Goal: Task Accomplishment & Management: Manage account settings

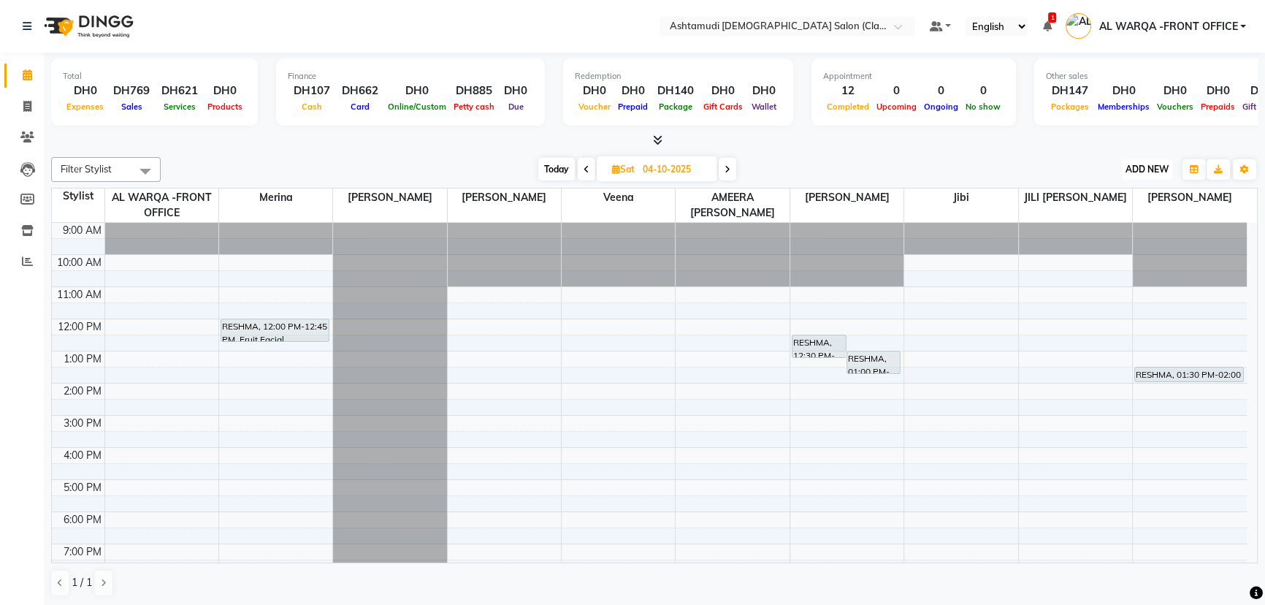
click at [1148, 175] on button "ADD NEW Toggle Dropdown" at bounding box center [1147, 169] width 50 height 20
click at [1145, 191] on button "Add Appointment" at bounding box center [1113, 196] width 115 height 19
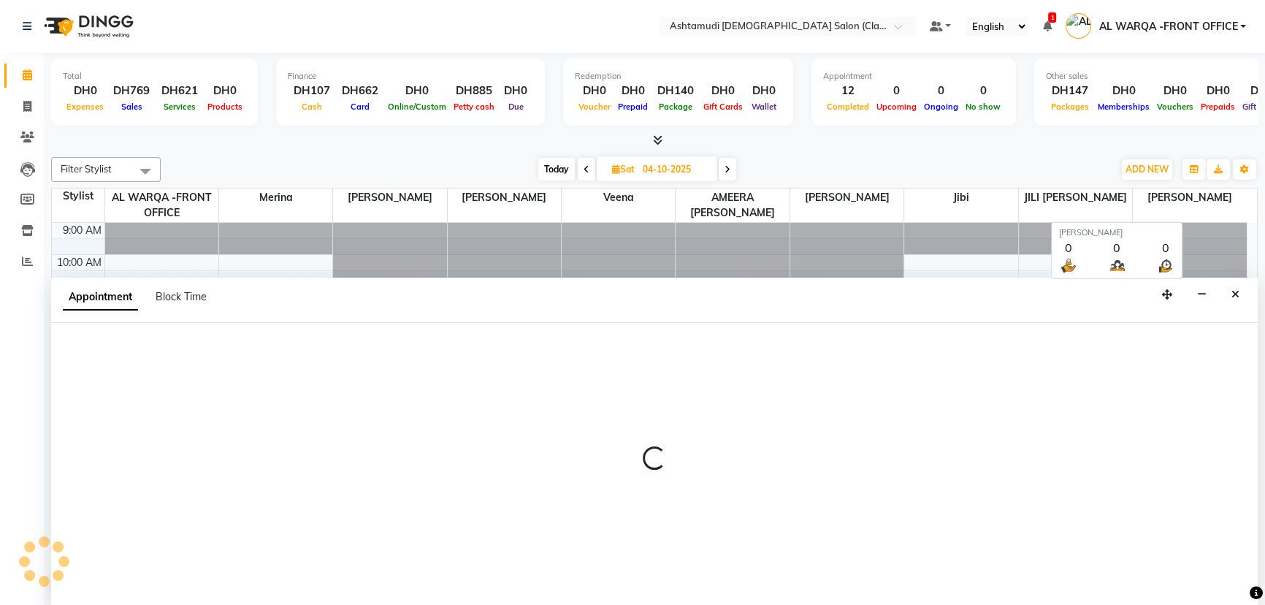
select select "600"
select select "tentative"
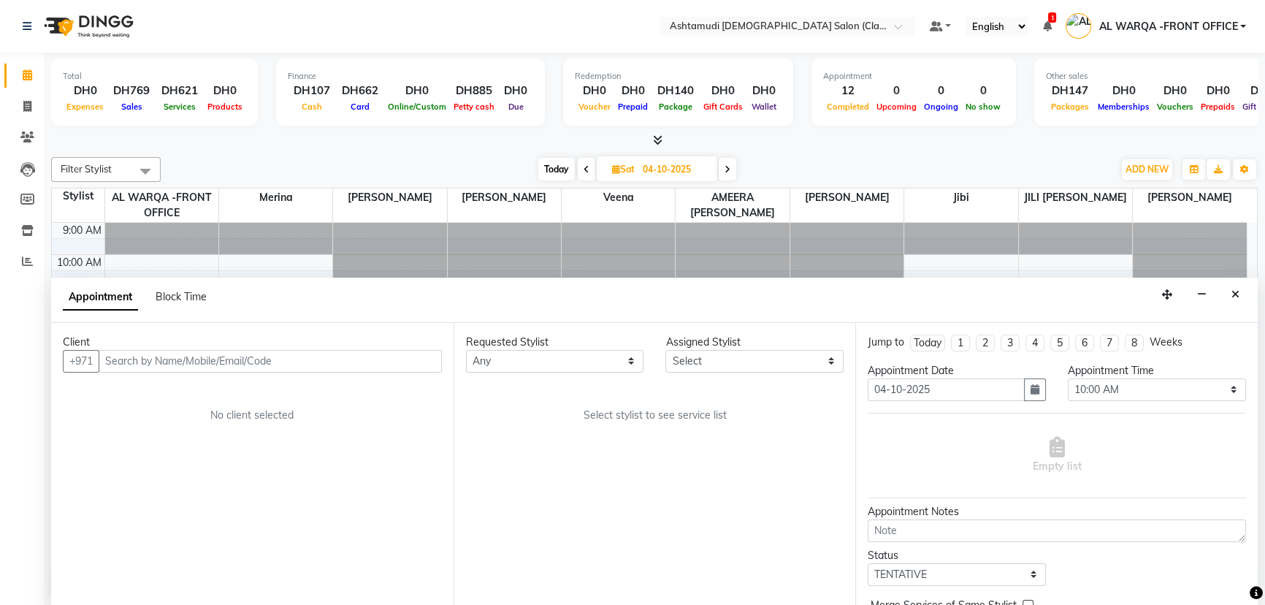
click at [147, 359] on input "text" at bounding box center [270, 361] width 343 height 23
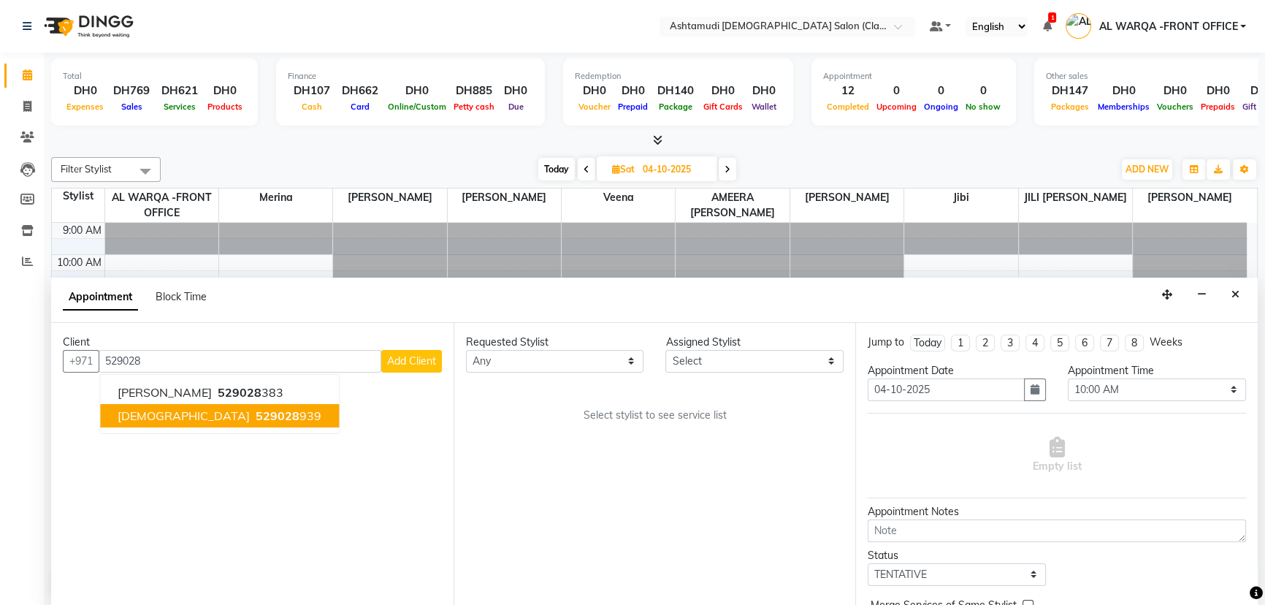
click at [256, 412] on span "529028" at bounding box center [278, 415] width 44 height 15
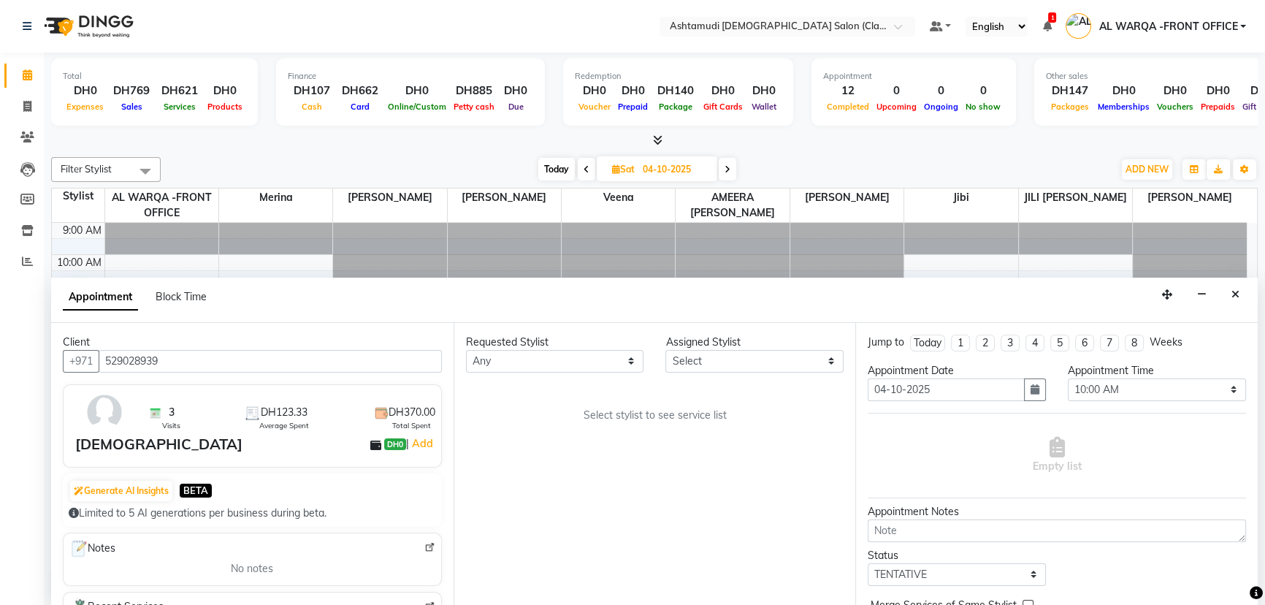
type input "529028939"
click at [777, 352] on select "Select AL WARQA -FRONT OFFICE AMEERA NIHAL Anita Jibi JILI MAHALIA Merina Rachn…" at bounding box center [754, 361] width 178 height 23
select select "80375"
click at [665, 350] on select "Select AL WARQA -FRONT OFFICE AMEERA NIHAL Anita Jibi JILI MAHALIA Merina Rachn…" at bounding box center [754, 361] width 178 height 23
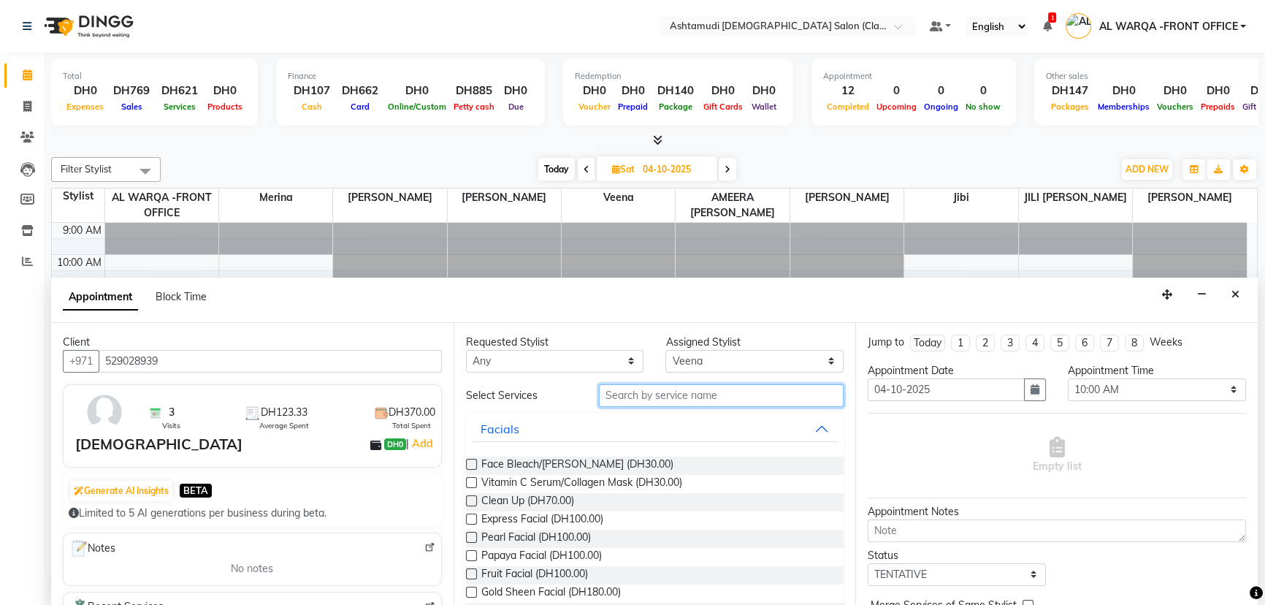
click at [681, 398] on input "text" at bounding box center [721, 395] width 245 height 23
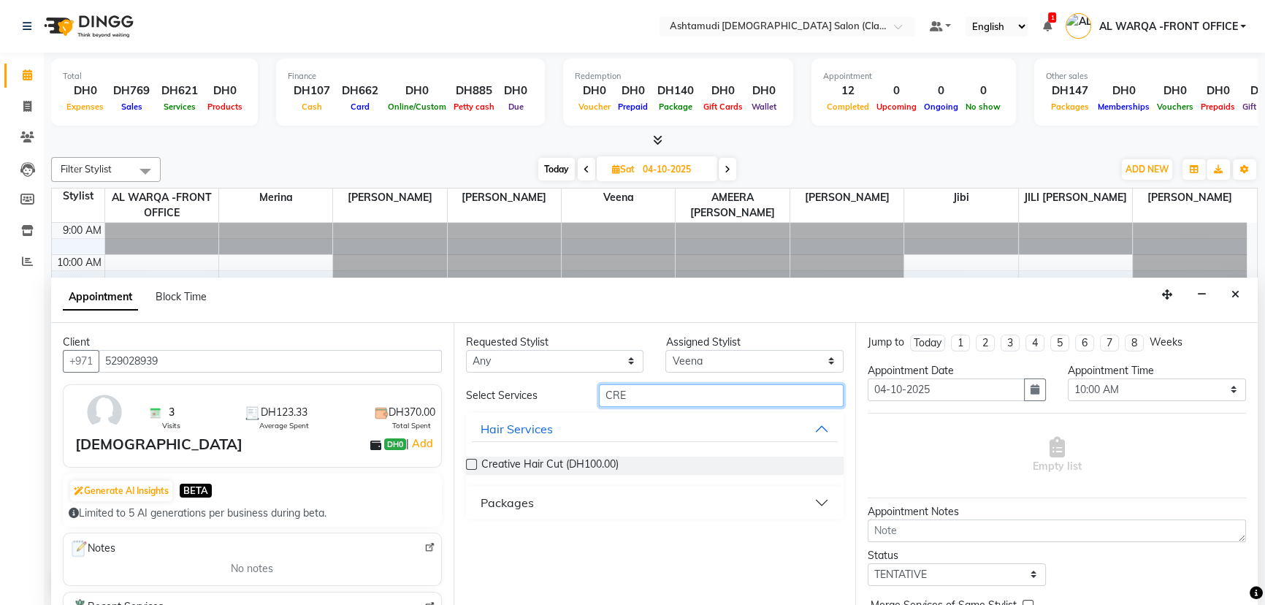
type input "CRE"
click at [468, 466] on label at bounding box center [471, 464] width 11 height 11
click at [468, 466] on input "checkbox" at bounding box center [470, 465] width 9 height 9
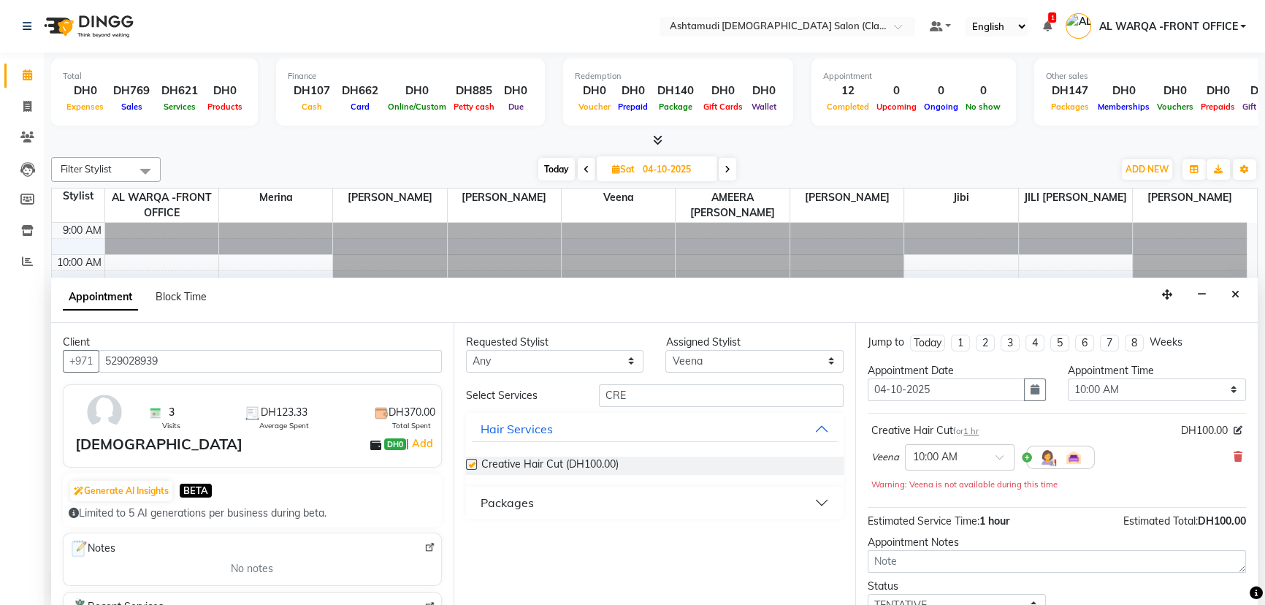
checkbox input "false"
click at [1121, 381] on select "Select 10:00 AM 10:30 AM 11:00 AM 11:30 AM 12:00 PM 12:30 PM 01:00 PM 01:30 PM …" at bounding box center [1157, 389] width 178 height 23
click at [1147, 383] on select "Select 10:00 AM 10:30 AM 11:00 AM 11:30 AM 12:00 PM 12:30 PM 01:00 PM 01:30 PM …" at bounding box center [1157, 389] width 178 height 23
select select "1260"
click at [1068, 378] on select "Select 10:00 AM 10:30 AM 11:00 AM 11:30 AM 12:00 PM 12:30 PM 01:00 PM 01:30 PM …" at bounding box center [1157, 389] width 178 height 23
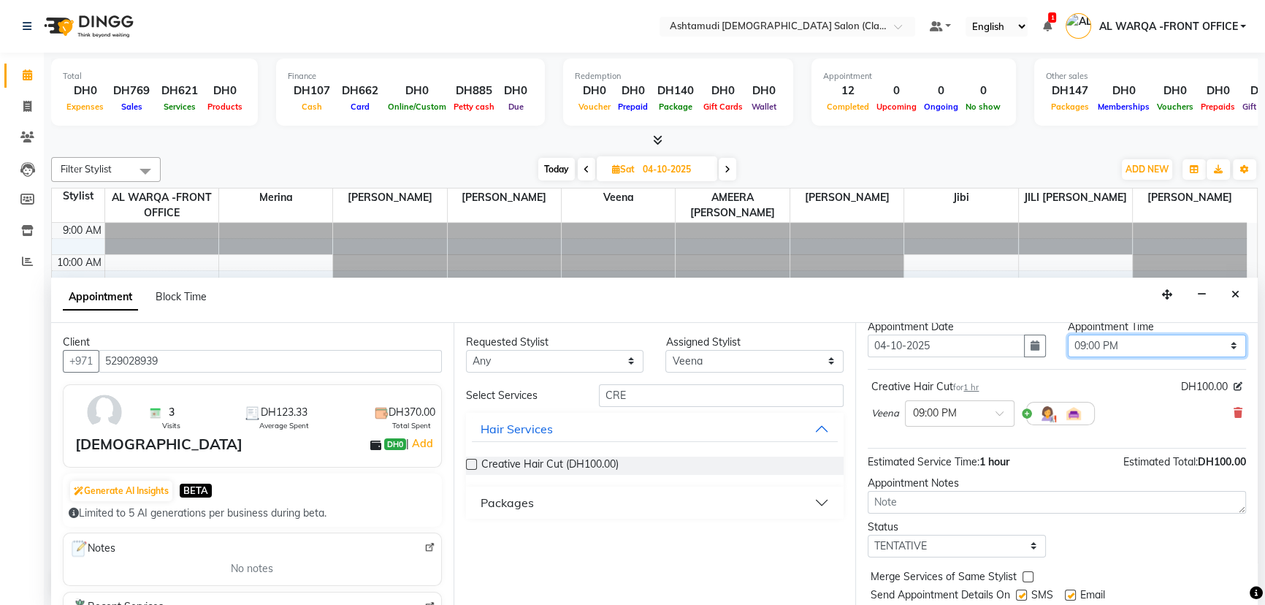
scroll to position [86, 0]
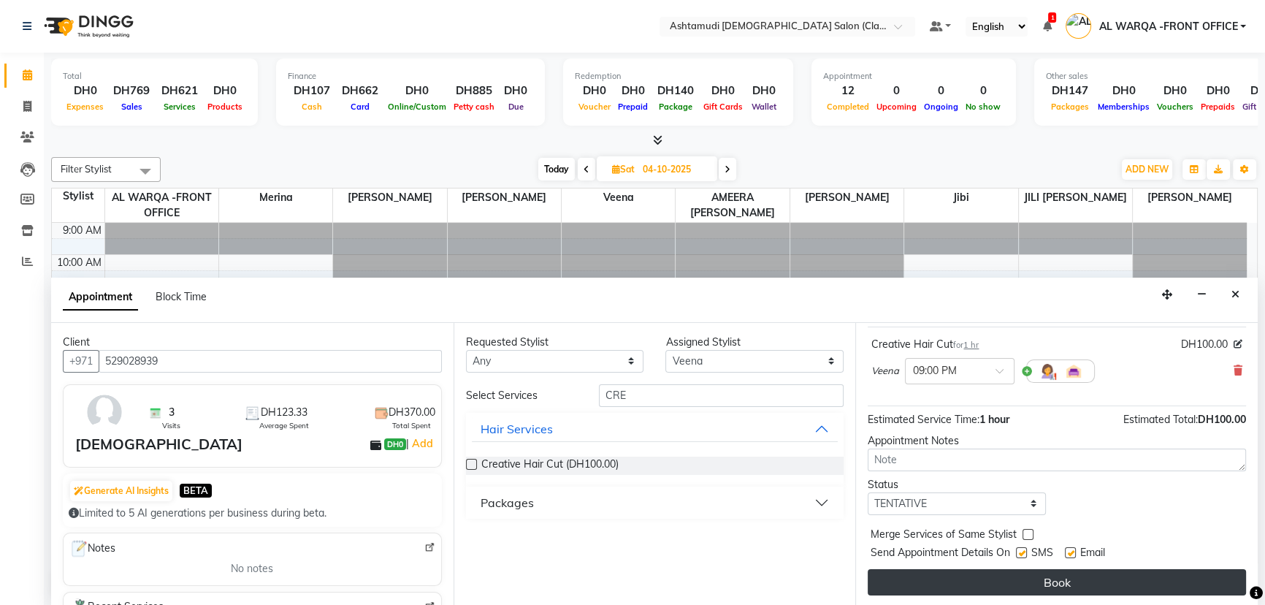
click at [1120, 585] on button "Book" at bounding box center [1056, 582] width 378 height 26
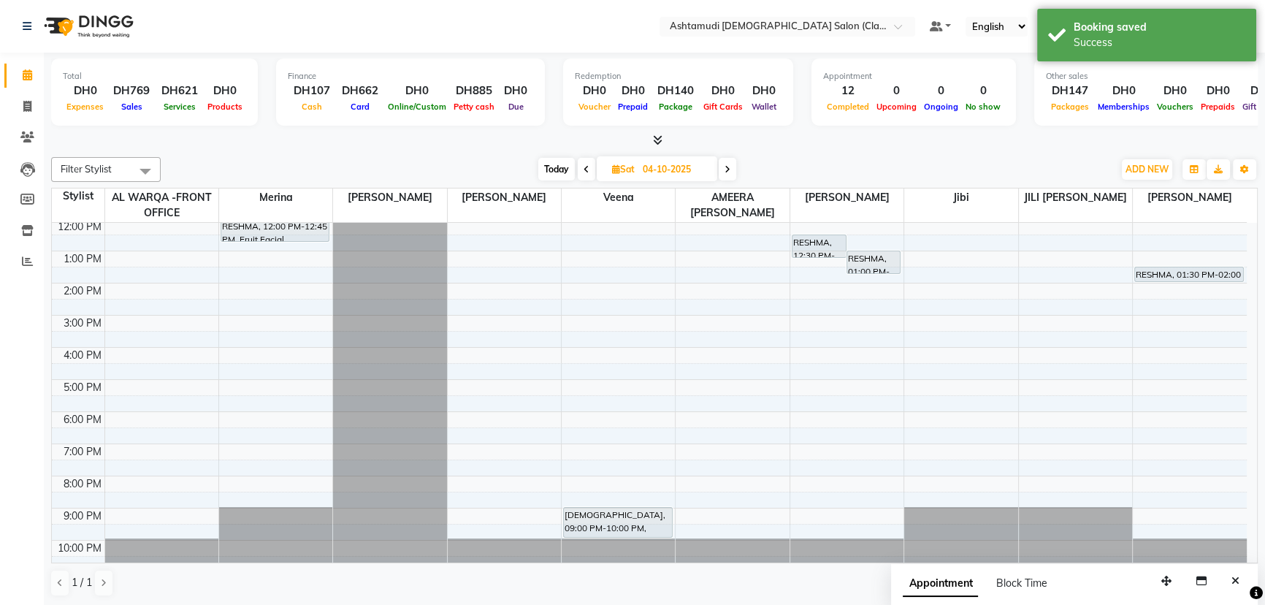
scroll to position [107, 0]
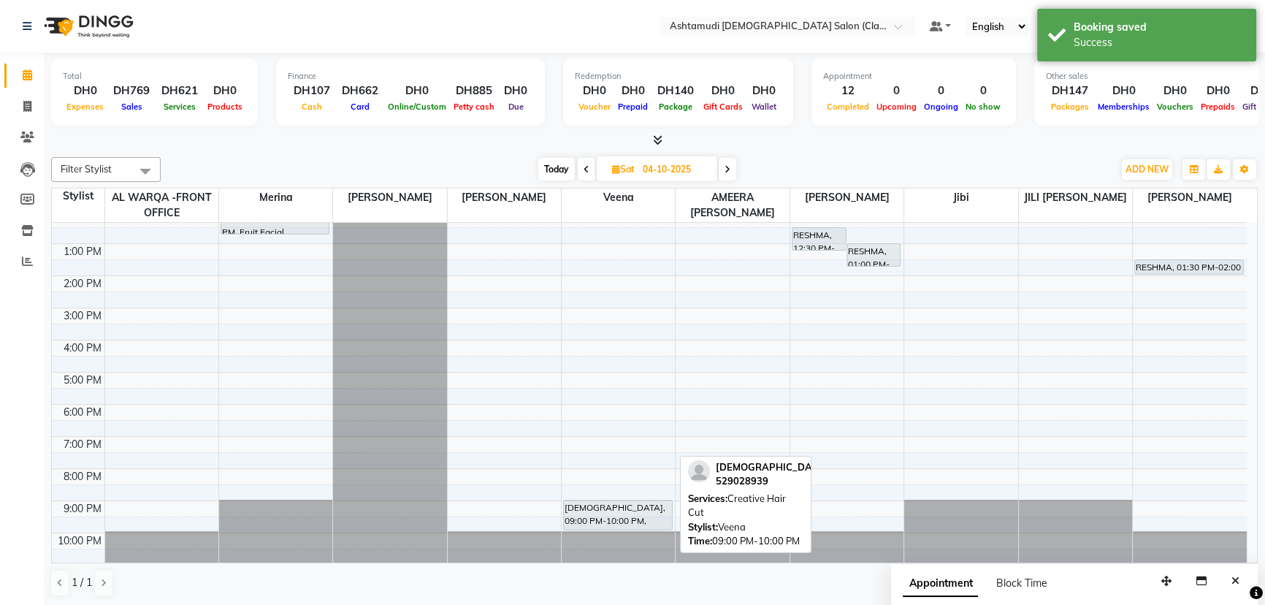
click at [637, 511] on div "SHIBHA, 09:00 PM-10:00 PM, Creative Hair Cut" at bounding box center [618, 514] width 108 height 29
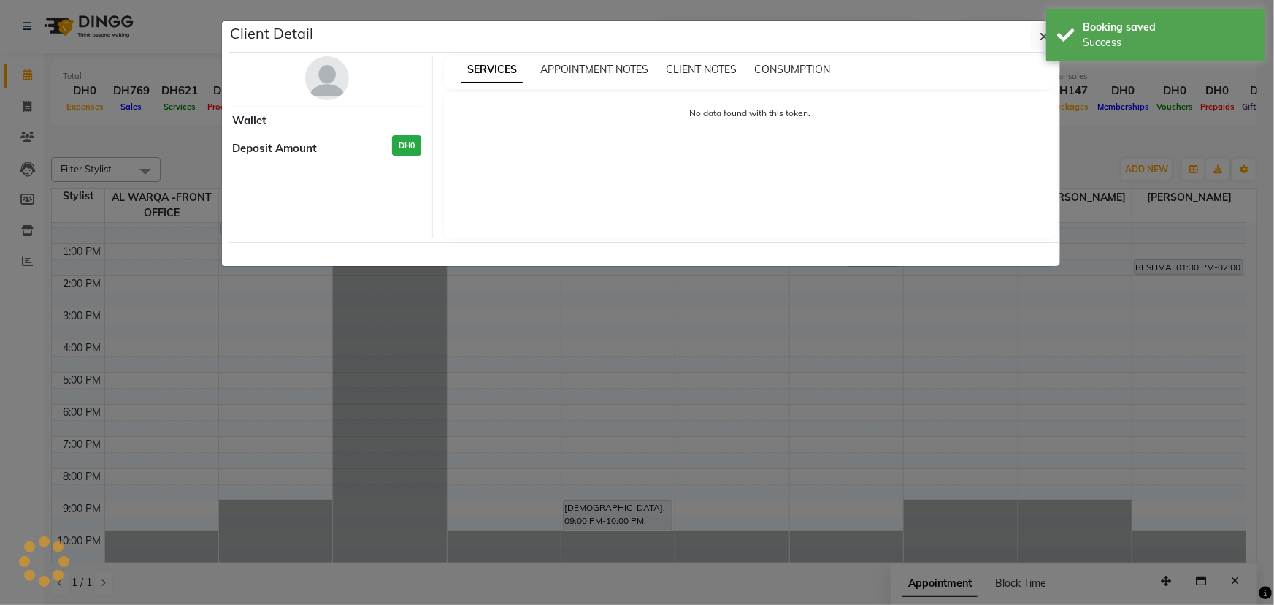
select select "7"
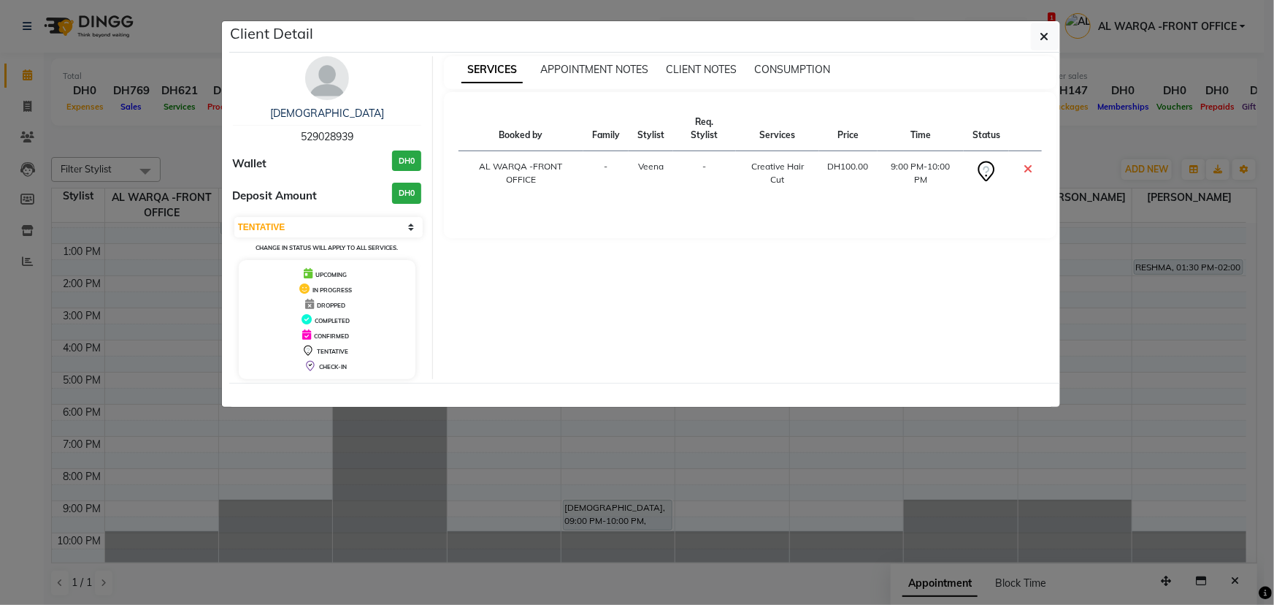
click at [844, 438] on ngb-modal-window "Client Detail SHIBHA 529028939 Wallet DH0 Deposit Amount DH0 Select CONFIRMED T…" at bounding box center [637, 302] width 1274 height 605
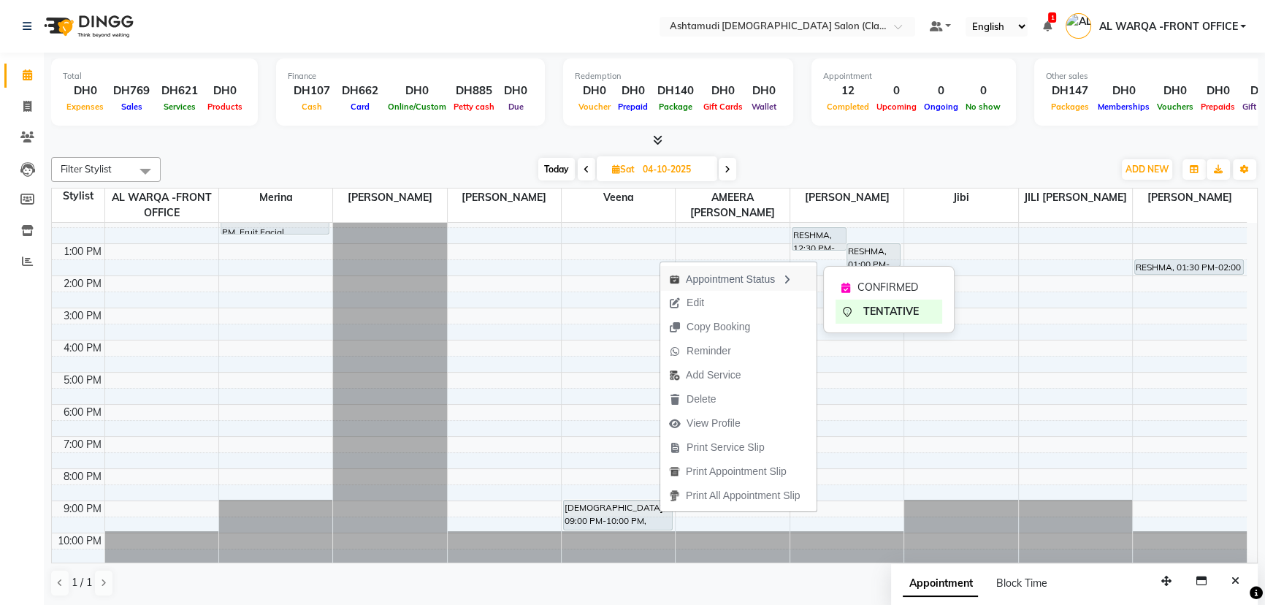
click at [714, 290] on div "Appointment Status" at bounding box center [738, 278] width 156 height 25
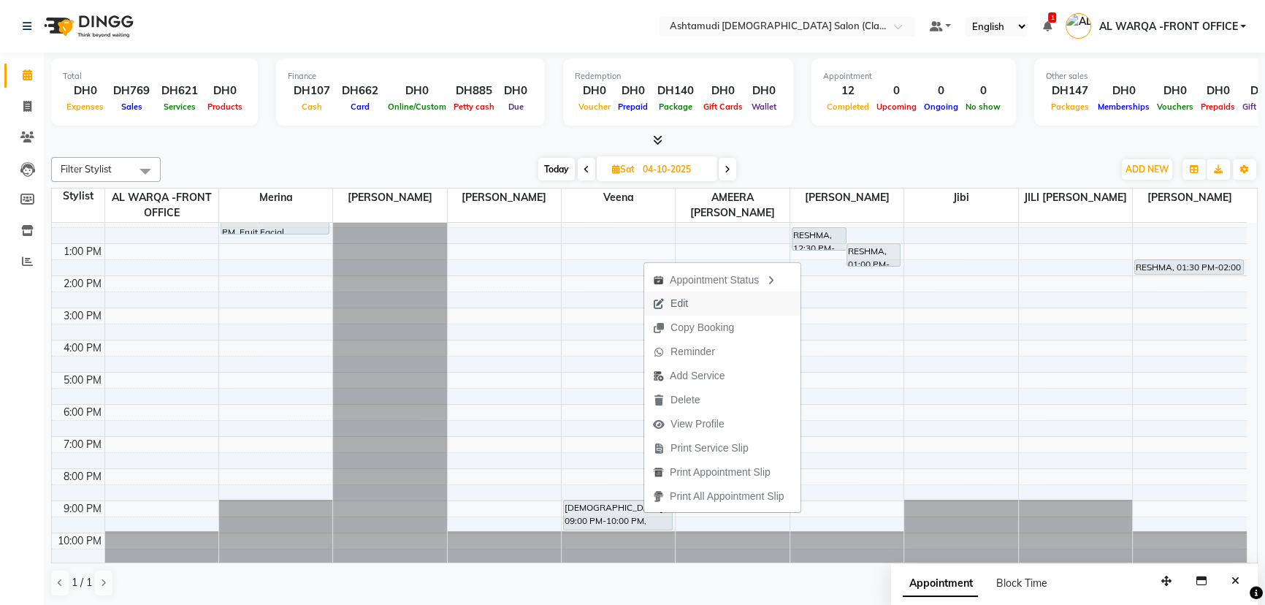
click at [690, 302] on span "Edit" at bounding box center [670, 303] width 53 height 24
select select "tentative"
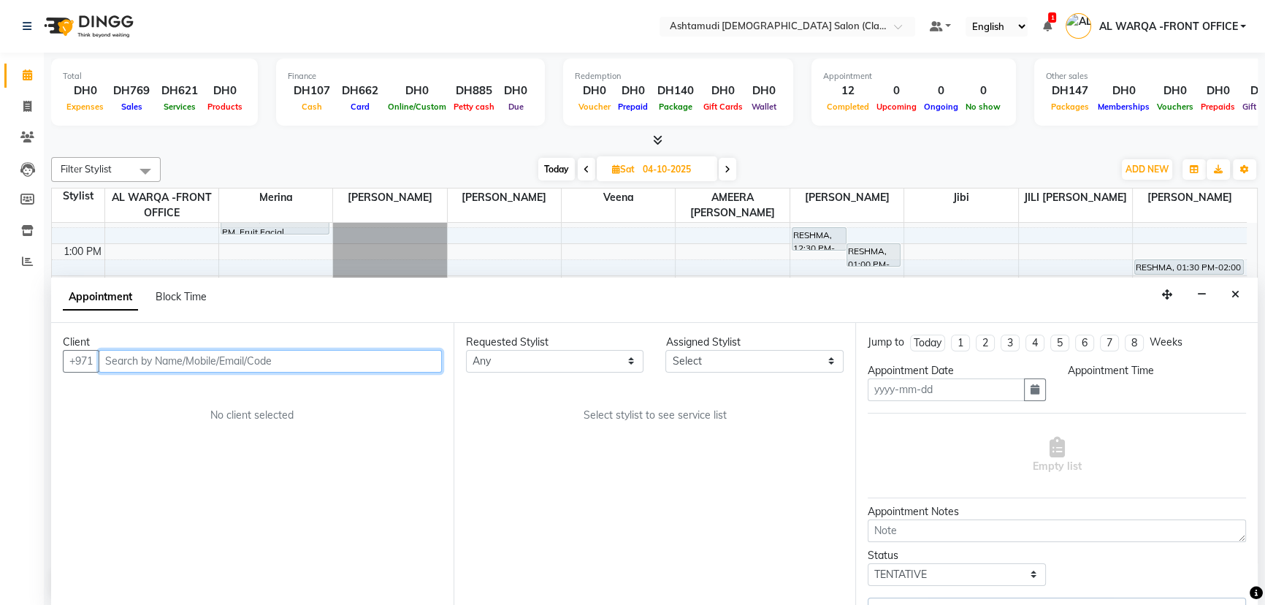
type input "04-10-2025"
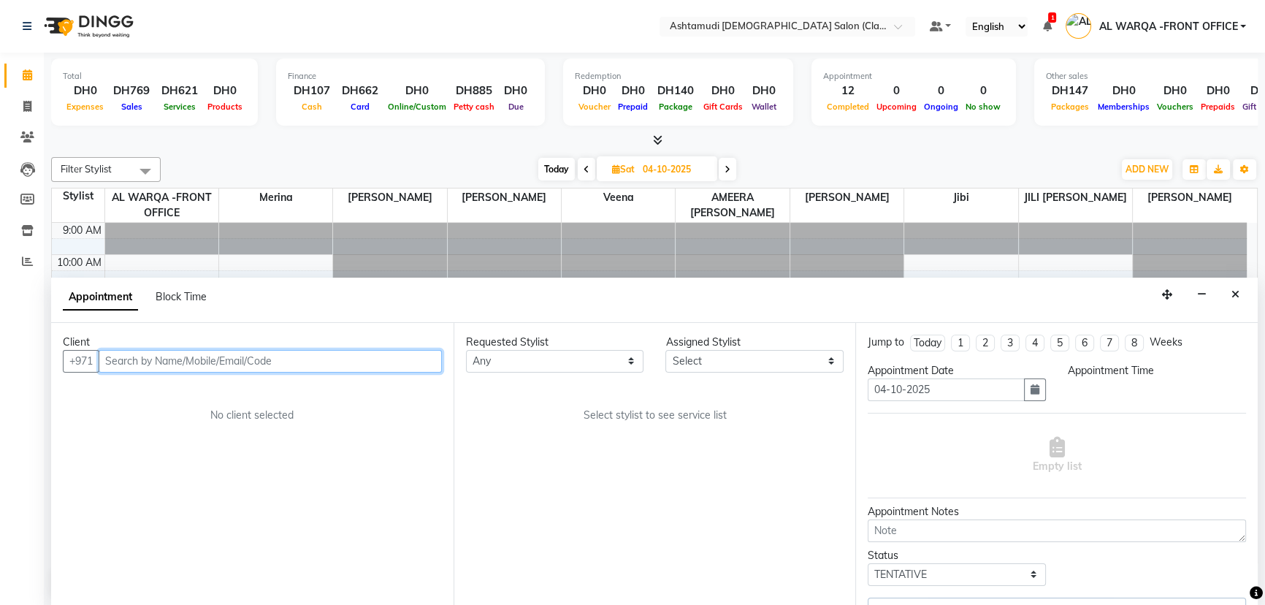
select select "80375"
select select "1260"
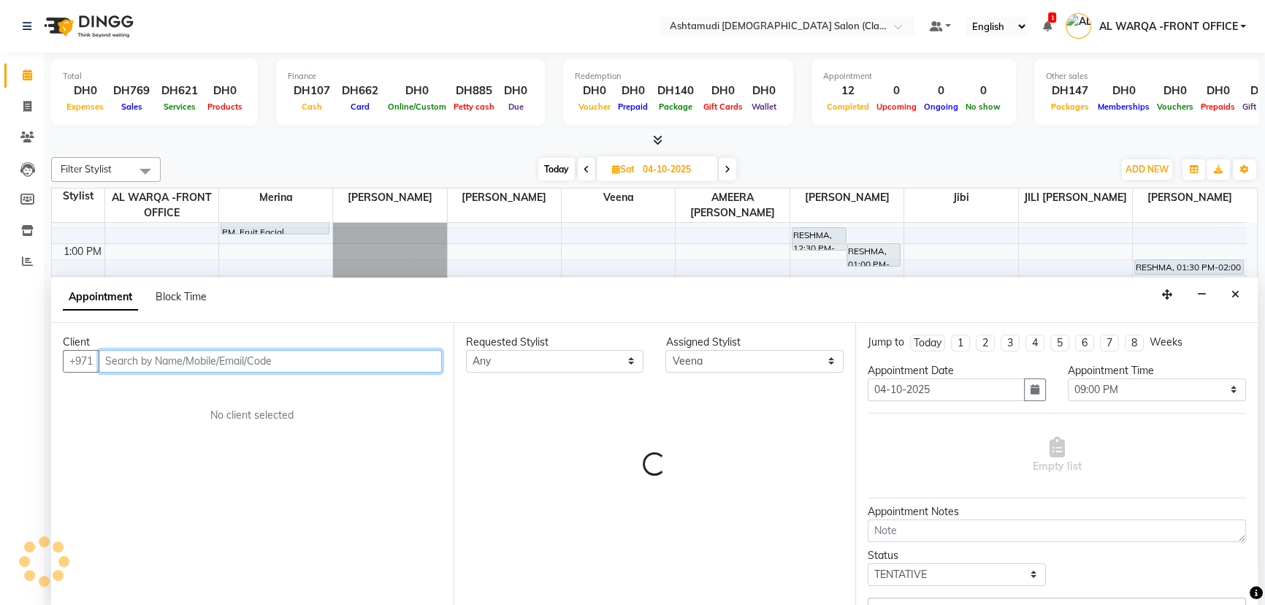
select select "4122"
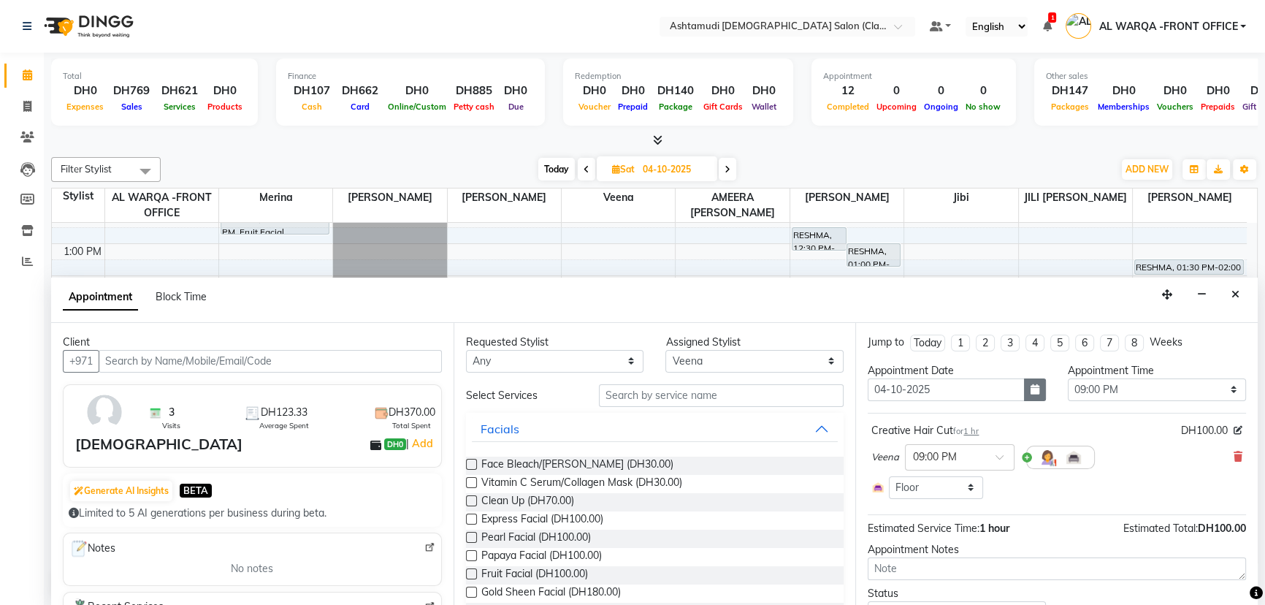
click at [1030, 385] on icon "button" at bounding box center [1034, 389] width 9 height 10
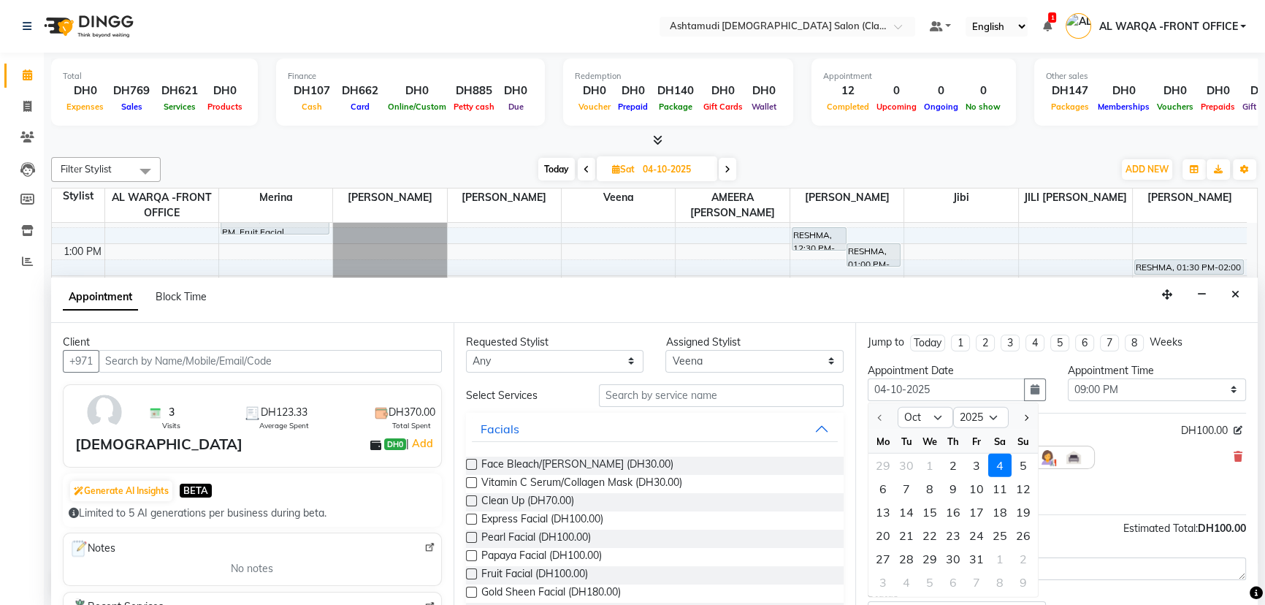
click at [959, 464] on div "2" at bounding box center [952, 464] width 23 height 23
type input "02-10-2025"
select select "1260"
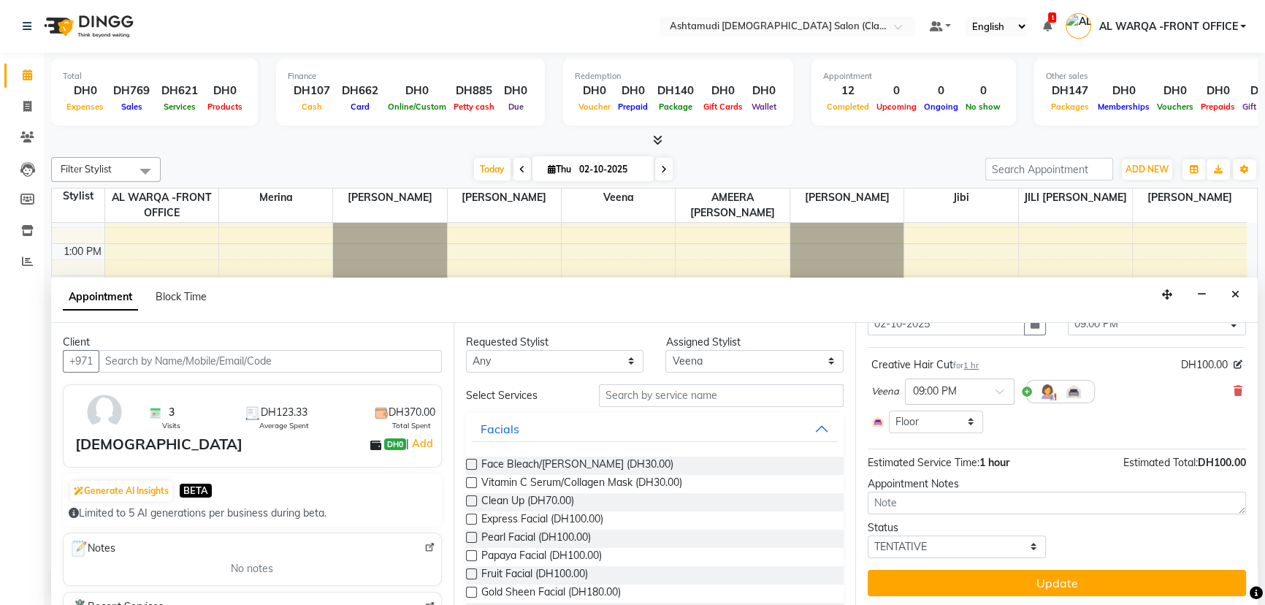
scroll to position [66, 0]
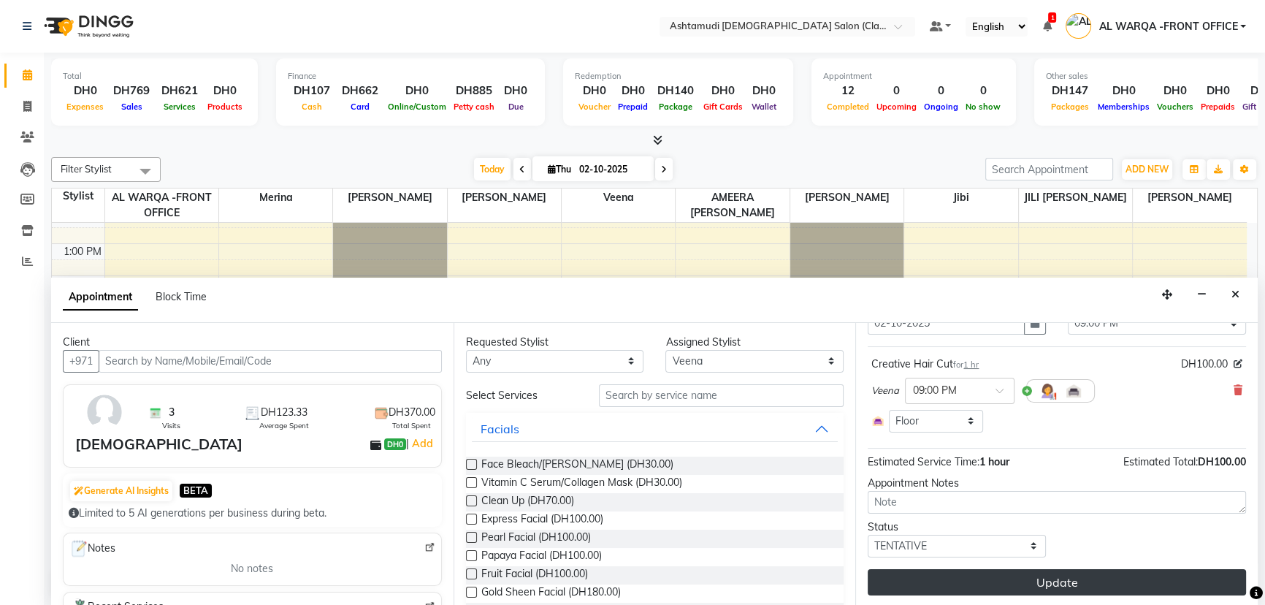
click at [1059, 573] on button "Update" at bounding box center [1056, 582] width 378 height 26
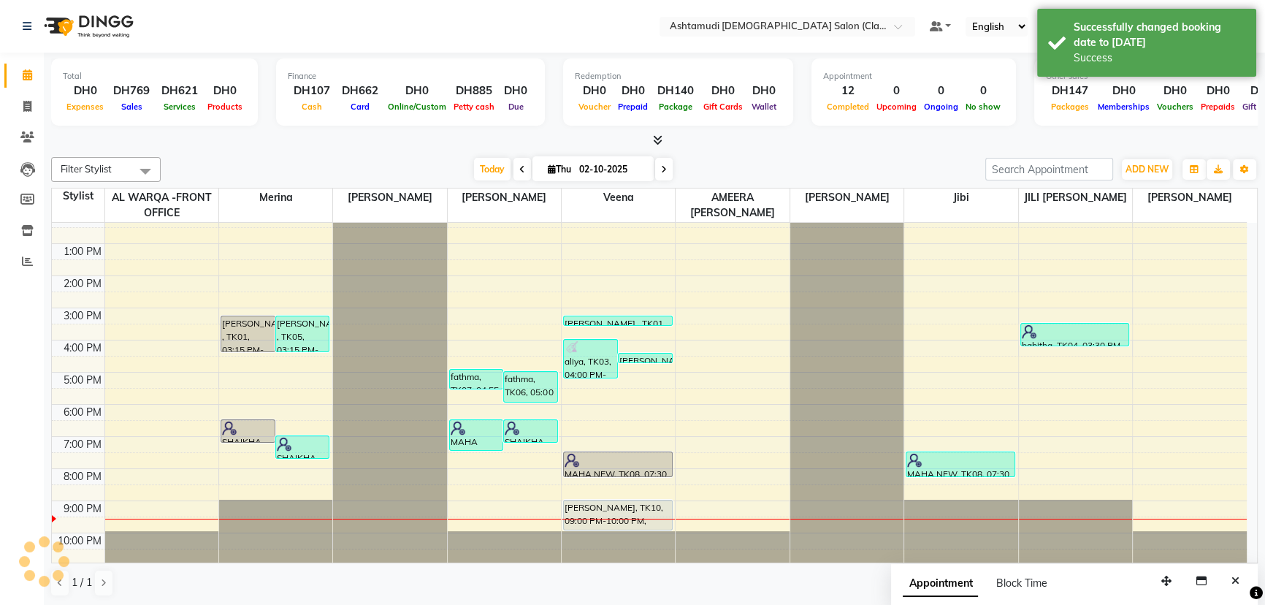
scroll to position [0, 0]
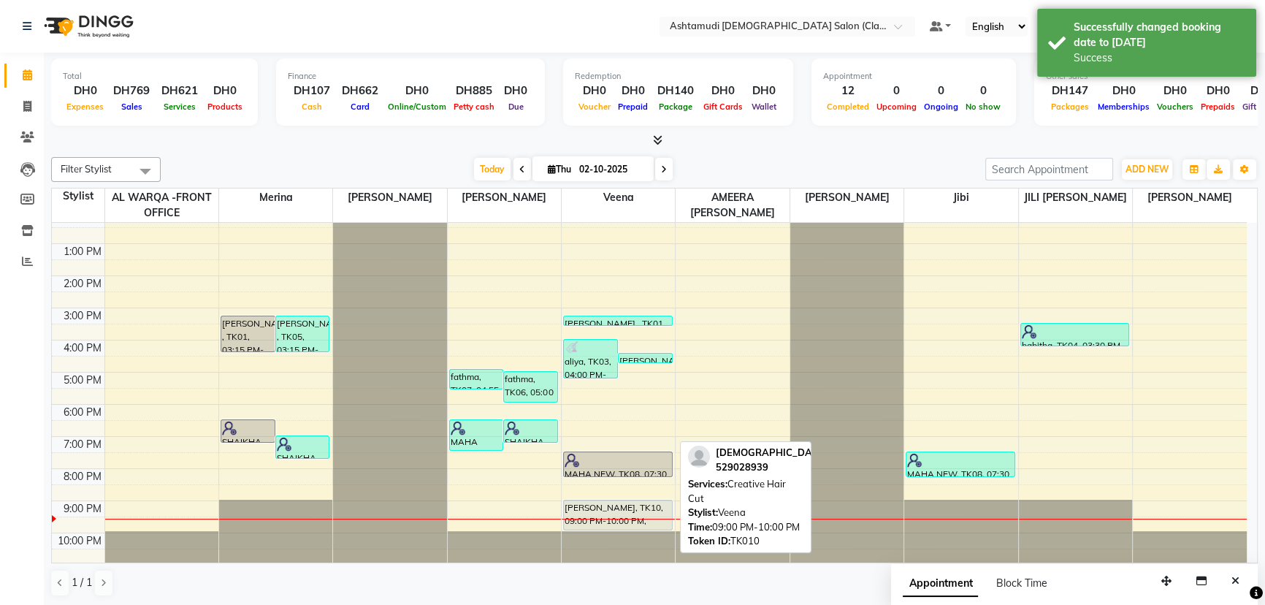
click at [611, 500] on div "[PERSON_NAME], TK10, 09:00 PM-10:00 PM, Creative Hair Cut" at bounding box center [618, 514] width 108 height 29
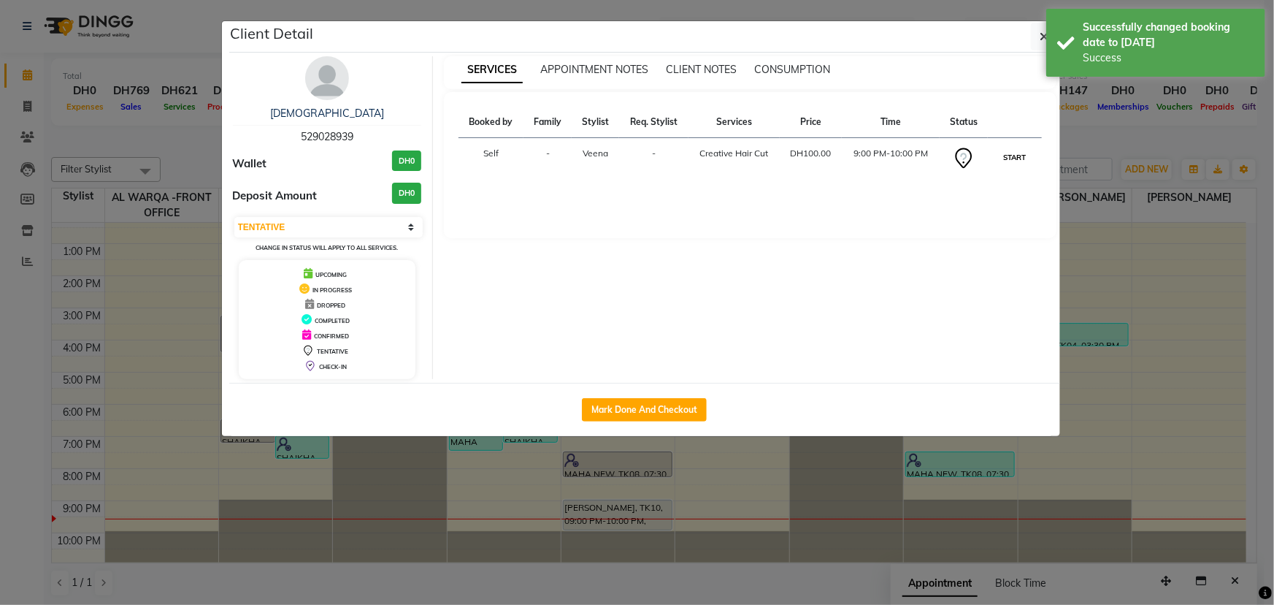
click at [1014, 154] on button "START" at bounding box center [1015, 157] width 30 height 18
select select "1"
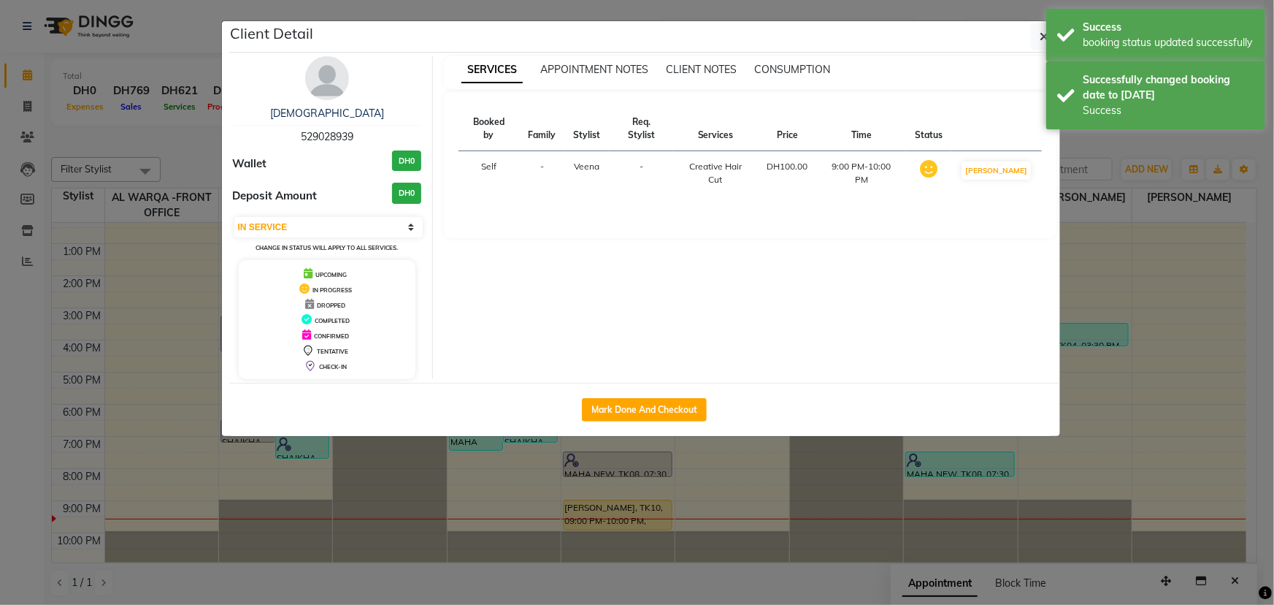
drag, startPoint x: 744, startPoint y: 487, endPoint x: 686, endPoint y: 499, distance: 59.6
drag, startPoint x: 686, startPoint y: 499, endPoint x: 677, endPoint y: 507, distance: 11.9
drag, startPoint x: 677, startPoint y: 507, endPoint x: 1048, endPoint y: 28, distance: 605.8
click at [1048, 28] on div "Success booking status updated successfully" at bounding box center [1155, 35] width 219 height 53
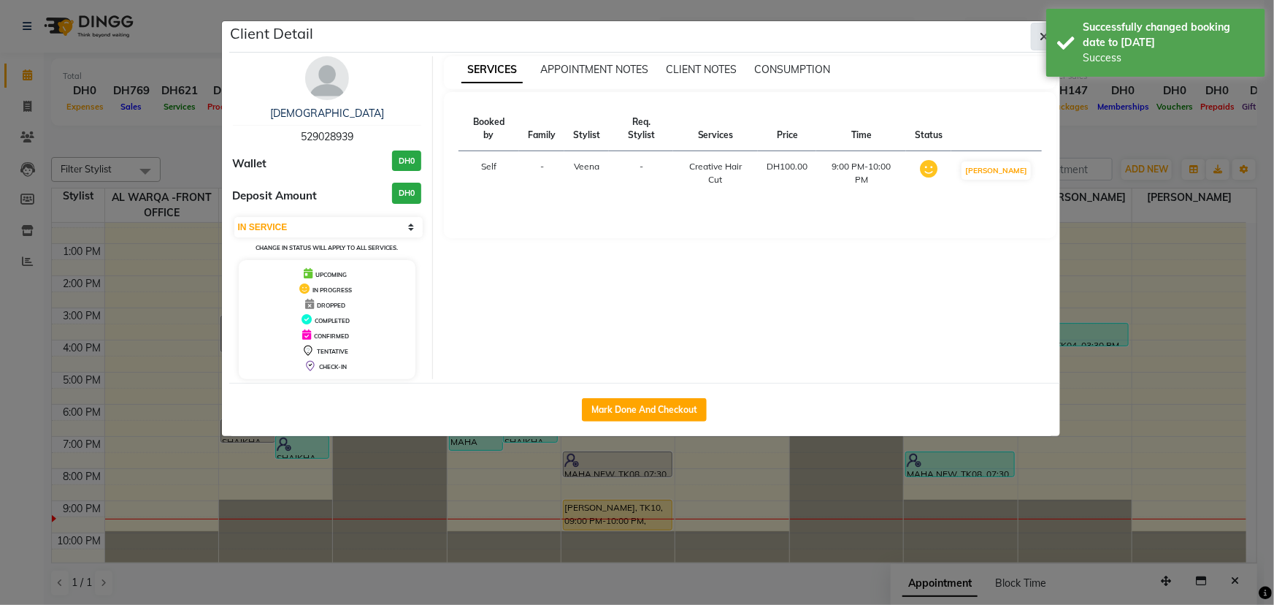
click at [1041, 39] on icon "button" at bounding box center [1045, 37] width 9 height 12
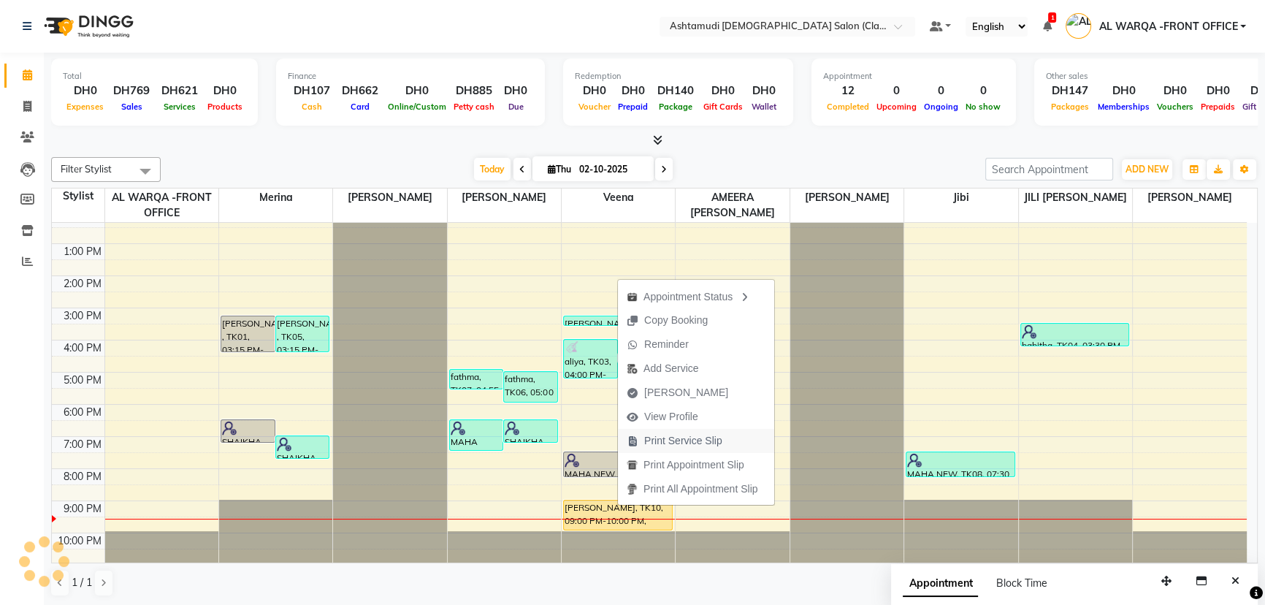
click at [673, 440] on span "Print Service Slip" at bounding box center [683, 440] width 78 height 15
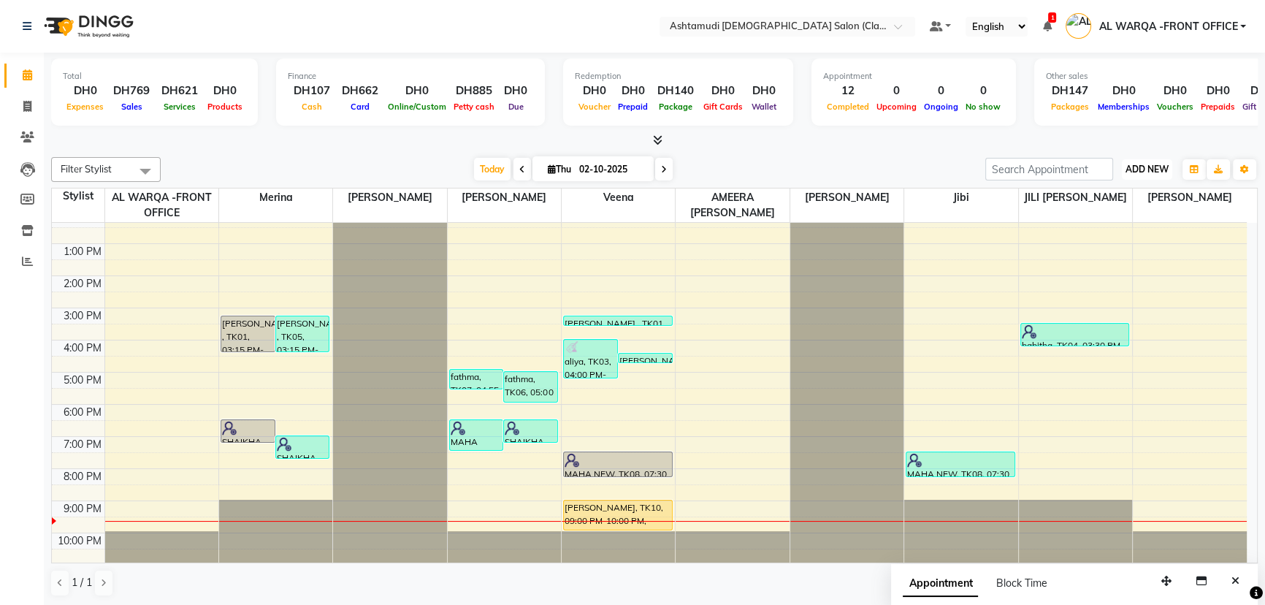
click at [1141, 171] on span "ADD NEW" at bounding box center [1146, 169] width 43 height 11
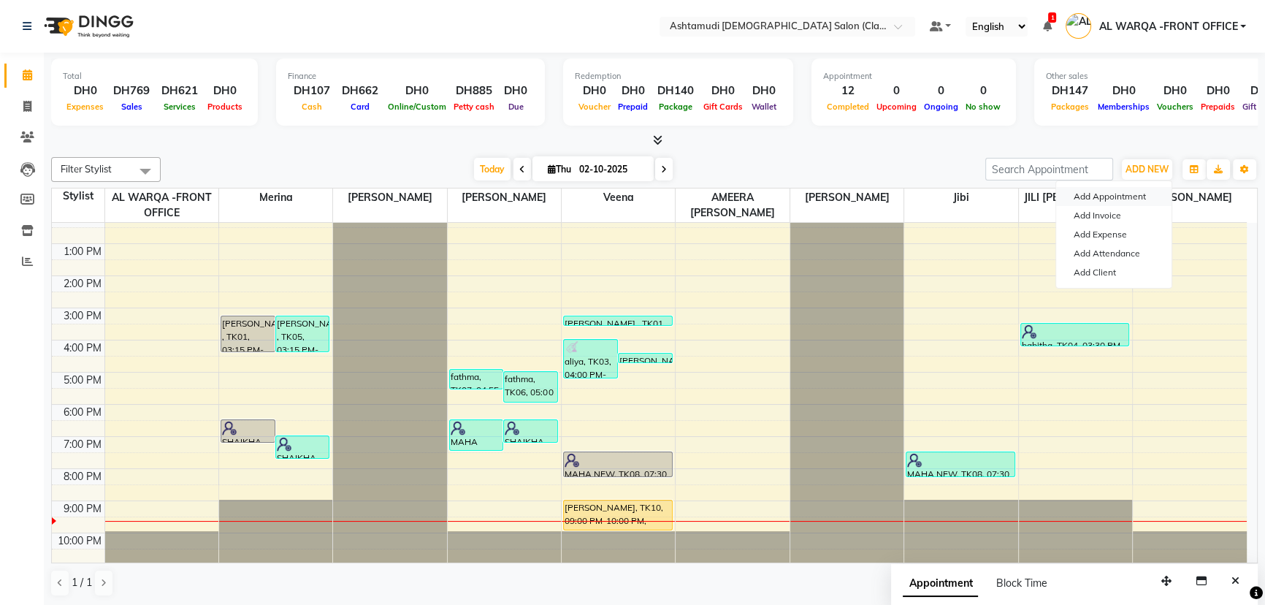
click at [1131, 195] on button "Add Appointment" at bounding box center [1113, 196] width 115 height 19
select select "tentative"
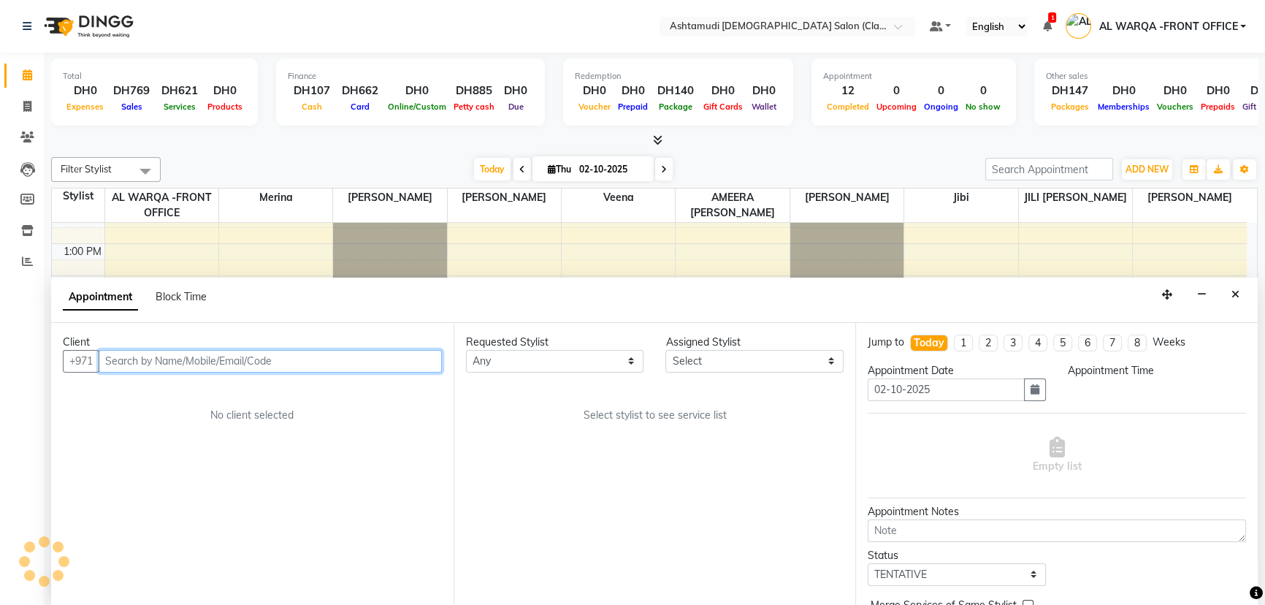
select select "600"
click at [197, 353] on input "text" at bounding box center [270, 361] width 343 height 23
type input "504214002"
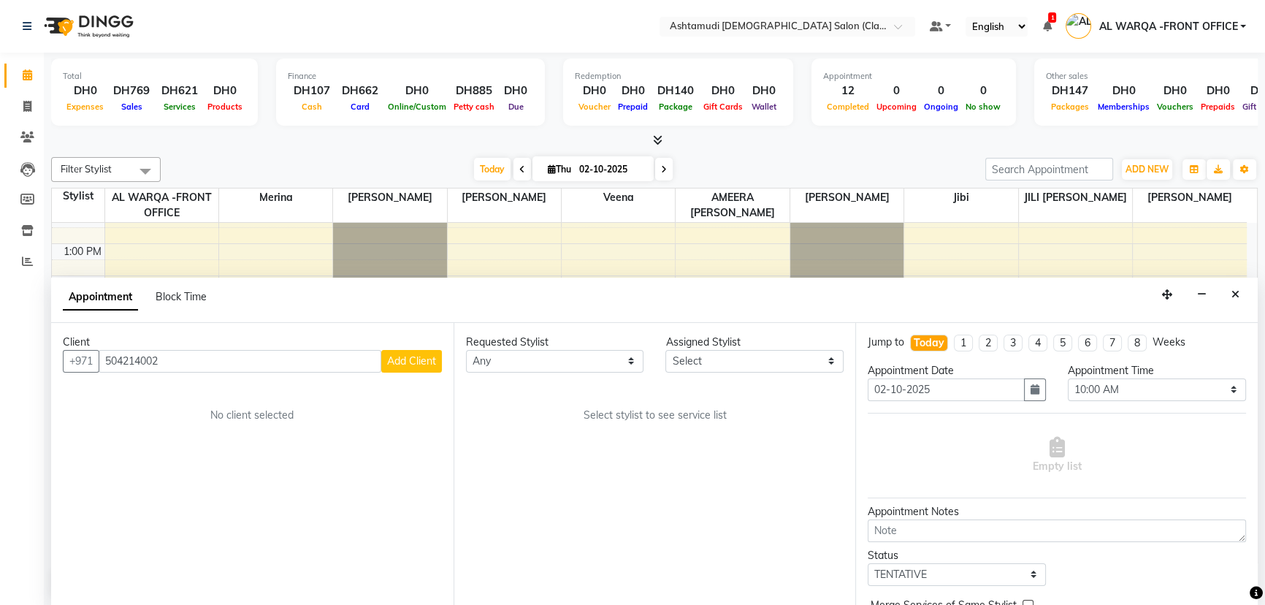
click at [413, 366] on button "Add Client" at bounding box center [411, 361] width 61 height 23
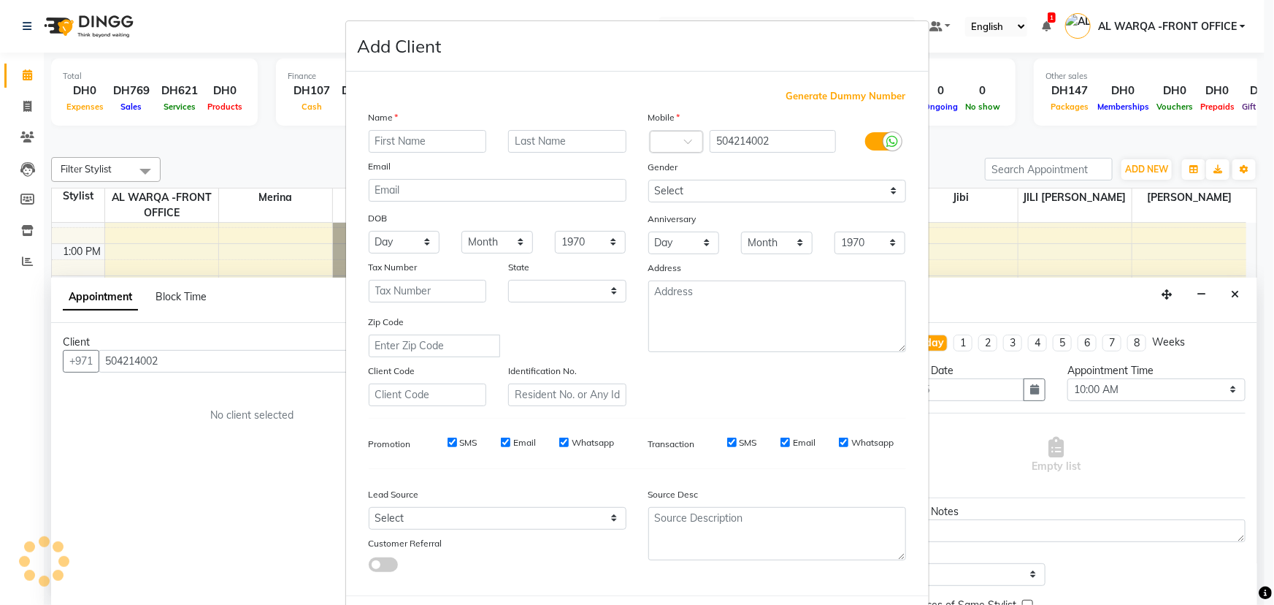
select select "3798"
click at [451, 142] on input "text" at bounding box center [428, 141] width 118 height 23
type input "ANOOD"
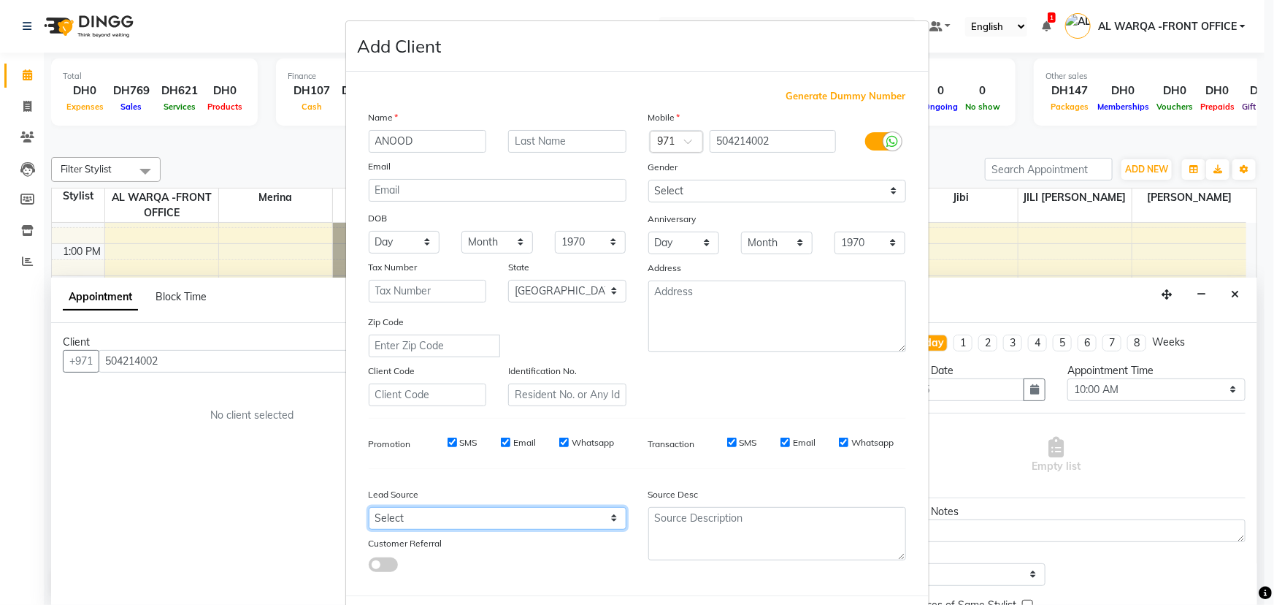
click at [486, 526] on select "Select Walk-in Referral Internet Friend Word of Mouth Advertisement Facebook Ju…" at bounding box center [498, 518] width 258 height 23
select select "54219"
click at [369, 510] on select "Select Walk-in Referral Internet Friend Word of Mouth Advertisement Facebook Ju…" at bounding box center [498, 518] width 258 height 23
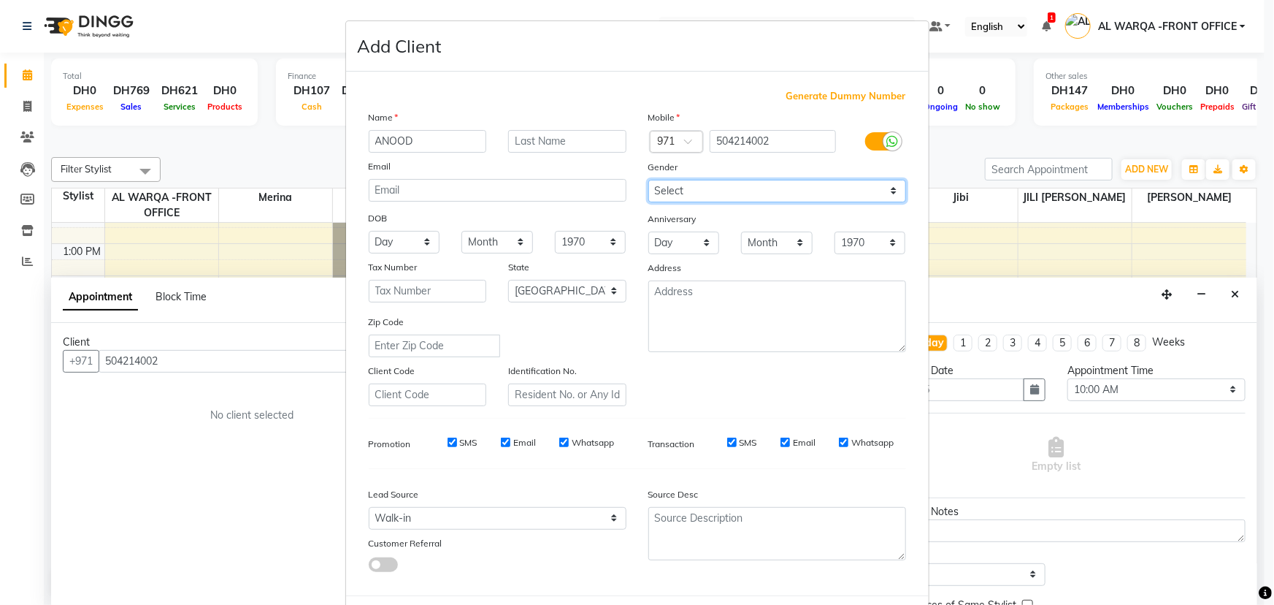
click at [729, 180] on select "Select Male Female Other Prefer Not To Say" at bounding box center [777, 191] width 258 height 23
select select "[DEMOGRAPHIC_DATA]"
click at [648, 180] on select "Select Male Female Other Prefer Not To Say" at bounding box center [777, 191] width 258 height 23
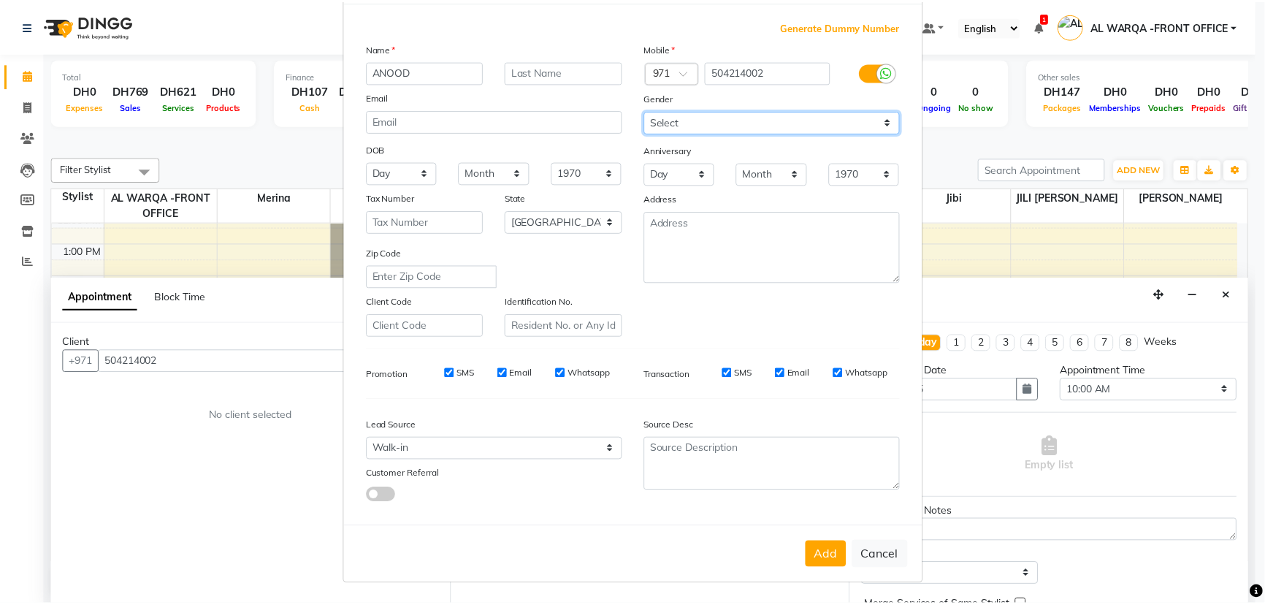
scroll to position [73, 0]
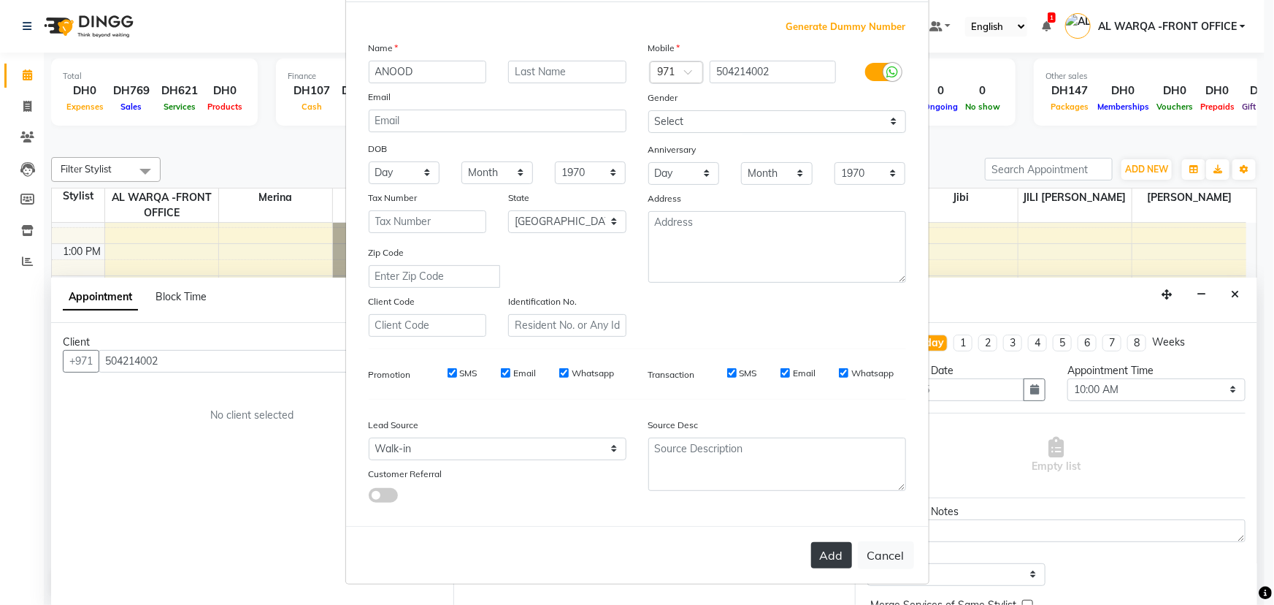
click at [824, 566] on button "Add" at bounding box center [831, 555] width 41 height 26
select select
select select "null"
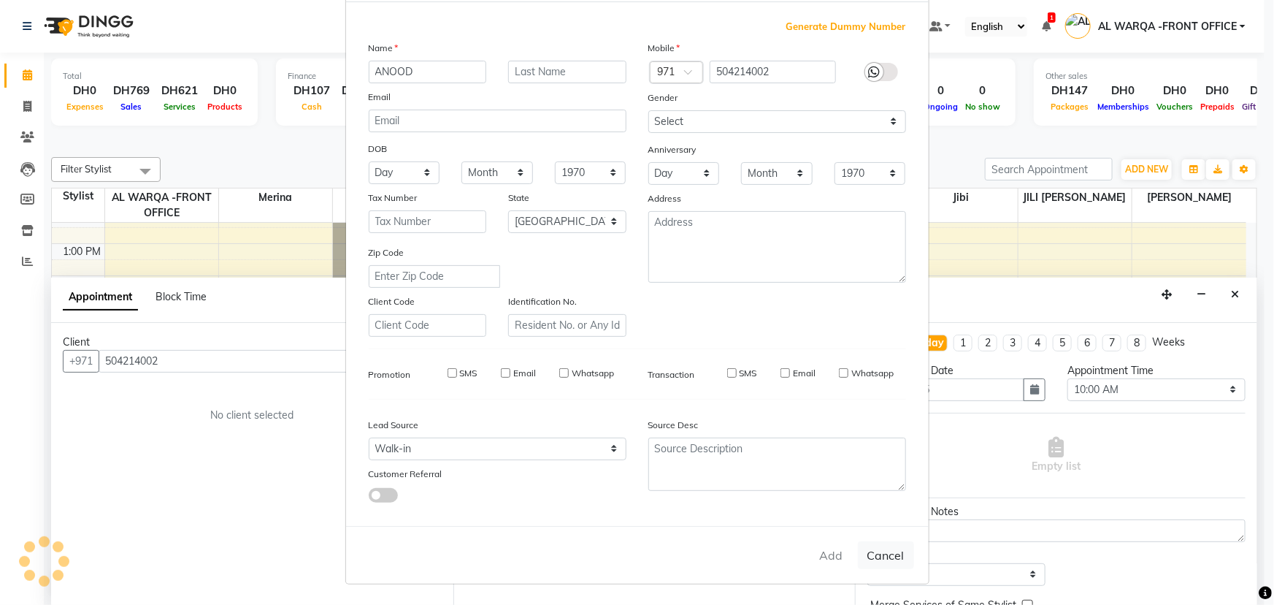
select select
checkbox input "false"
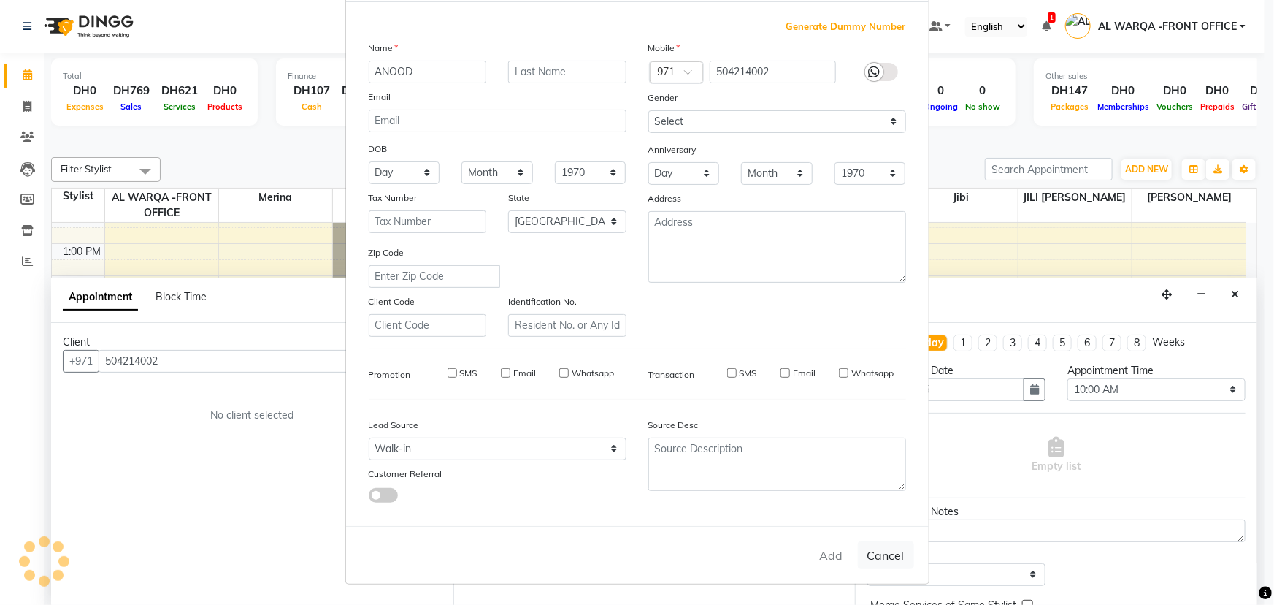
checkbox input "false"
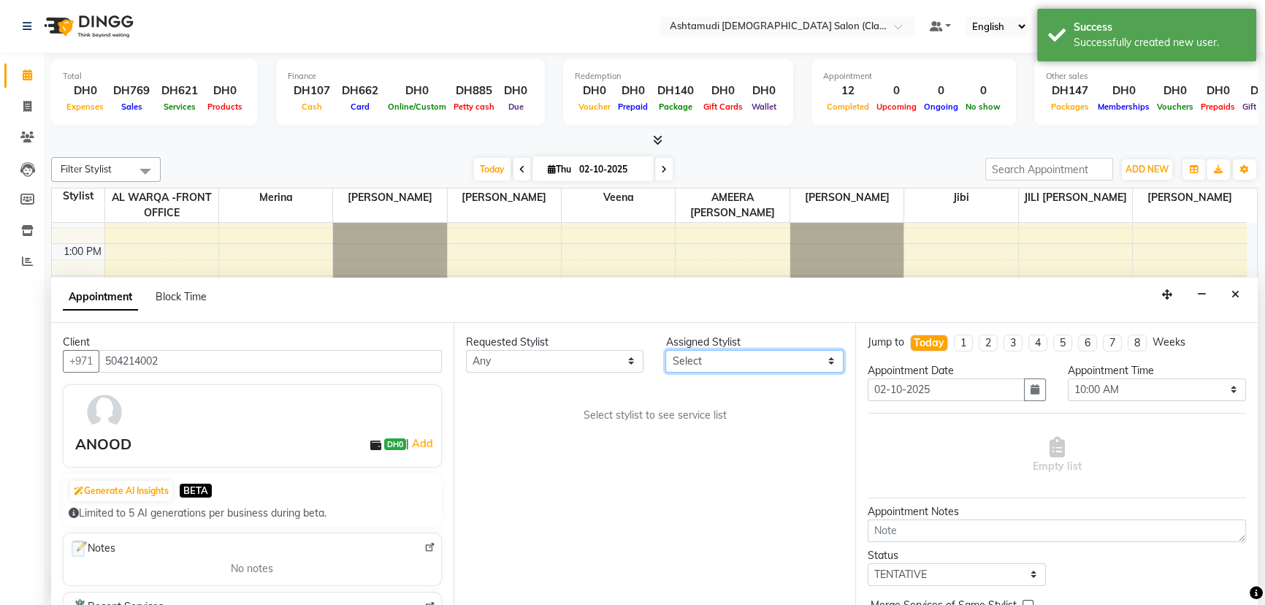
click at [716, 361] on select "Select AL WARQA -FRONT OFFICE AMEERA NIHAL Anita Jibi JILI MAHALIA Merina Rachn…" at bounding box center [754, 361] width 178 height 23
select select "77691"
click at [665, 350] on select "Select AL WARQA -FRONT OFFICE AMEERA NIHAL Anita Jibi JILI MAHALIA Merina Rachn…" at bounding box center [754, 361] width 178 height 23
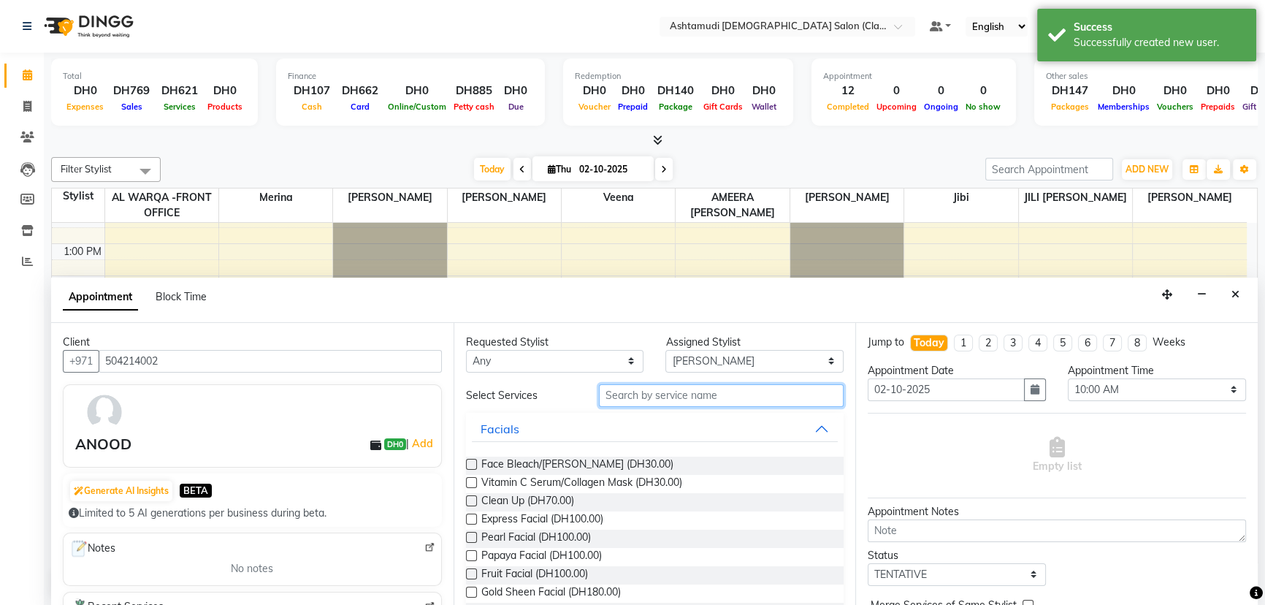
click at [632, 400] on input "text" at bounding box center [721, 395] width 245 height 23
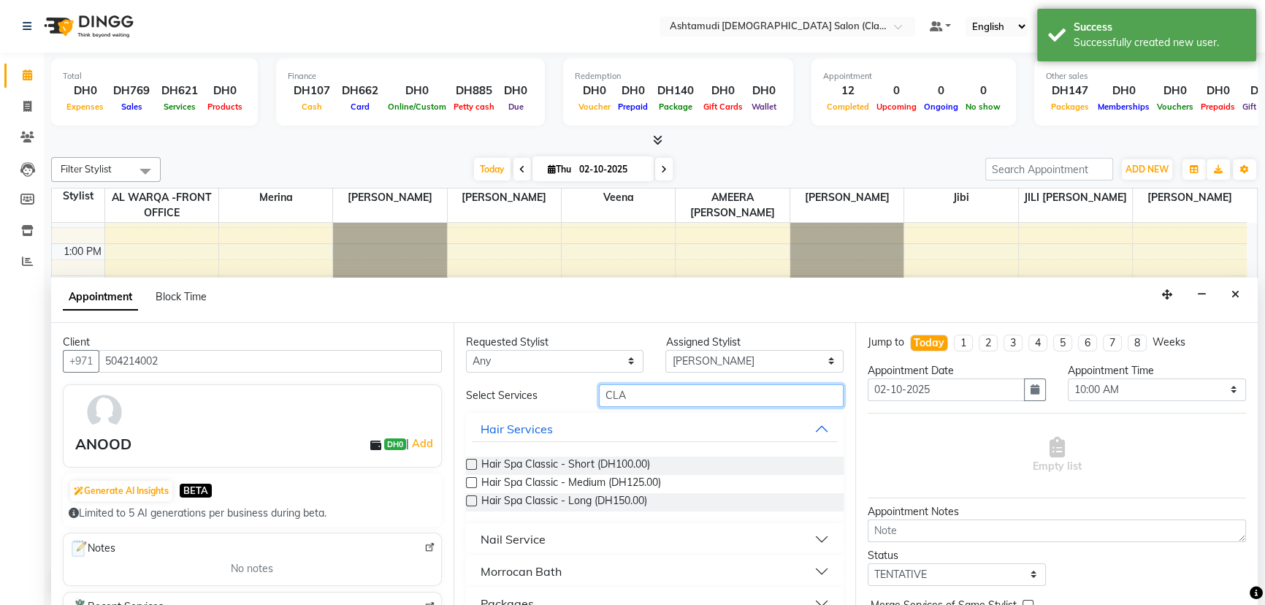
type input "CLA"
click at [663, 548] on button "Nail Service" at bounding box center [655, 539] width 367 height 26
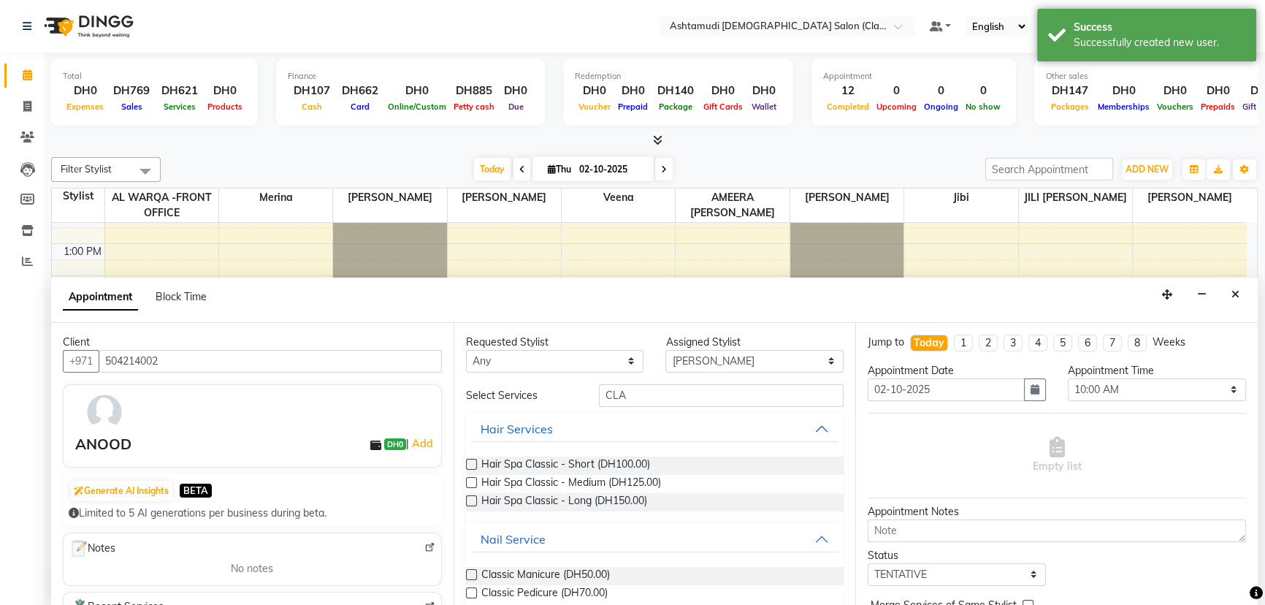
click at [475, 589] on label at bounding box center [471, 592] width 11 height 11
click at [475, 589] on input "checkbox" at bounding box center [470, 593] width 9 height 9
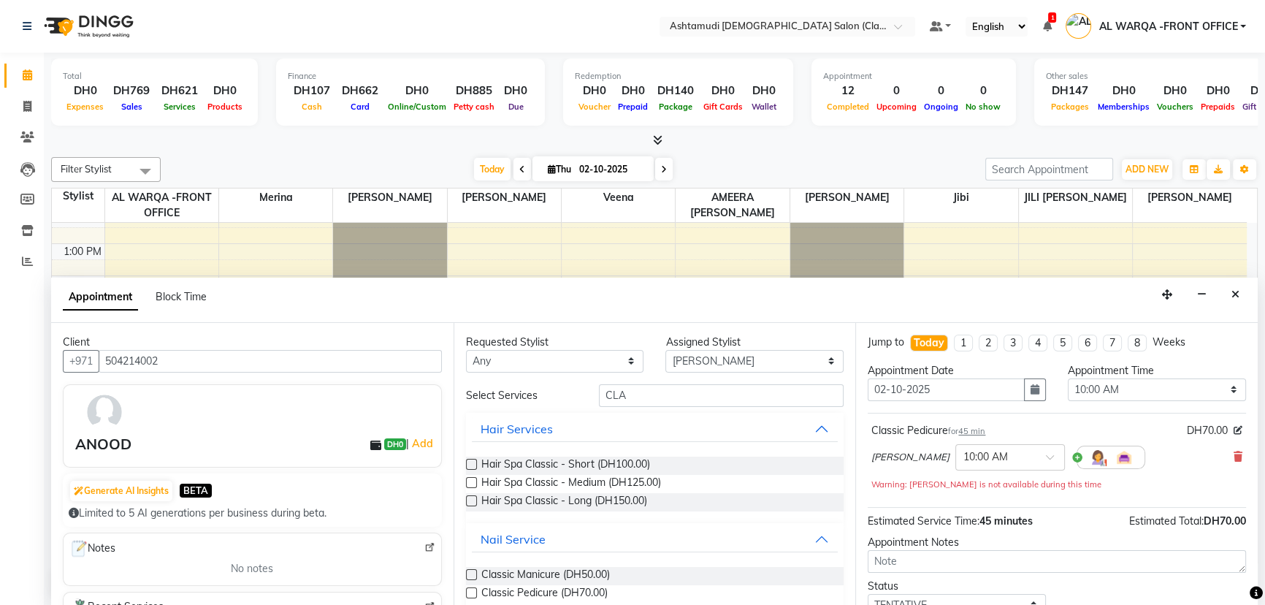
click at [467, 591] on label at bounding box center [471, 592] width 11 height 11
click at [467, 591] on input "checkbox" at bounding box center [470, 593] width 9 height 9
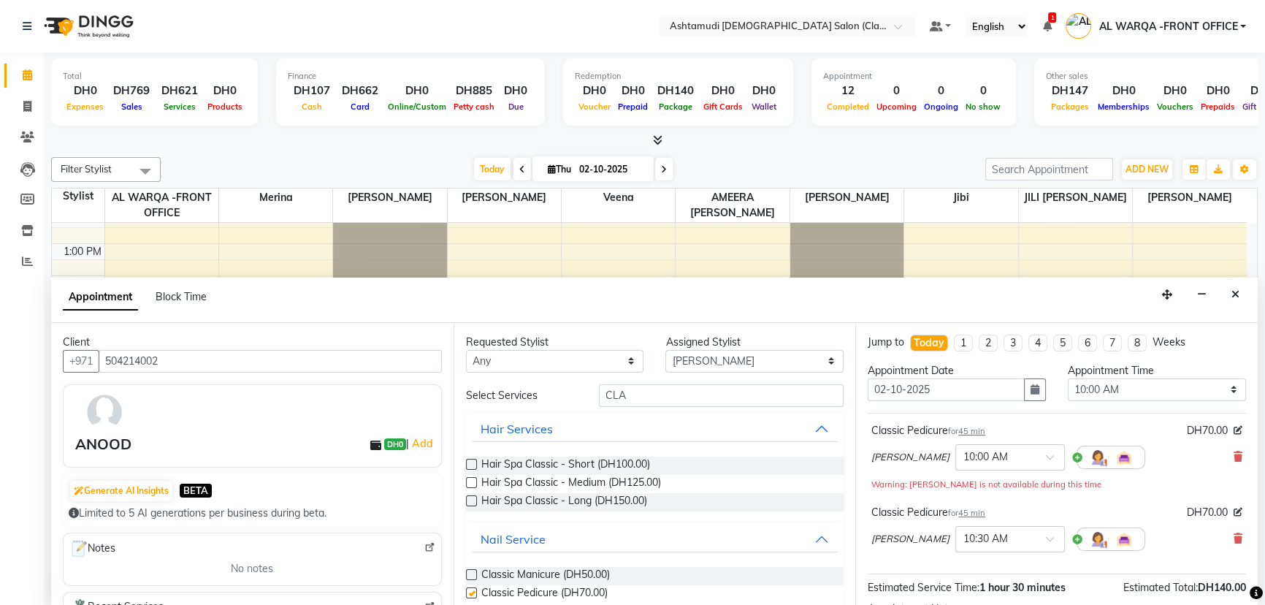
checkbox input "false"
click at [1119, 394] on select "Select 10:00 AM 10:30 AM 11:00 AM 11:30 AM 12:00 PM 12:30 PM 01:00 PM 01:30 PM …" at bounding box center [1157, 389] width 178 height 23
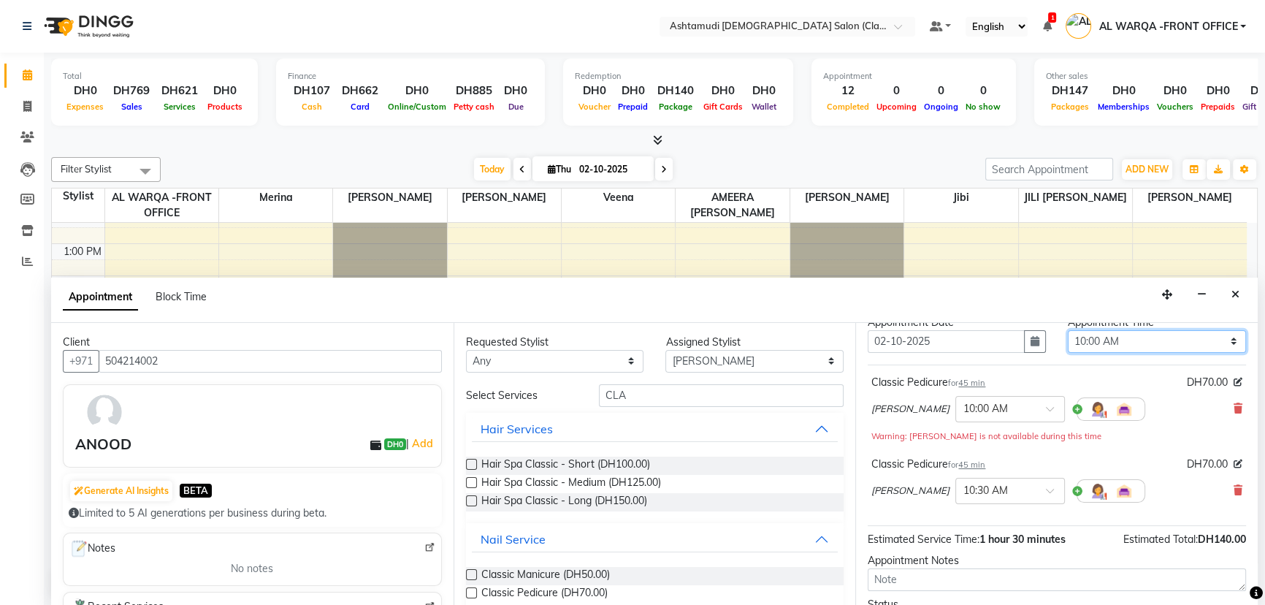
scroll to position [168, 0]
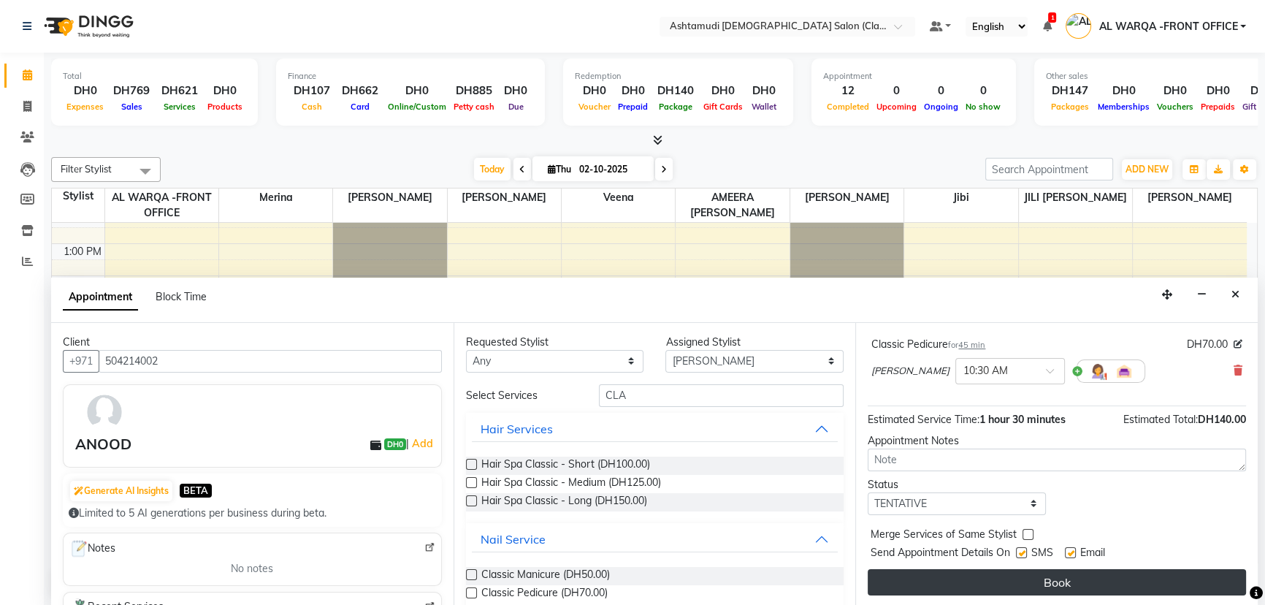
click at [1136, 584] on button "Book" at bounding box center [1056, 582] width 378 height 26
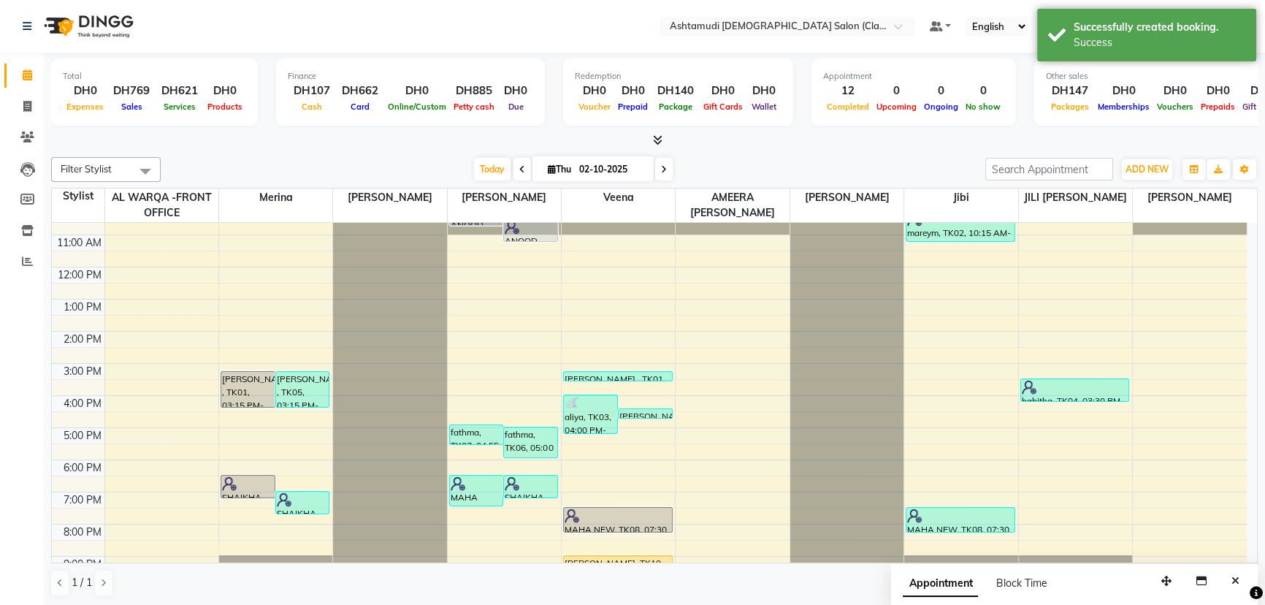
scroll to position [0, 0]
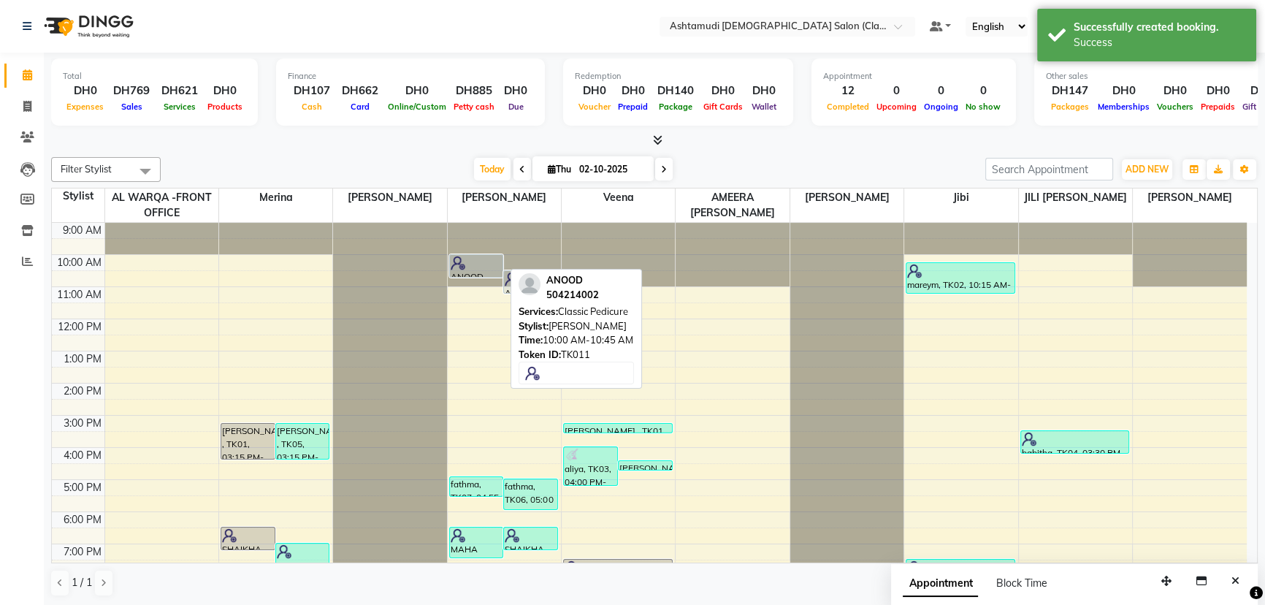
click at [472, 274] on div at bounding box center [476, 277] width 53 height 6
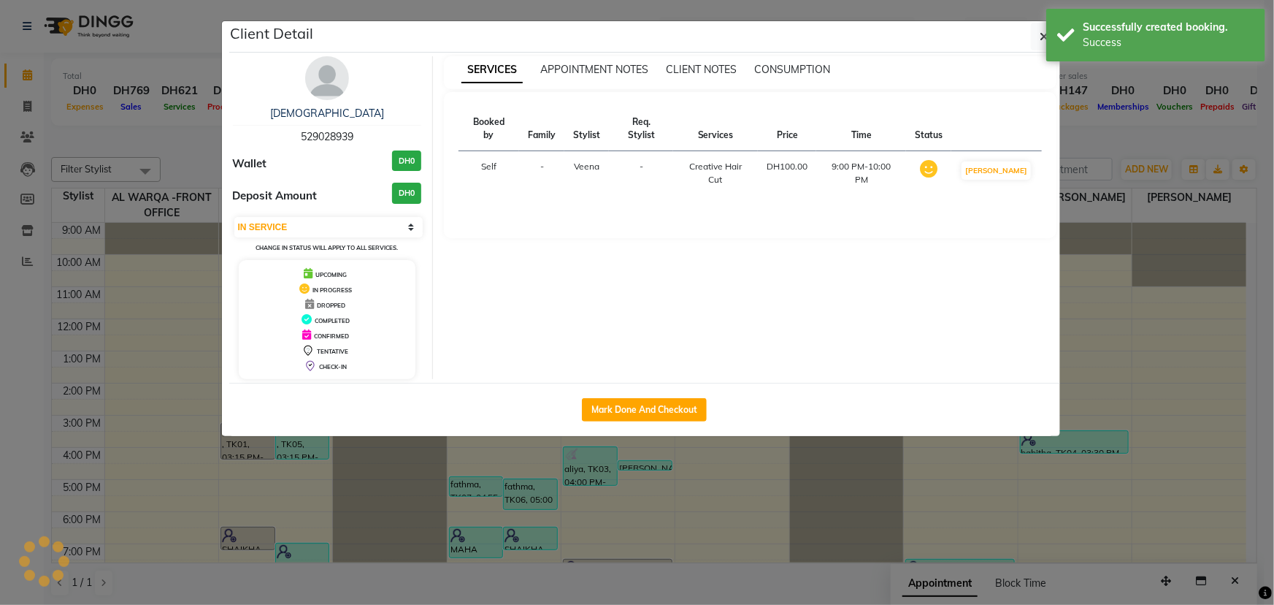
select select "7"
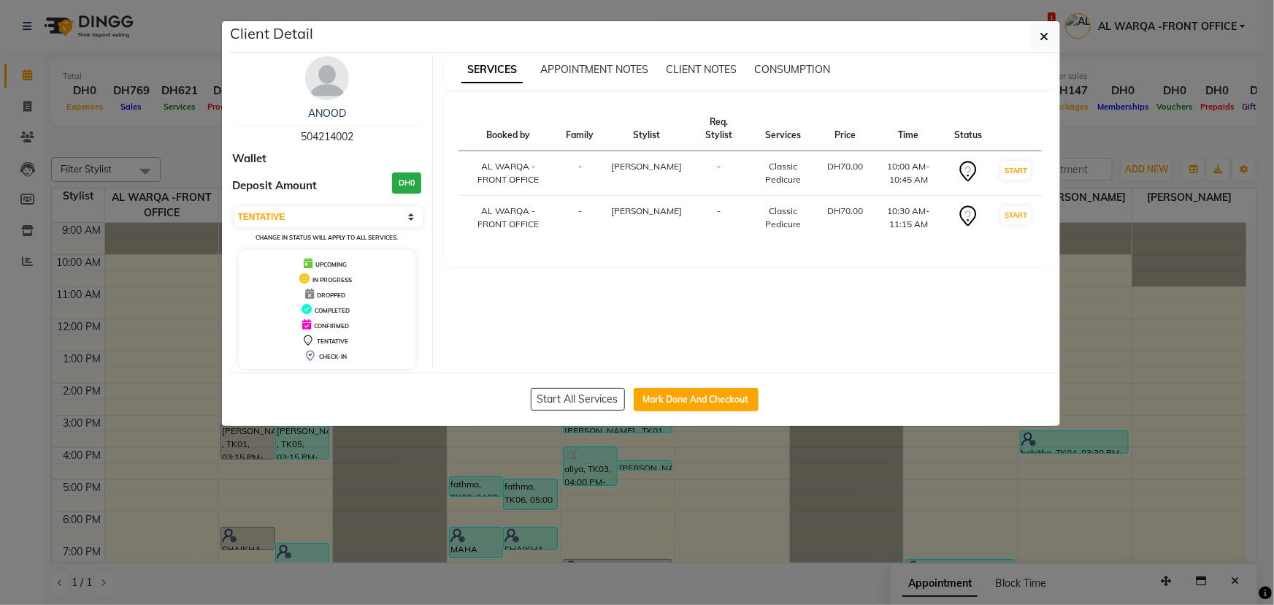
click at [1124, 358] on ngb-modal-window "Client Detail ANOOD 504214002 Wallet Deposit Amount DH0 Select IN SERVICE CONFI…" at bounding box center [637, 302] width 1274 height 605
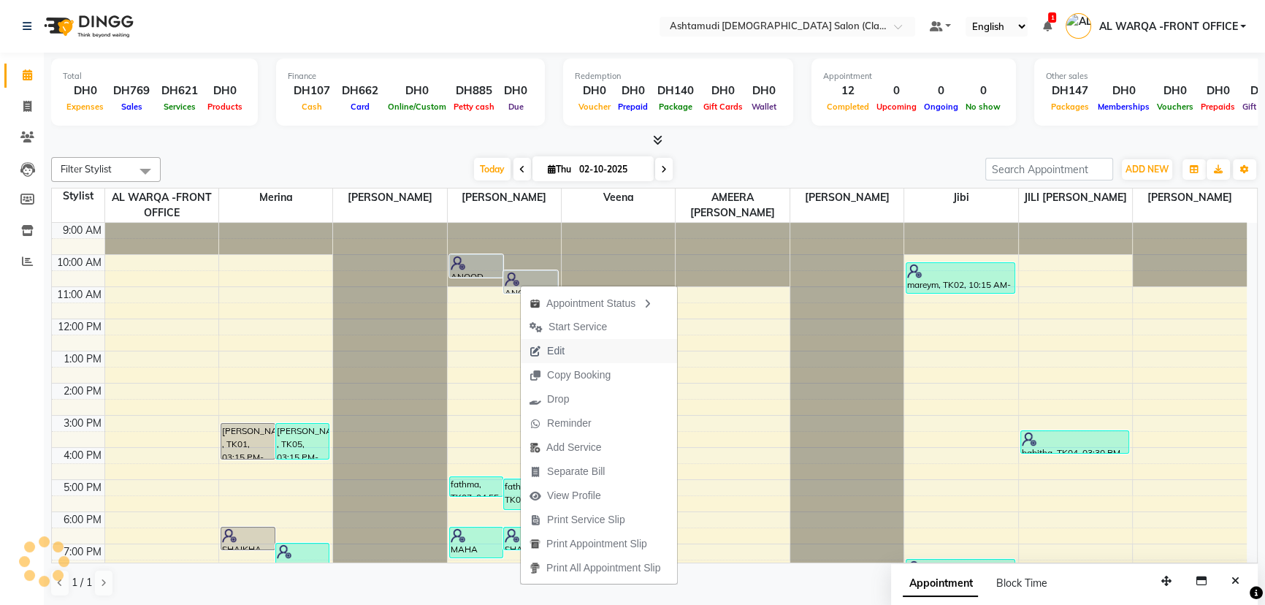
click at [551, 350] on span "Edit" at bounding box center [556, 350] width 18 height 15
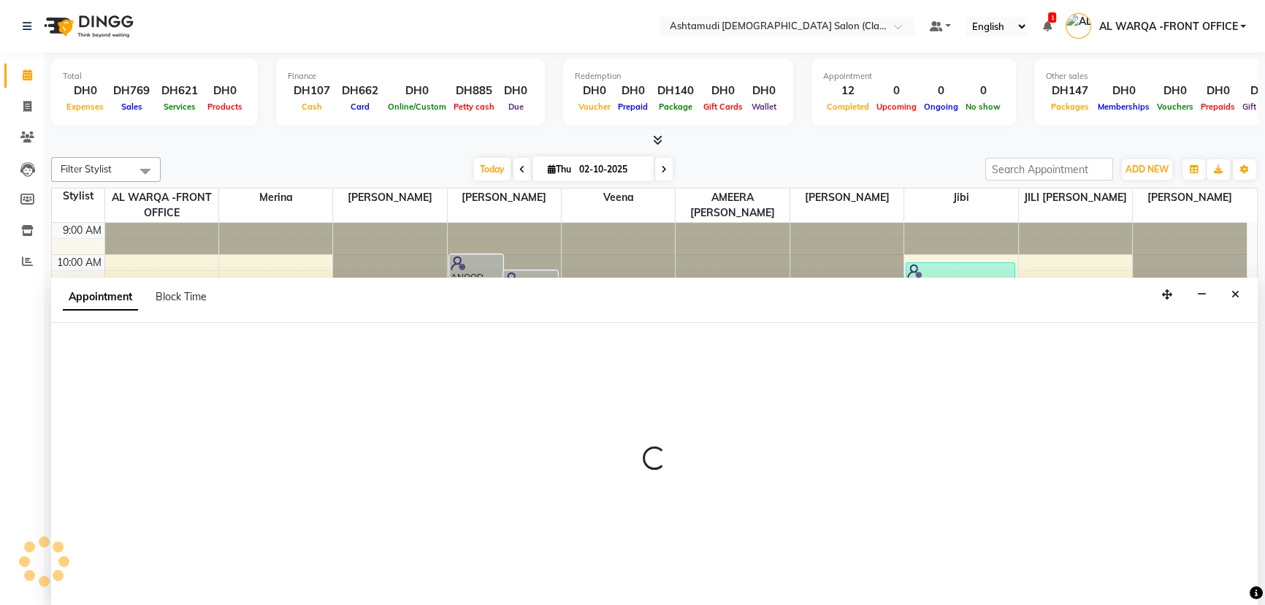
select select "tentative"
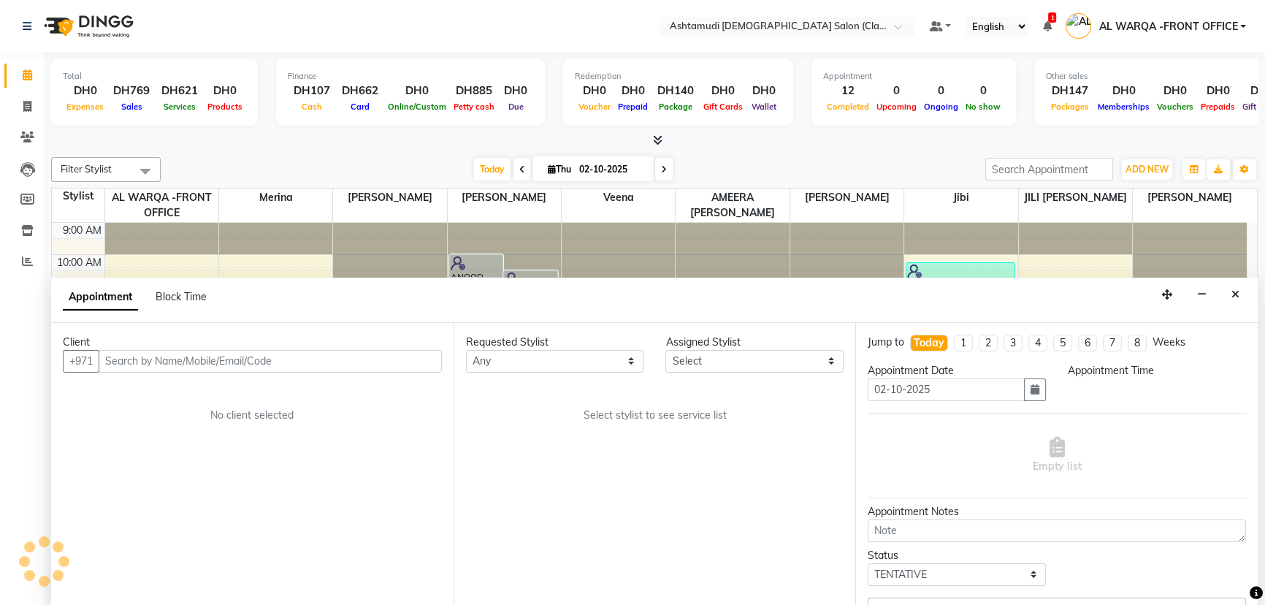
select select "77691"
select select "600"
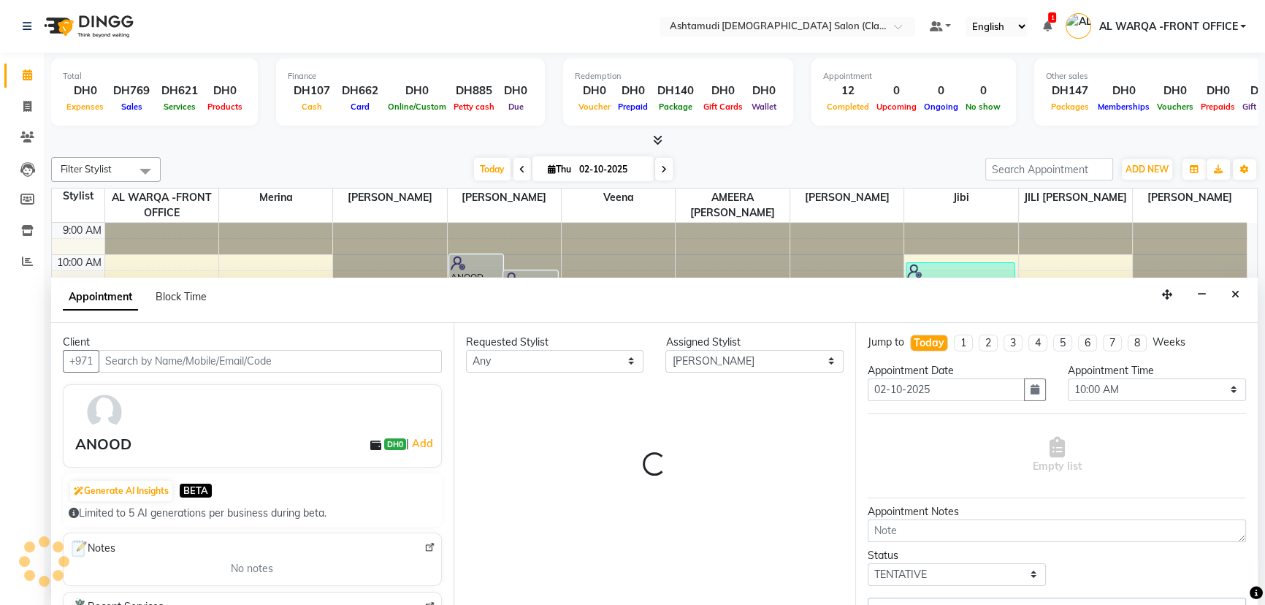
scroll to position [107, 0]
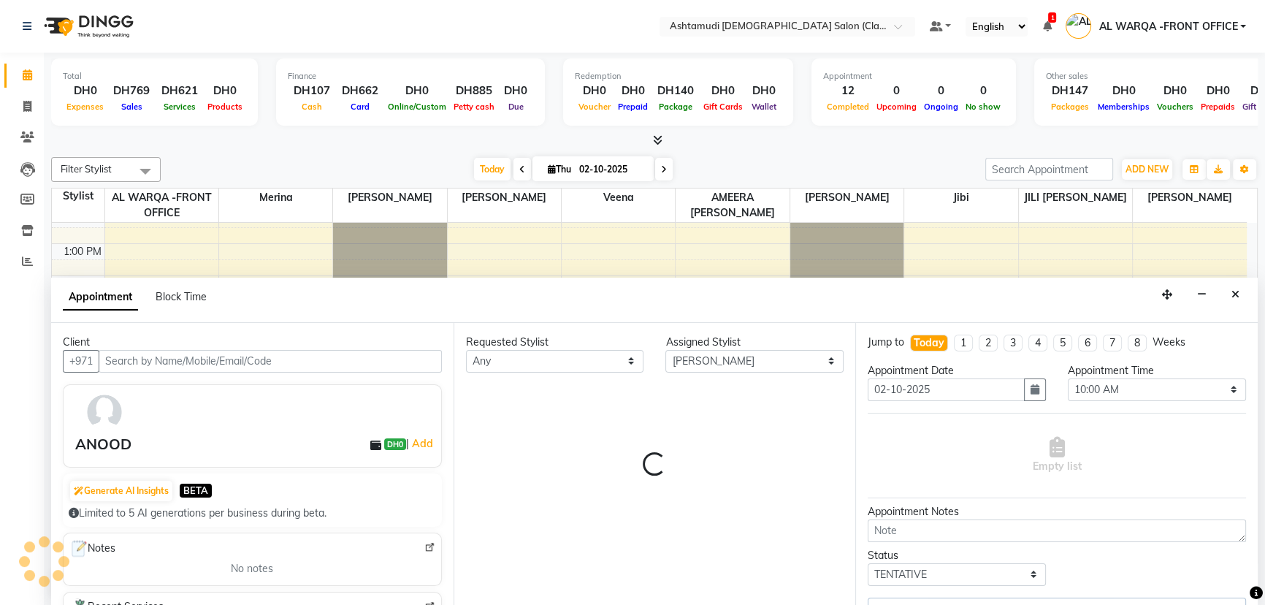
select select "4122"
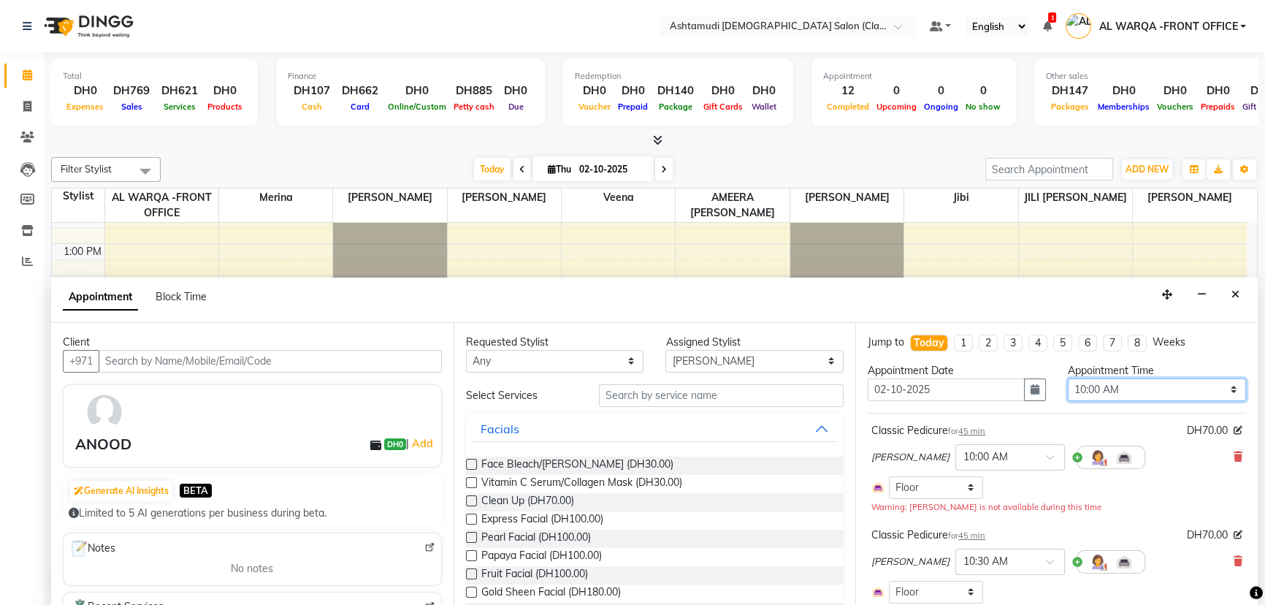
click at [1173, 387] on select "Select 10:00 AM 10:30 AM 11:00 AM 11:30 AM 12:00 PM 12:30 PM 01:00 PM 01:30 PM …" at bounding box center [1157, 389] width 178 height 23
select select "1290"
click at [1068, 378] on select "Select 10:00 AM 10:30 AM 11:00 AM 11:30 AM 12:00 PM 12:30 PM 01:00 PM 01:30 PM …" at bounding box center [1157, 389] width 178 height 23
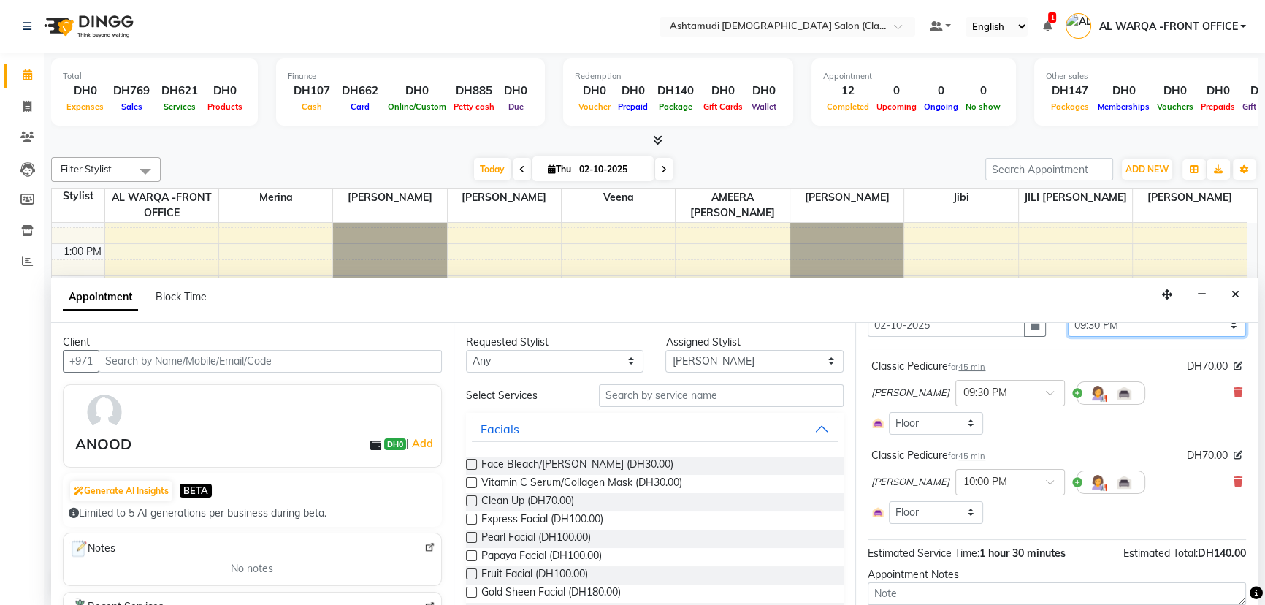
scroll to position [156, 0]
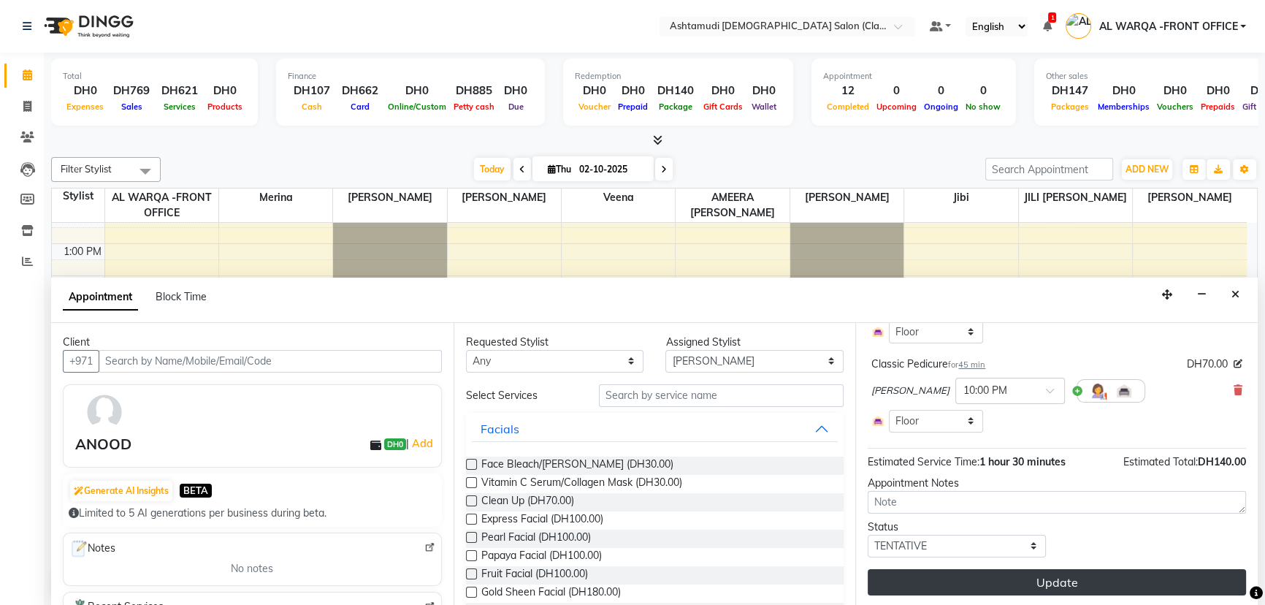
click at [1184, 586] on button "Update" at bounding box center [1056, 582] width 378 height 26
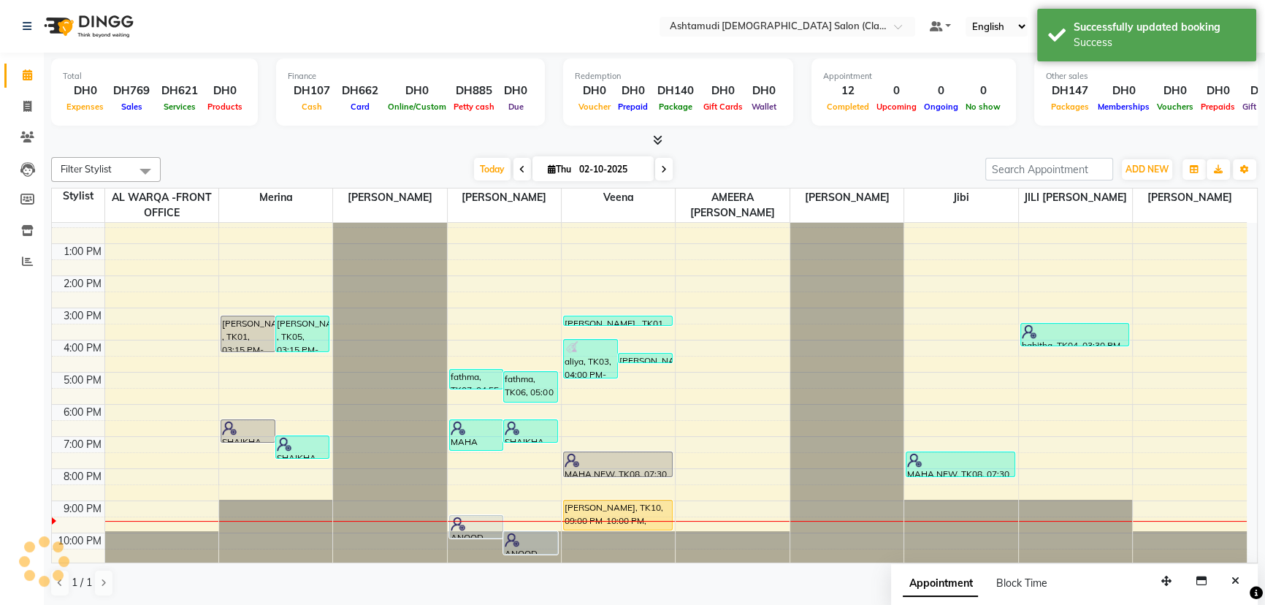
scroll to position [0, 0]
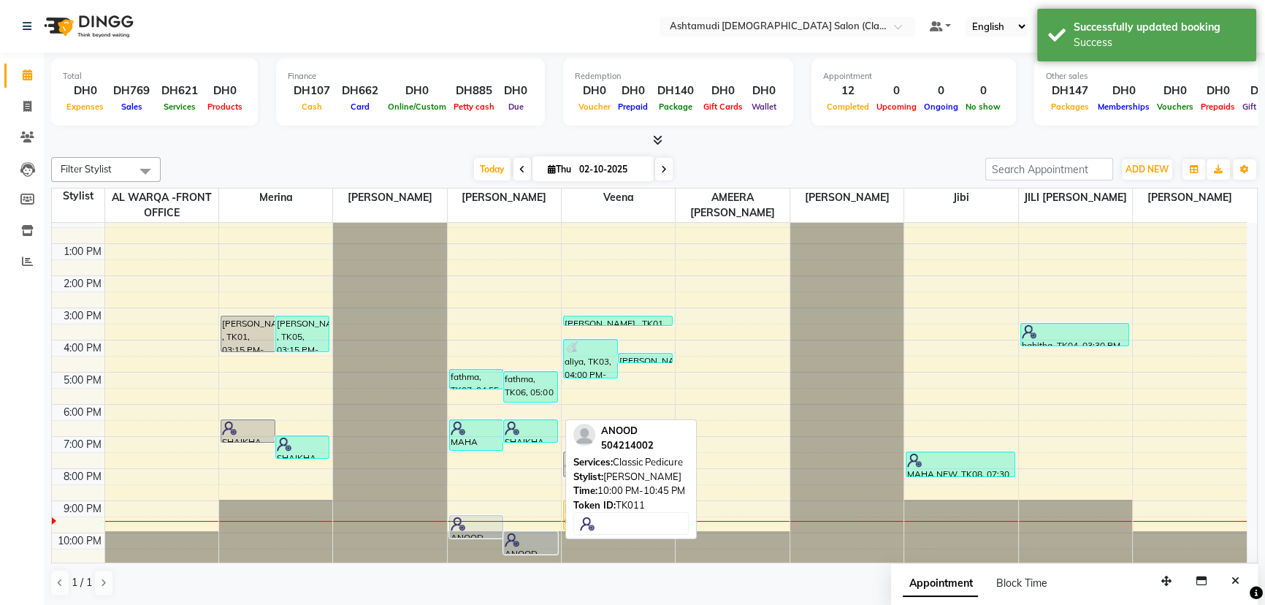
click at [550, 551] on div at bounding box center [530, 554] width 53 height 6
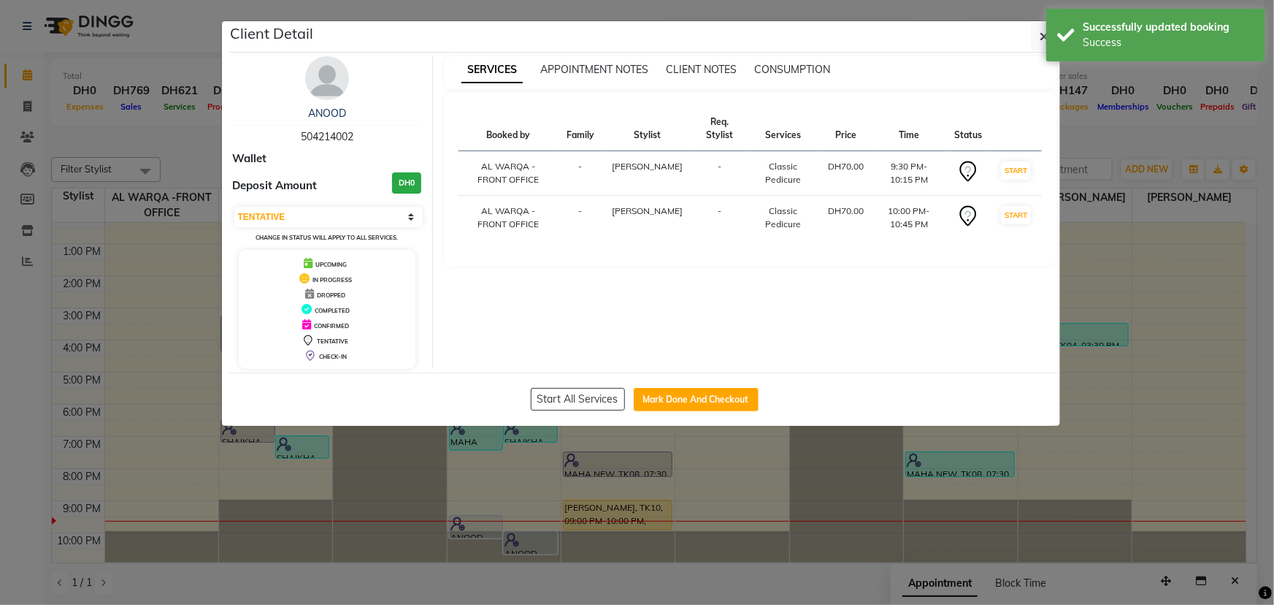
click at [1012, 180] on td "START" at bounding box center [1016, 173] width 50 height 45
click at [1015, 179] on td "START" at bounding box center [1016, 173] width 50 height 45
click at [1022, 174] on button "START" at bounding box center [1016, 170] width 30 height 18
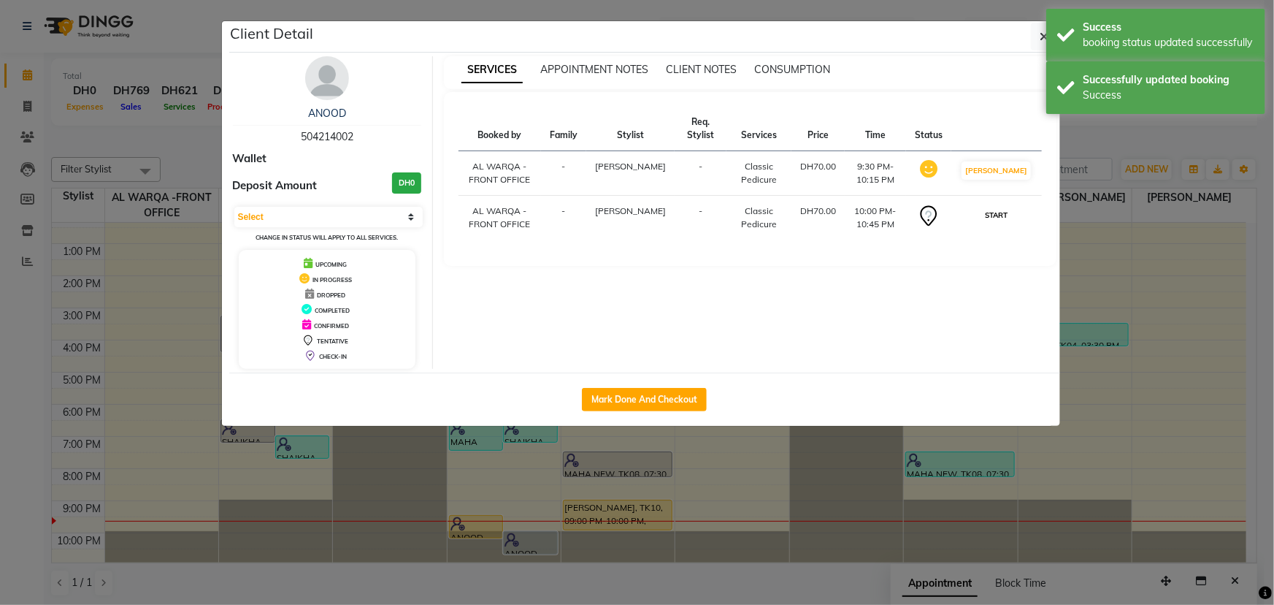
click at [1011, 224] on button "START" at bounding box center [996, 215] width 30 height 18
select select "1"
click at [1207, 412] on ngb-modal-window "Client Detail ANOOD 504214002 Wallet Deposit Amount DH0 Select IN SERVICE CONFI…" at bounding box center [637, 302] width 1274 height 605
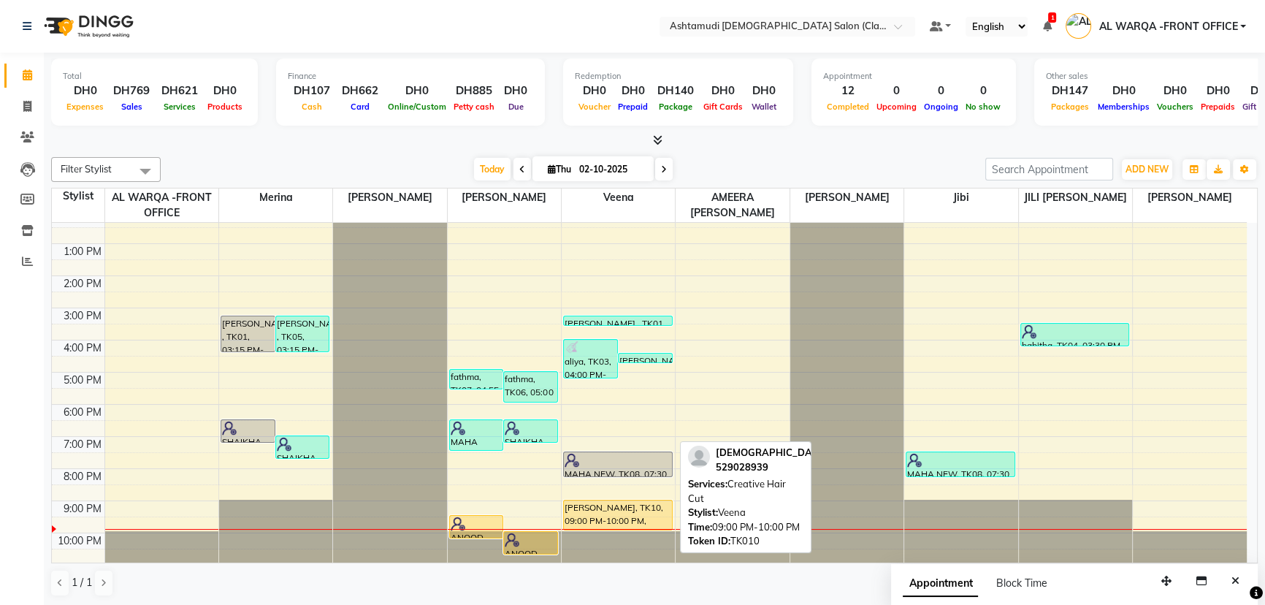
click at [586, 510] on div "[PERSON_NAME], TK10, 09:00 PM-10:00 PM, Creative Hair Cut" at bounding box center [618, 514] width 108 height 29
select select "1"
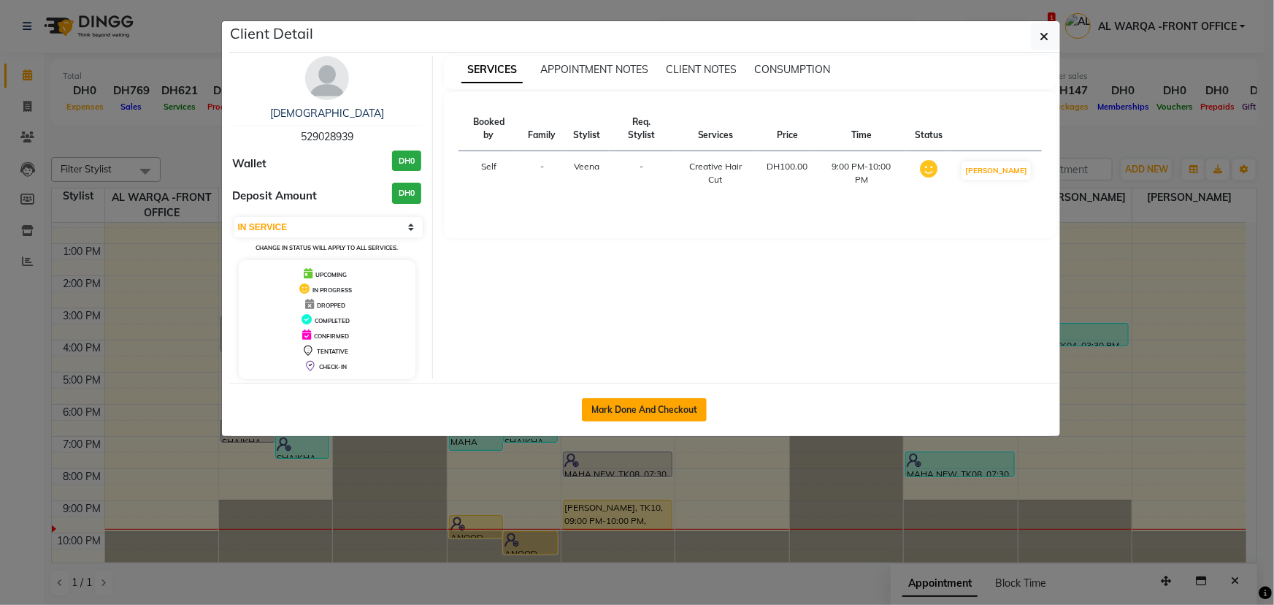
click at [623, 414] on button "Mark Done And Checkout" at bounding box center [644, 409] width 125 height 23
select select "service"
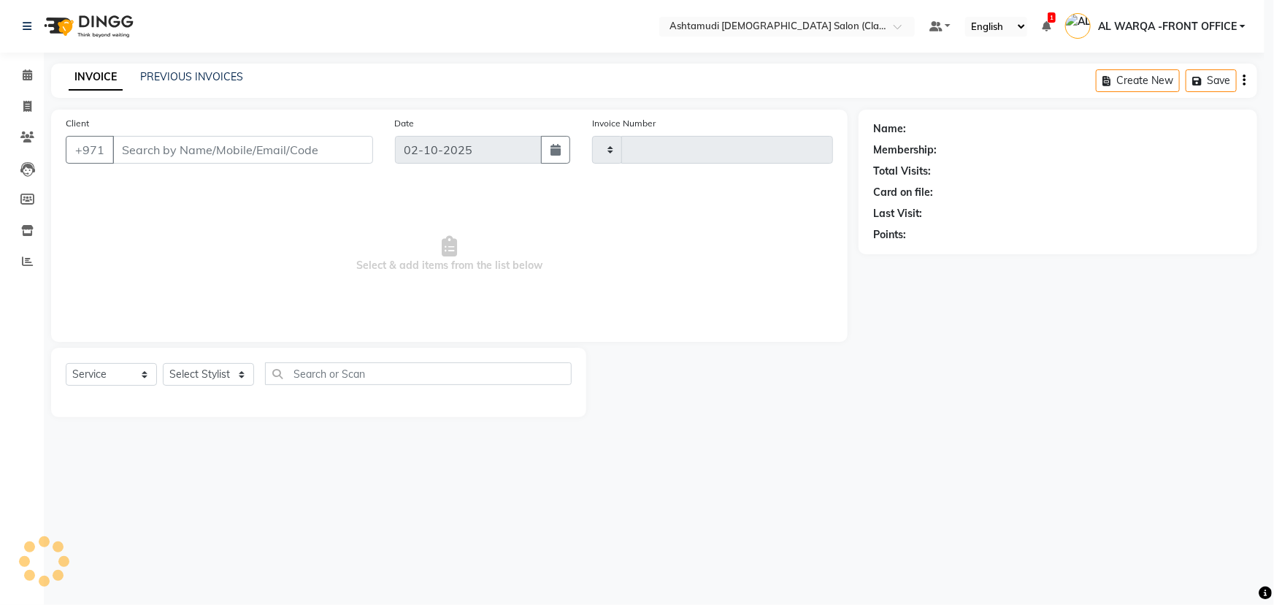
type input "1743"
select select "8201"
type input "529028939"
select select "80375"
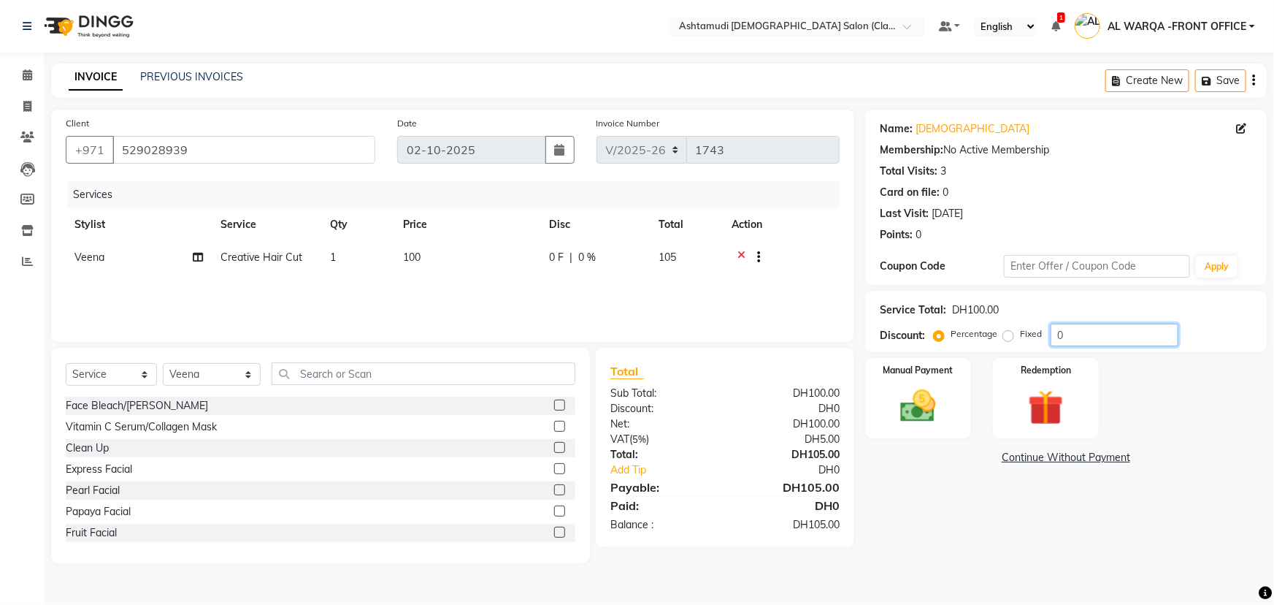
click at [1087, 334] on input "0" at bounding box center [1115, 334] width 128 height 23
type input "015"
click at [898, 402] on img at bounding box center [919, 406] width 60 height 42
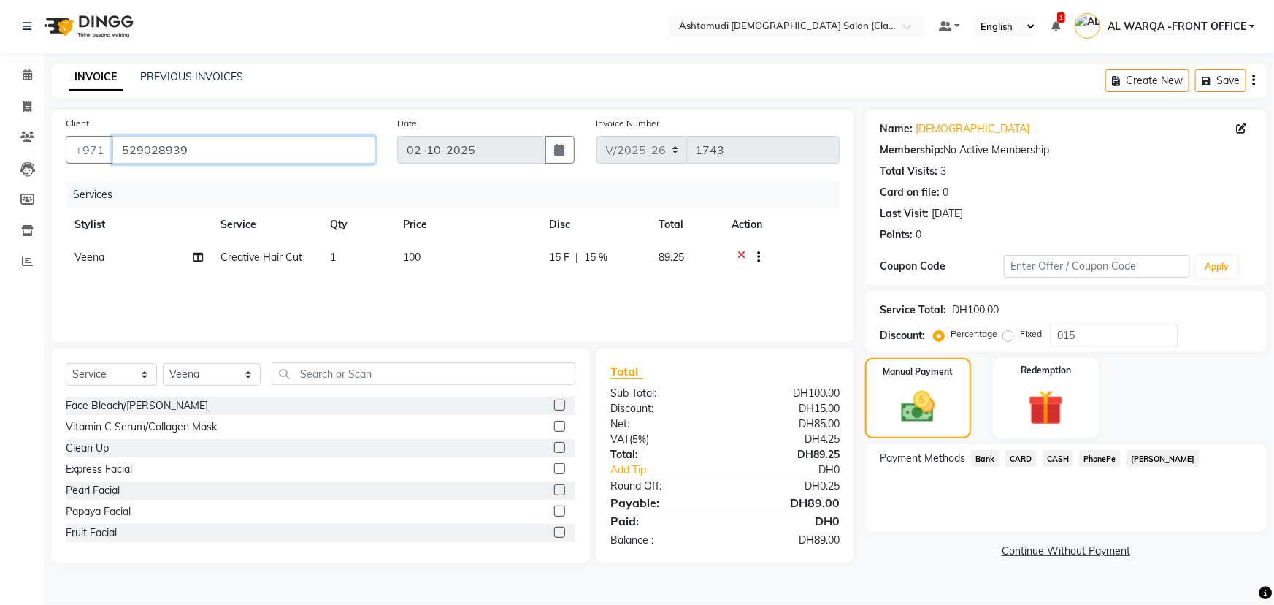
drag, startPoint x: 120, startPoint y: 149, endPoint x: 183, endPoint y: 156, distance: 63.2
click at [183, 156] on input "529028939" at bounding box center [243, 150] width 263 height 28
click at [1018, 460] on span "CARD" at bounding box center [1020, 458] width 31 height 17
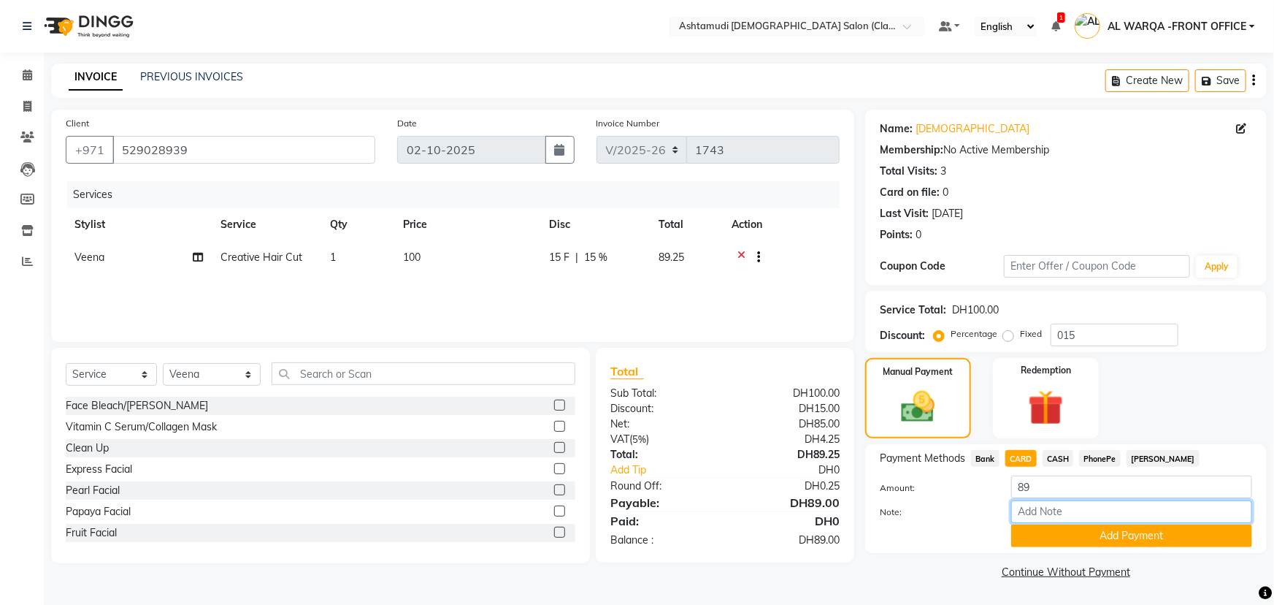
click at [1075, 513] on input "Note:" at bounding box center [1131, 511] width 241 height 23
type input "AMEERA"
click at [1168, 543] on button "Add Payment" at bounding box center [1131, 535] width 241 height 23
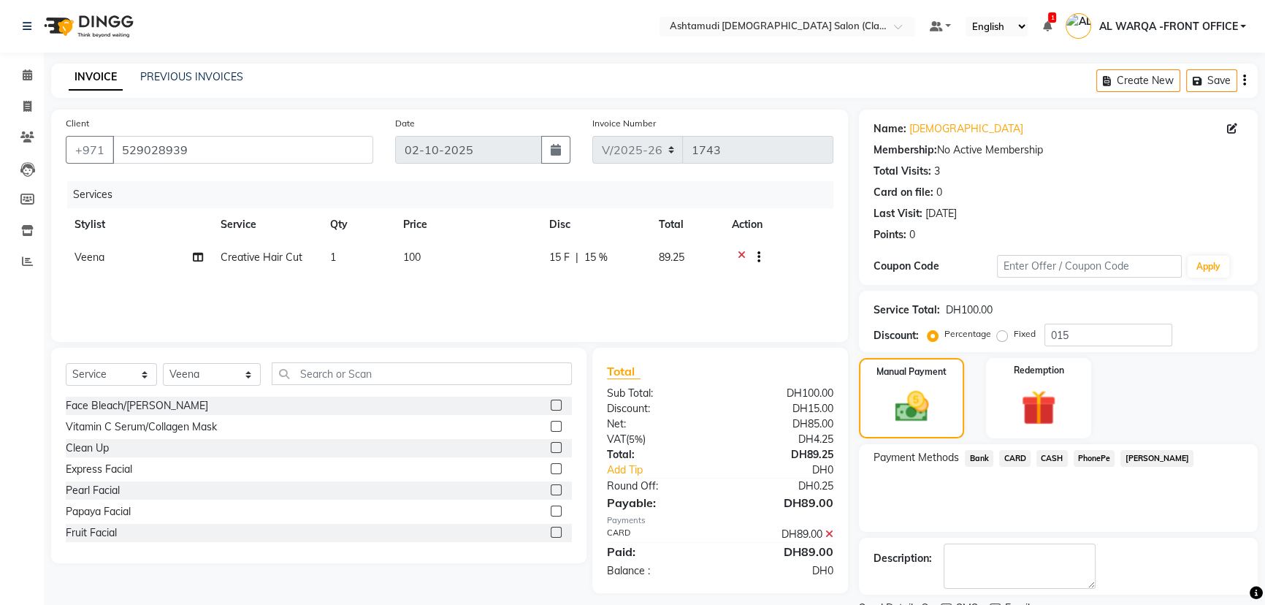
scroll to position [60, 0]
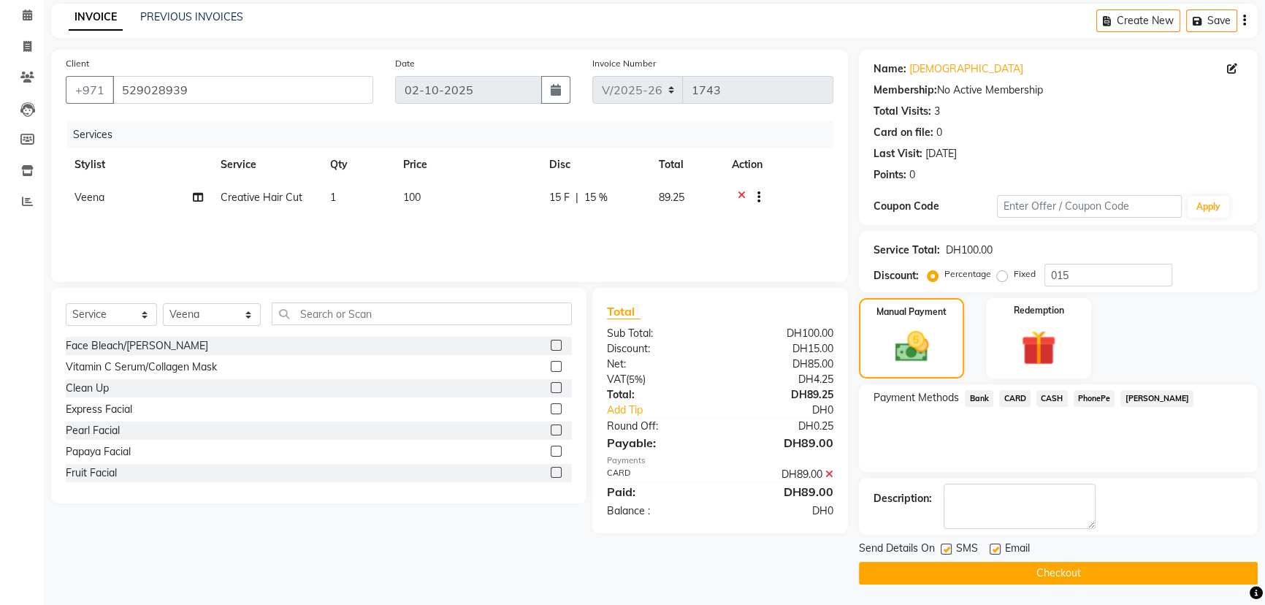
click at [999, 570] on button "Checkout" at bounding box center [1058, 573] width 399 height 23
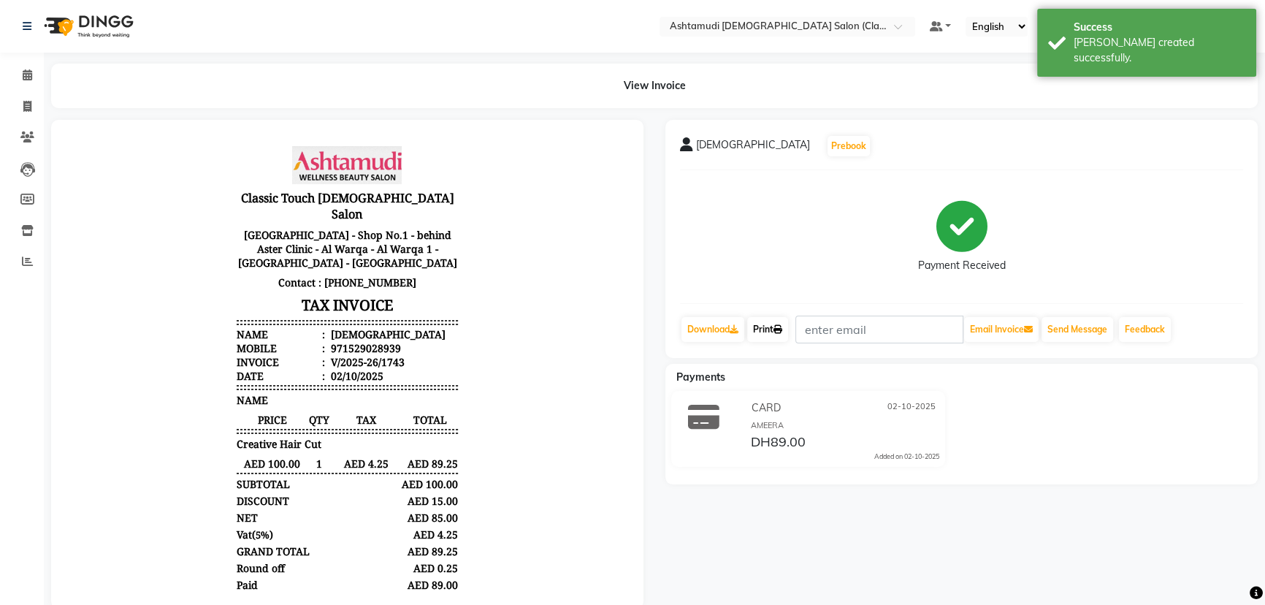
click at [783, 323] on link "Print" at bounding box center [767, 329] width 41 height 25
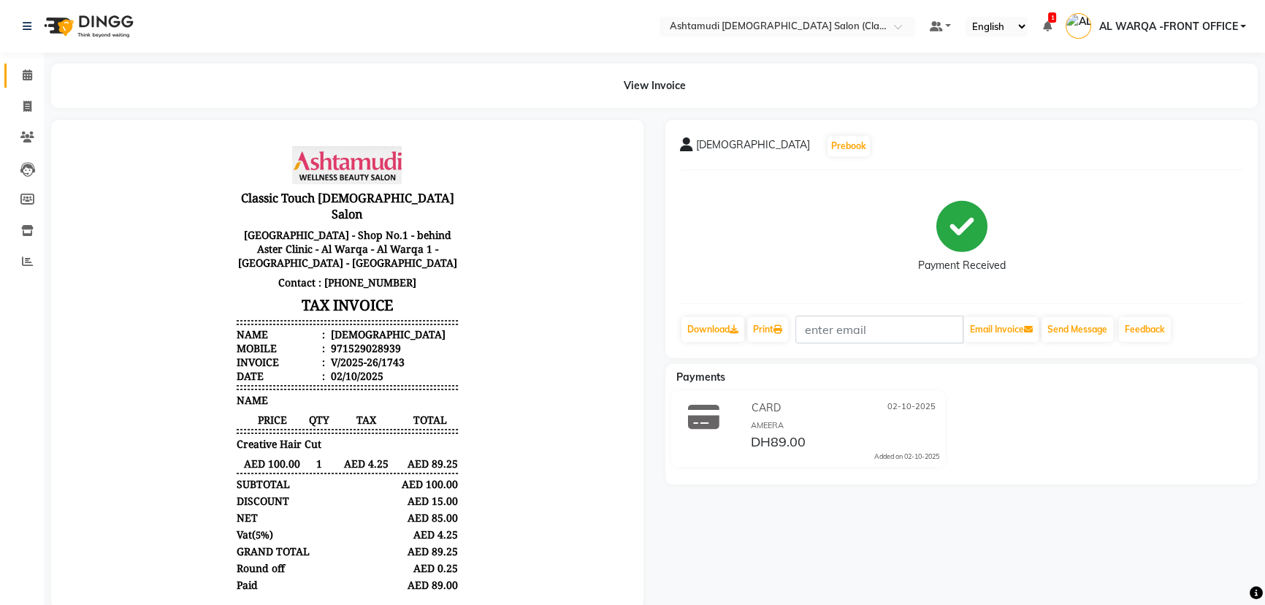
click at [29, 66] on link "Calendar" at bounding box center [21, 76] width 35 height 24
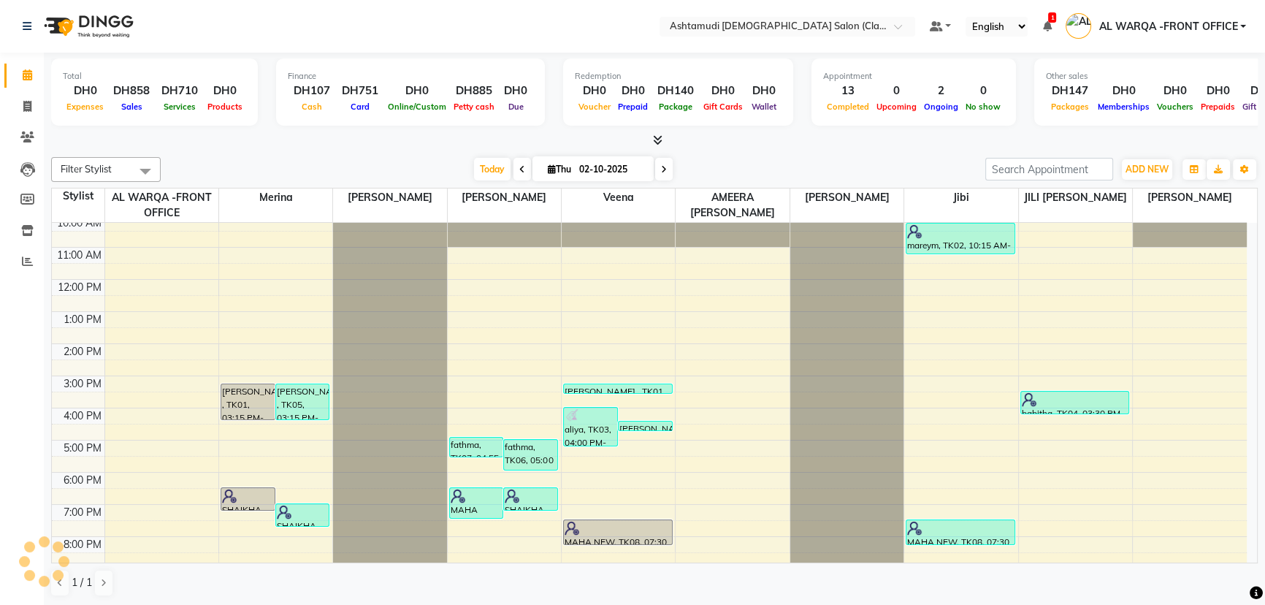
scroll to position [107, 0]
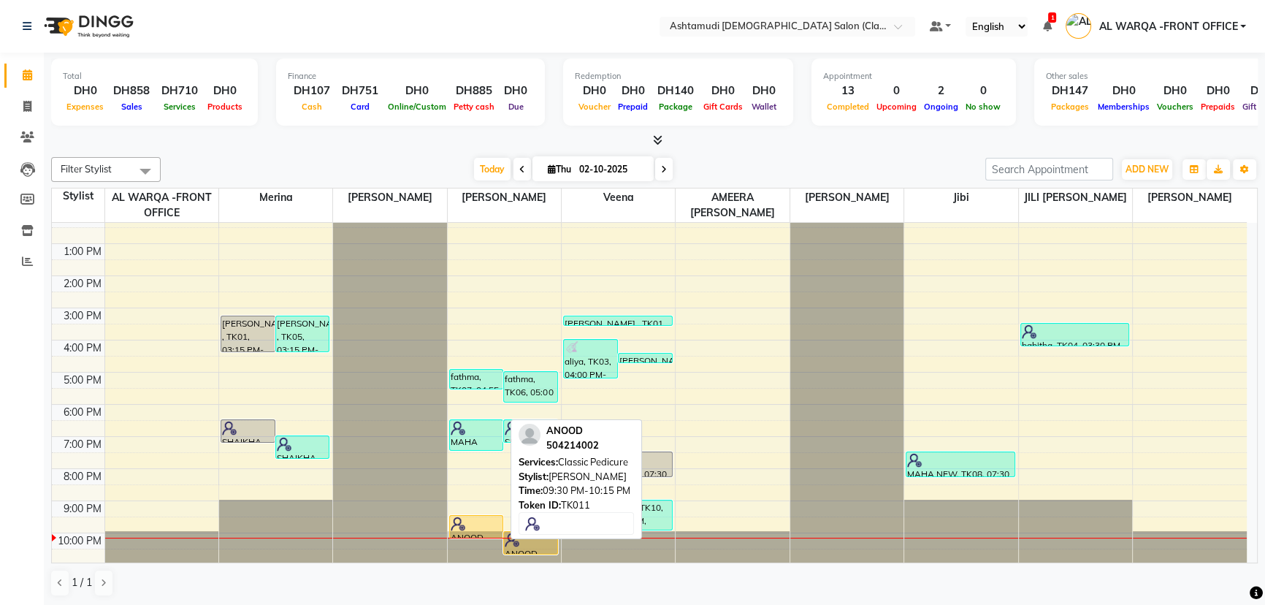
click at [479, 520] on div at bounding box center [477, 523] width 52 height 15
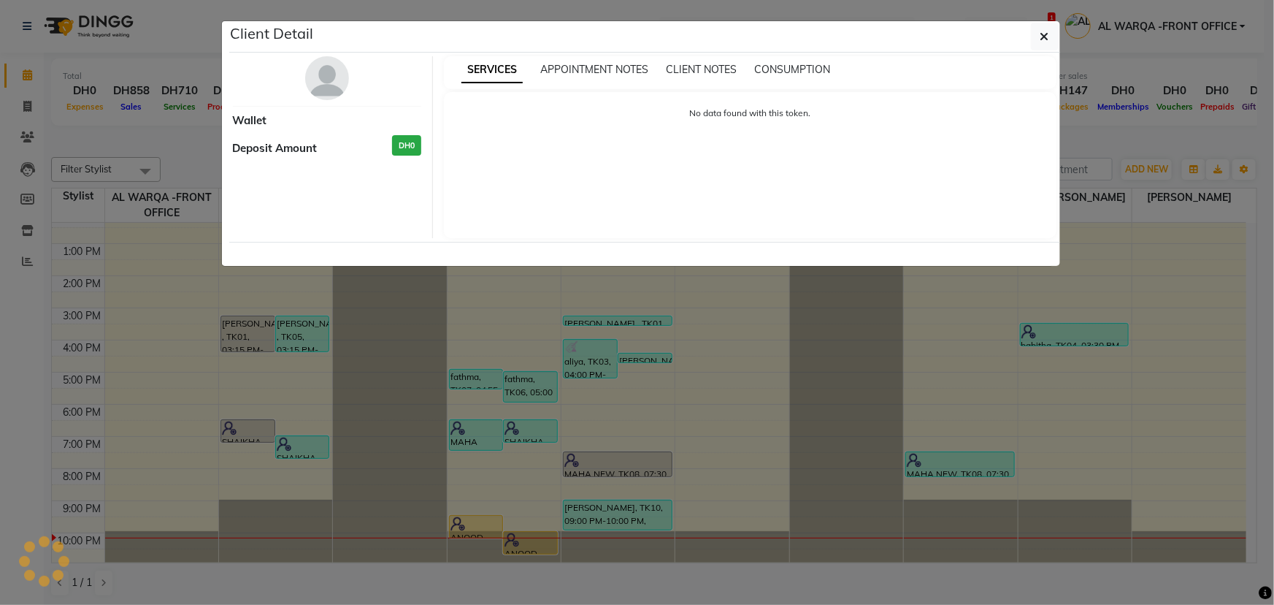
select select "1"
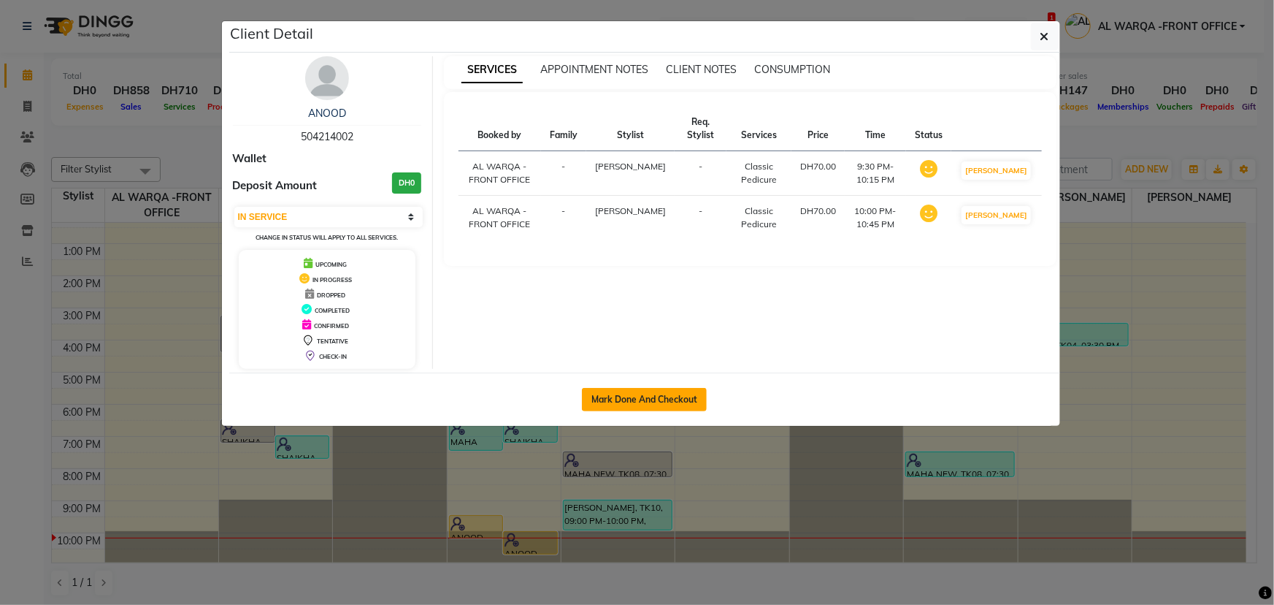
click at [681, 397] on button "Mark Done And Checkout" at bounding box center [644, 399] width 125 height 23
select select "service"
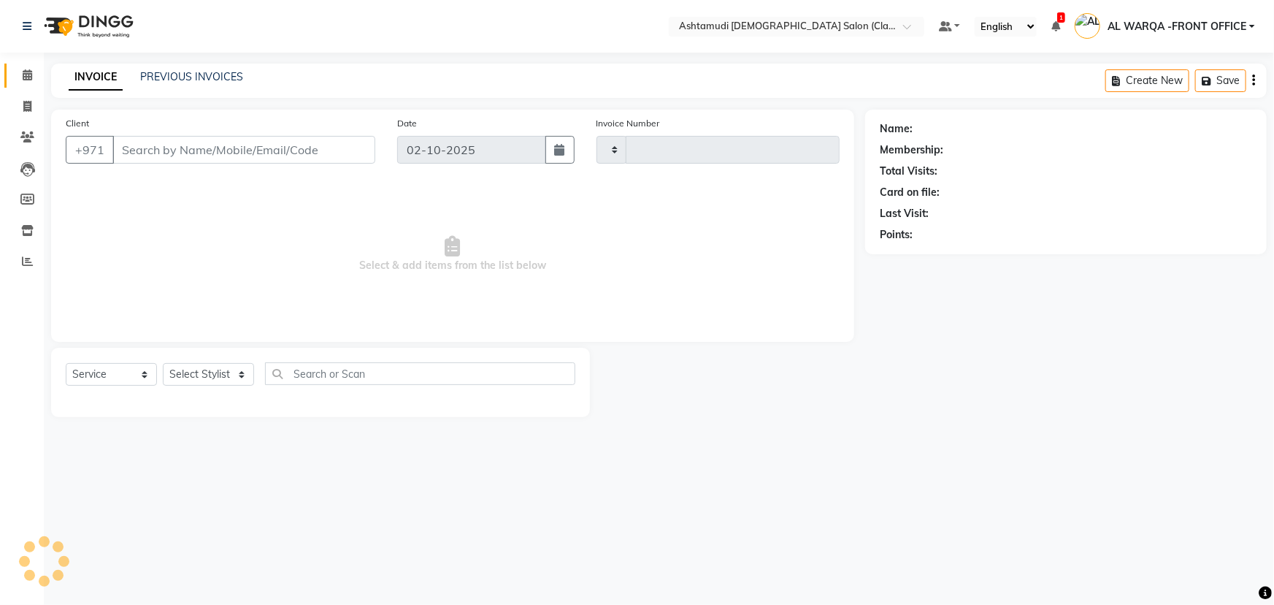
type input "1744"
select select "8201"
type input "504214002"
select select "77691"
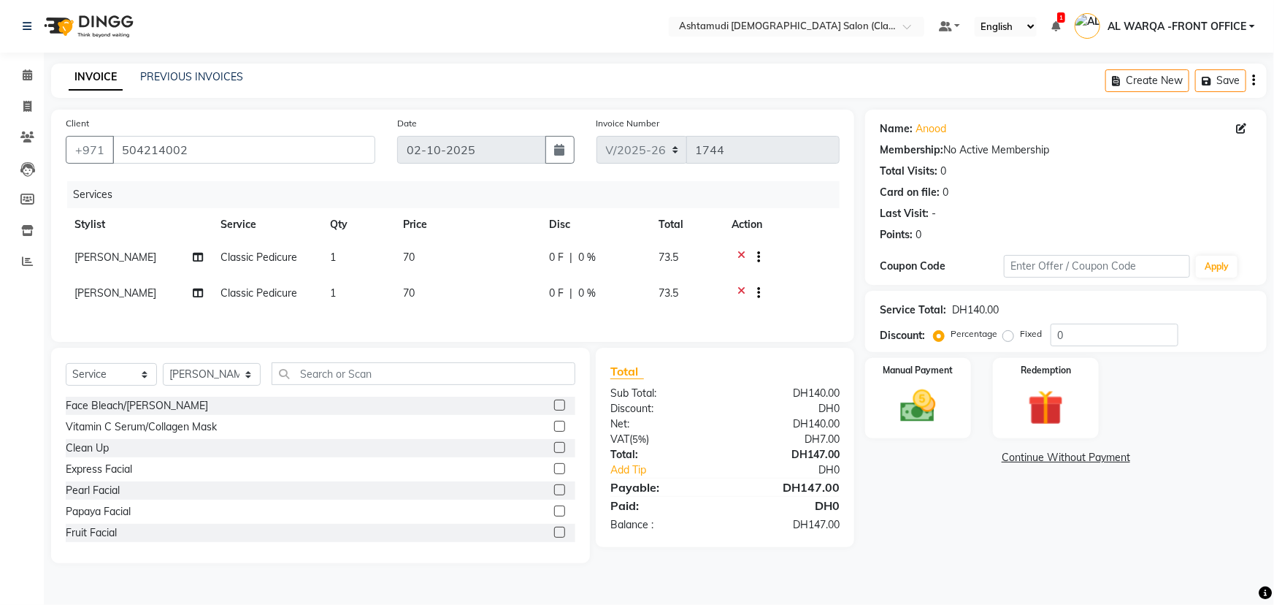
click at [1110, 321] on div "Service Total: DH140.00 Discount: Percentage Fixed 0" at bounding box center [1066, 321] width 372 height 50
click at [1116, 334] on input "0" at bounding box center [1115, 334] width 128 height 23
type input "015"
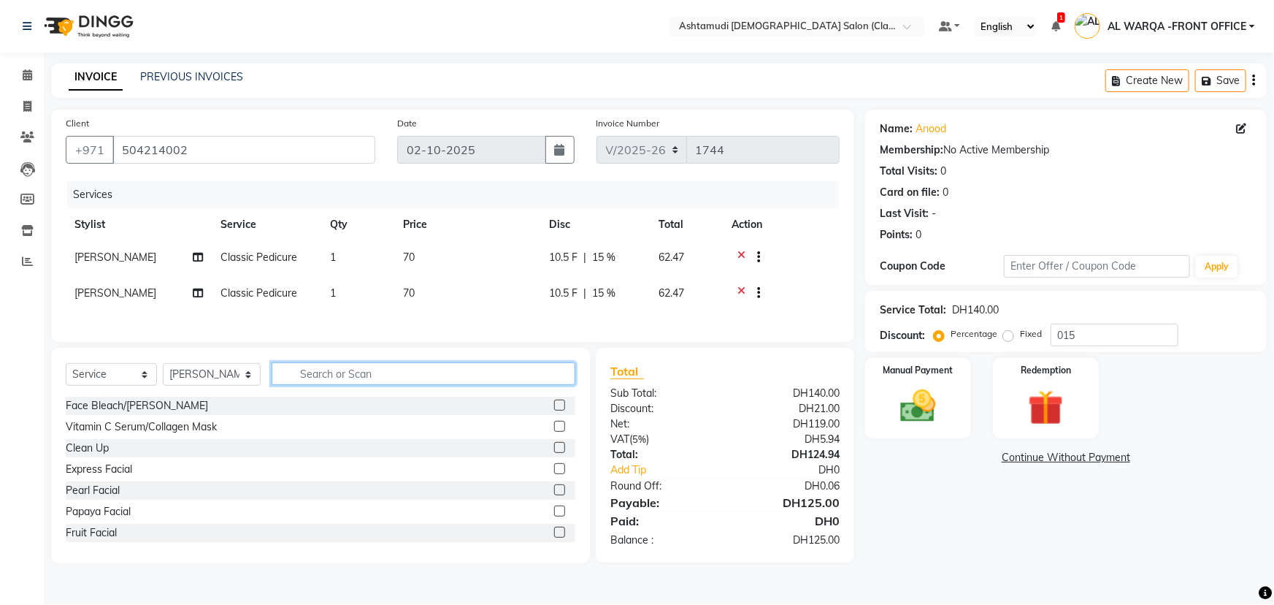
click at [308, 380] on input "text" at bounding box center [424, 373] width 304 height 23
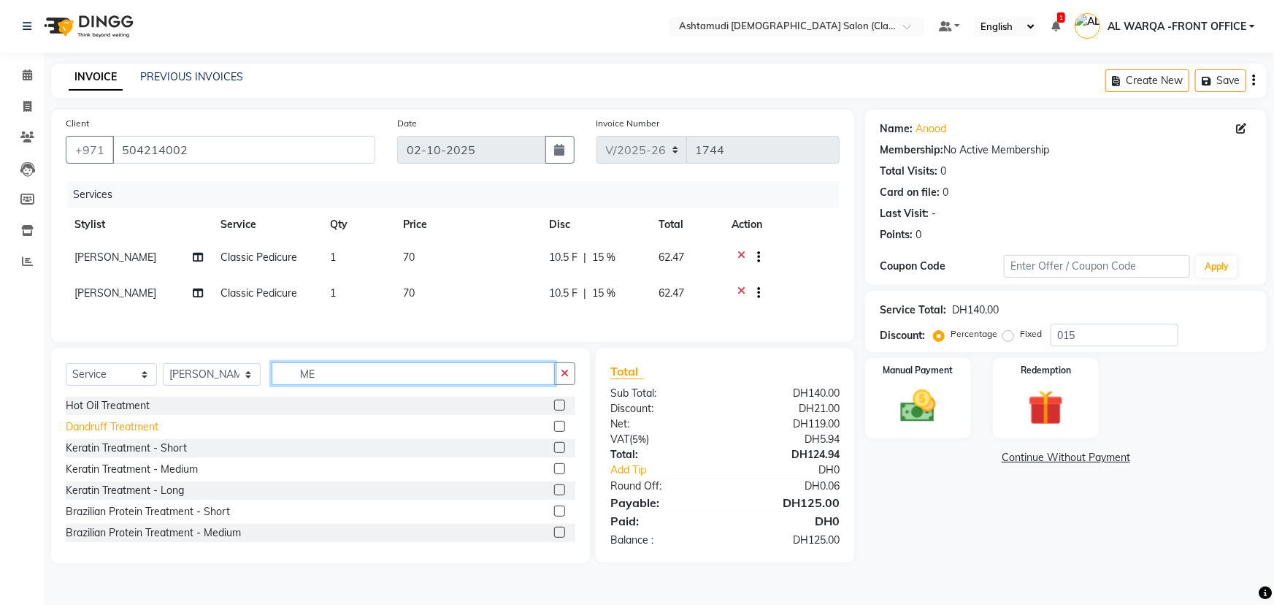
type input "M"
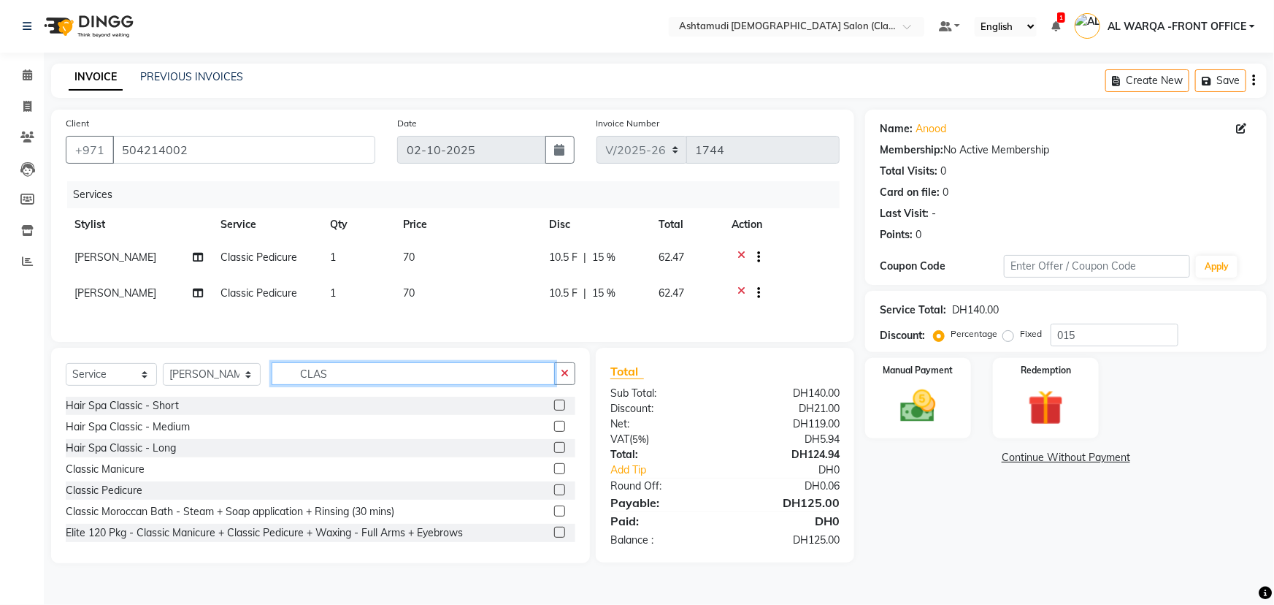
type input "CLAS"
click at [554, 474] on label at bounding box center [559, 468] width 11 height 11
click at [554, 474] on input "checkbox" at bounding box center [558, 468] width 9 height 9
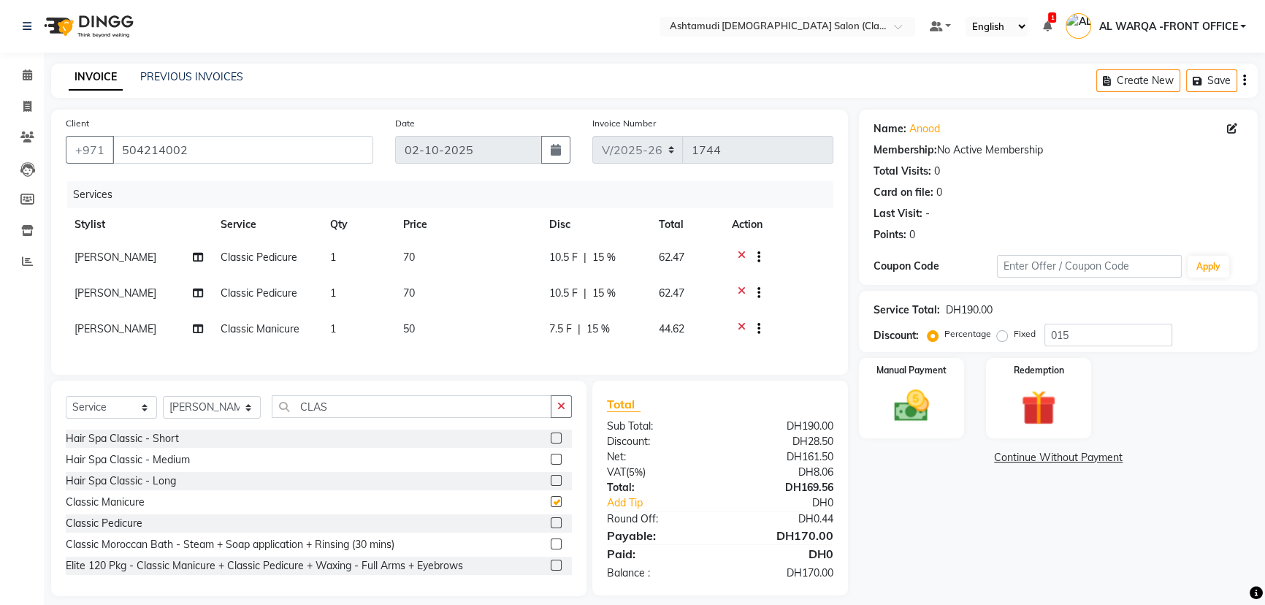
click at [551, 469] on div at bounding box center [555, 460] width 9 height 15
click at [551, 507] on label at bounding box center [556, 501] width 11 height 11
click at [551, 507] on input "checkbox" at bounding box center [555, 501] width 9 height 9
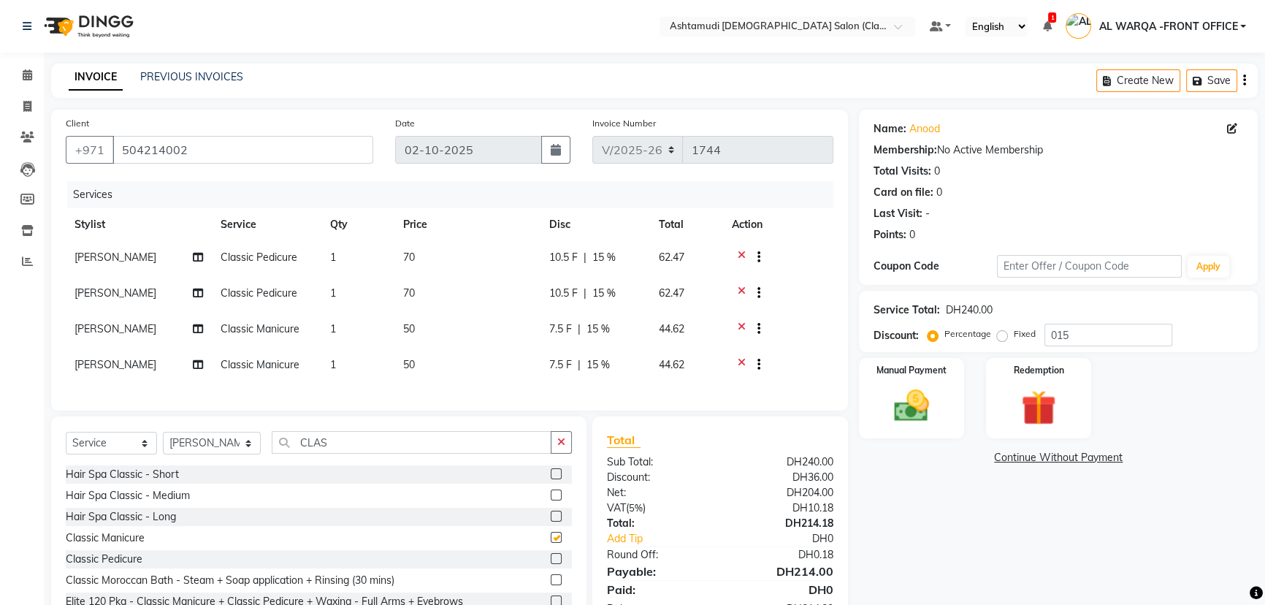
checkbox input "false"
click at [737, 321] on icon at bounding box center [741, 330] width 8 height 18
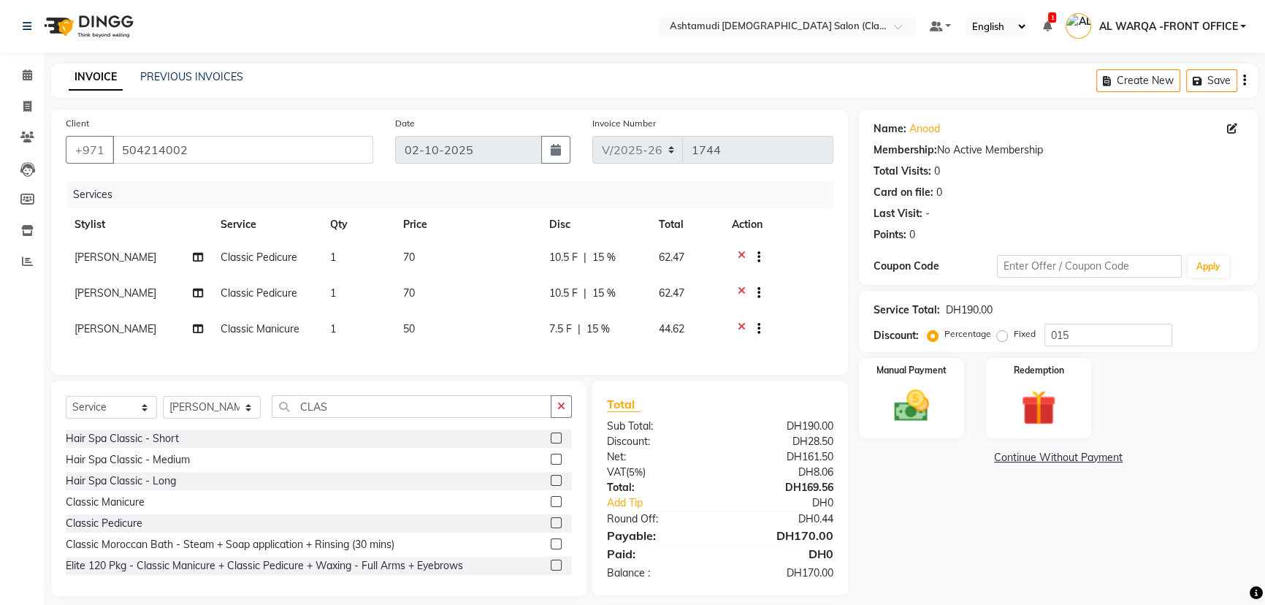
click at [742, 325] on icon at bounding box center [741, 330] width 8 height 18
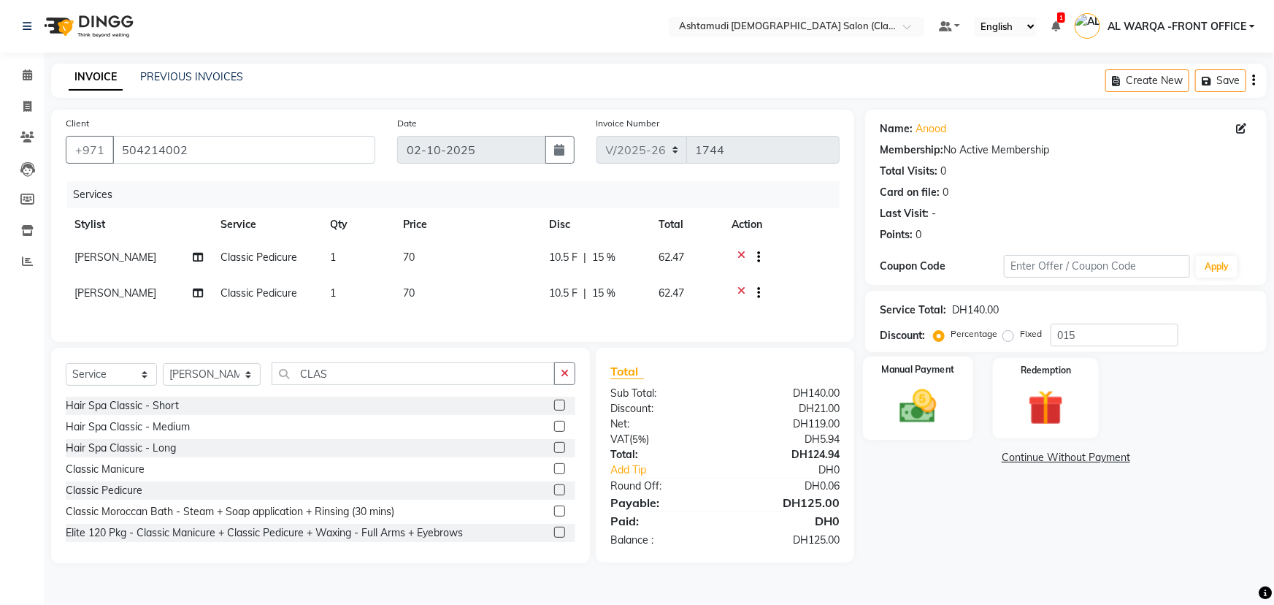
click at [938, 378] on div "Manual Payment" at bounding box center [918, 398] width 110 height 84
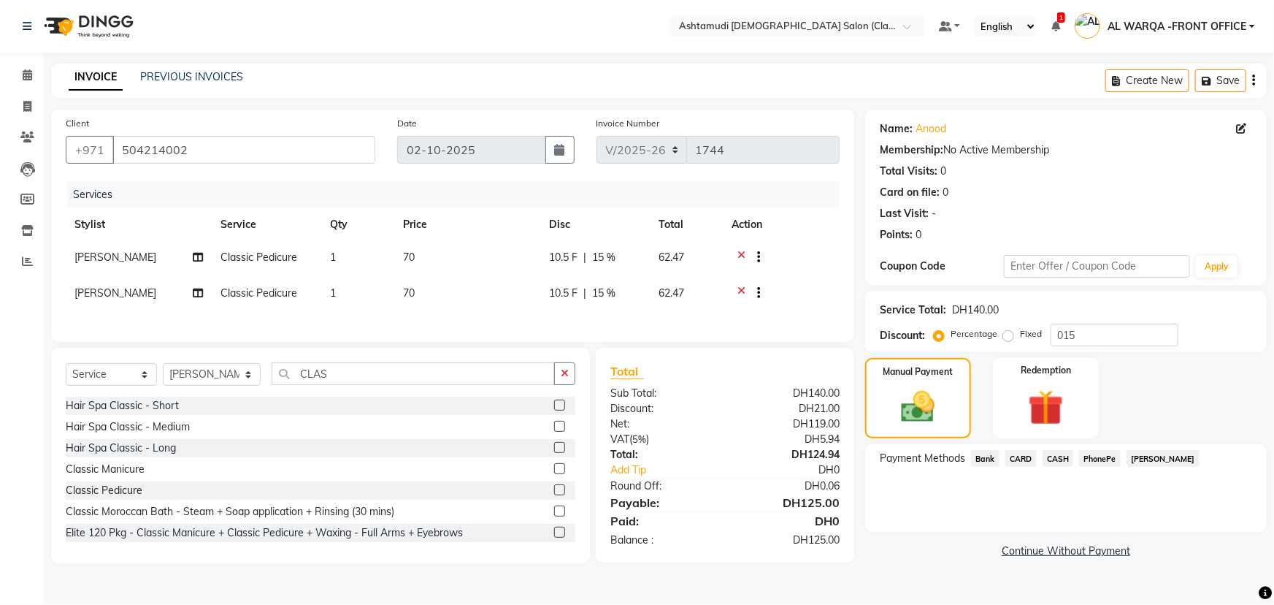
click at [1055, 461] on span "CASH" at bounding box center [1058, 458] width 31 height 17
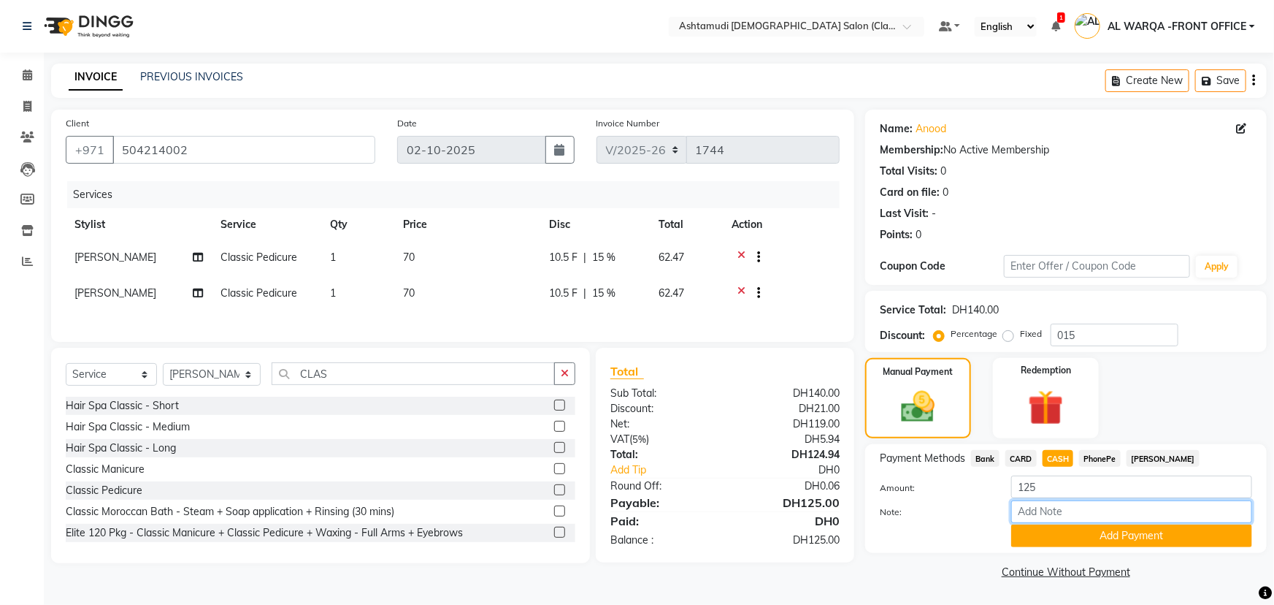
click at [1079, 514] on input "Note:" at bounding box center [1131, 511] width 241 height 23
type input "AMEERA"
drag, startPoint x: 1132, startPoint y: 533, endPoint x: 1162, endPoint y: 537, distance: 30.9
click at [1162, 537] on button "Add Payment" at bounding box center [1131, 535] width 241 height 23
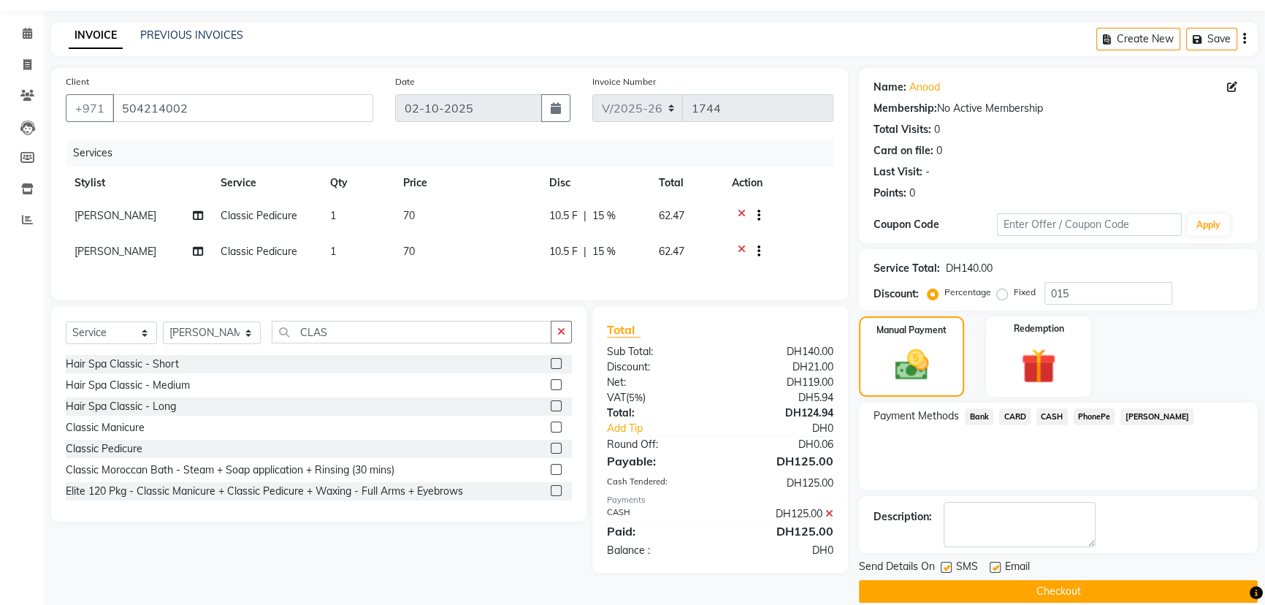
scroll to position [60, 0]
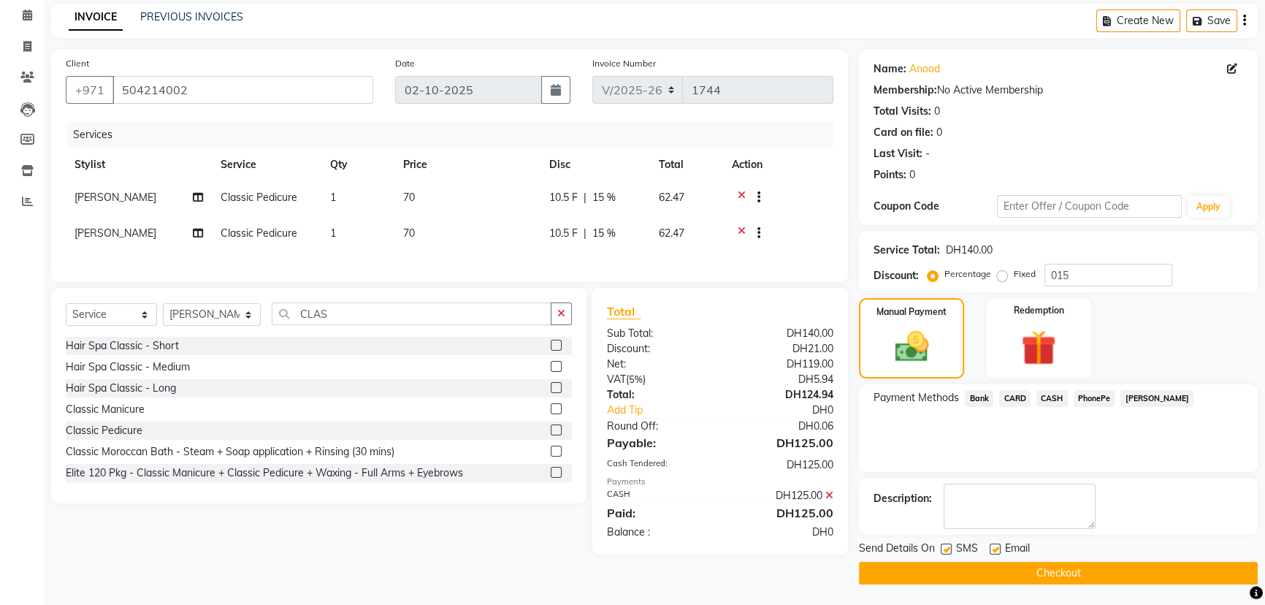
click at [1016, 570] on button "Checkout" at bounding box center [1058, 573] width 399 height 23
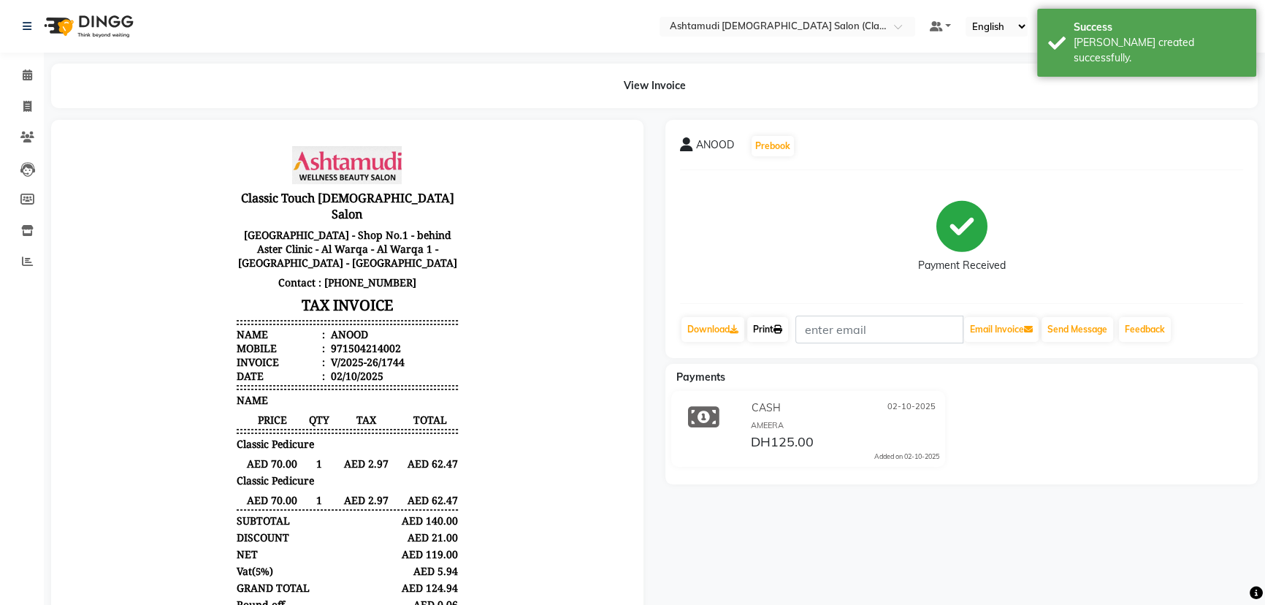
click at [773, 335] on link "Print" at bounding box center [767, 329] width 41 height 25
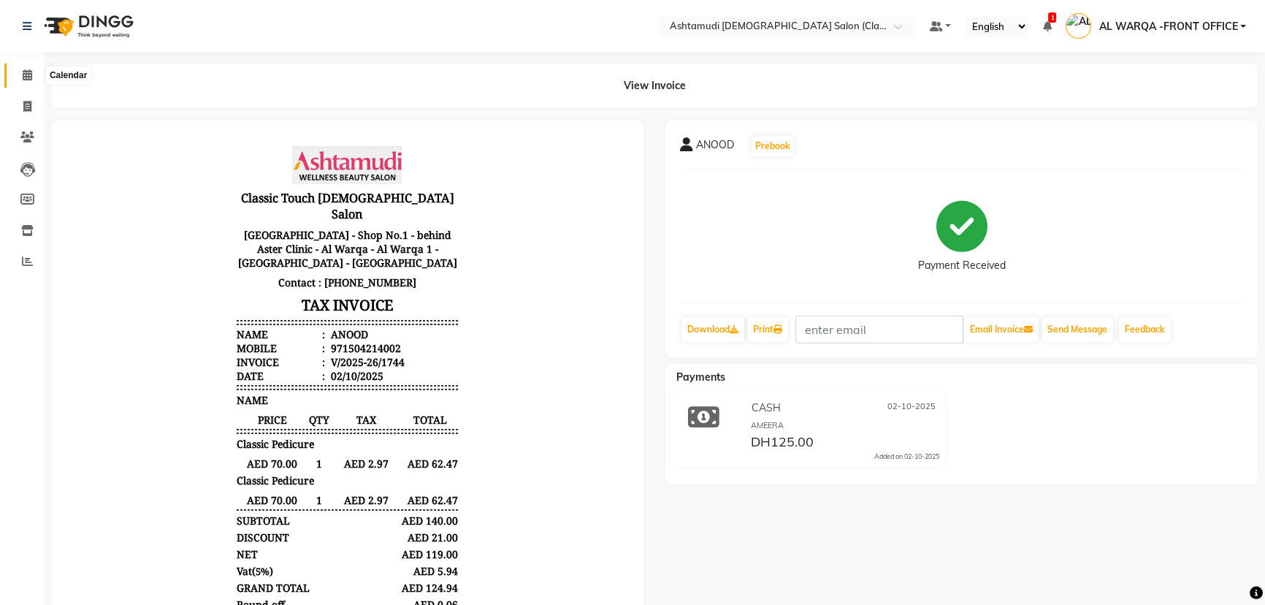
click at [32, 75] on span at bounding box center [28, 75] width 26 height 17
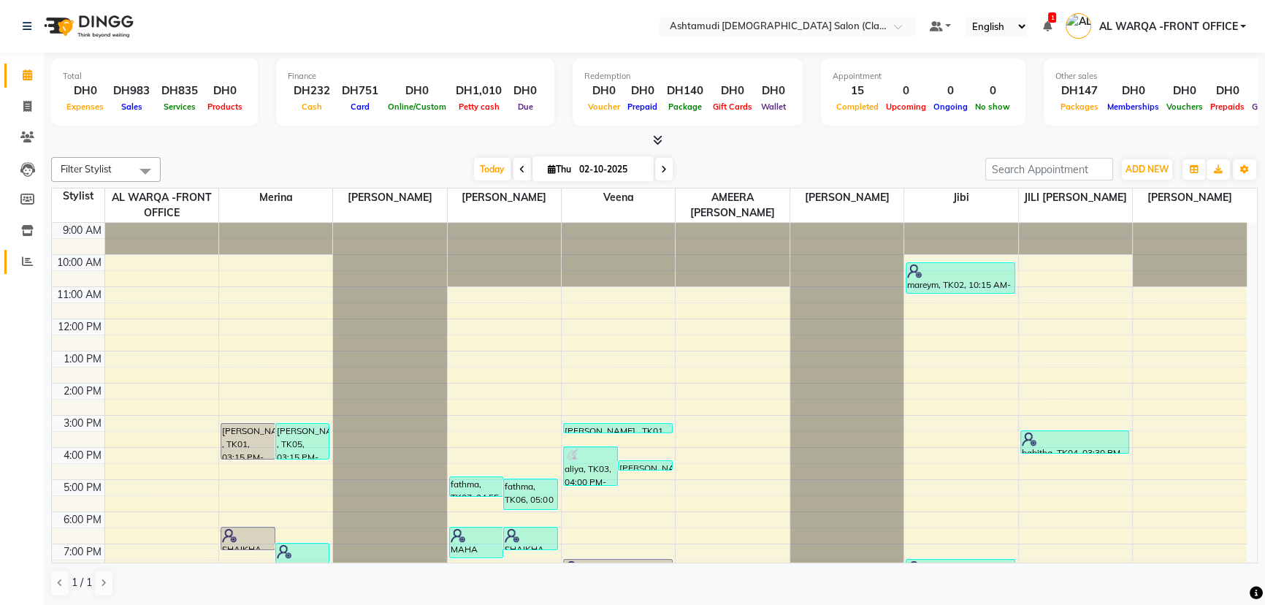
click at [29, 261] on icon at bounding box center [27, 261] width 11 height 11
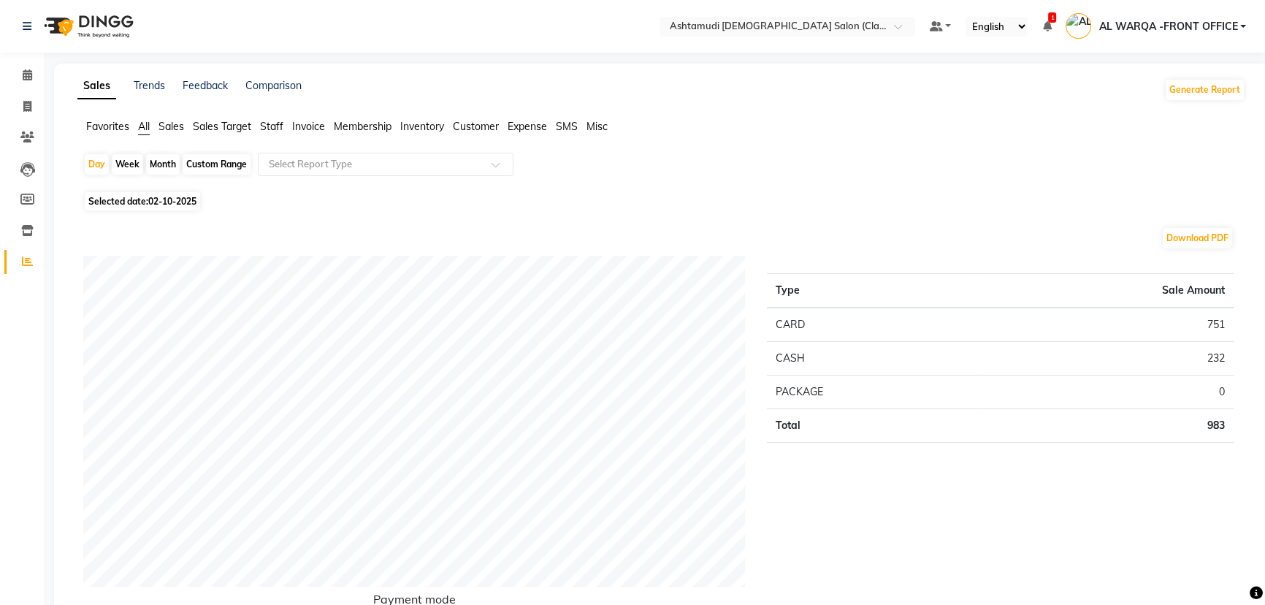
click at [158, 120] on ul "Favorites All Sales Sales Target Staff Invoice Membership Inventory Customer Ex…" at bounding box center [661, 127] width 1168 height 16
click at [175, 130] on span "Sales" at bounding box center [171, 126] width 26 height 13
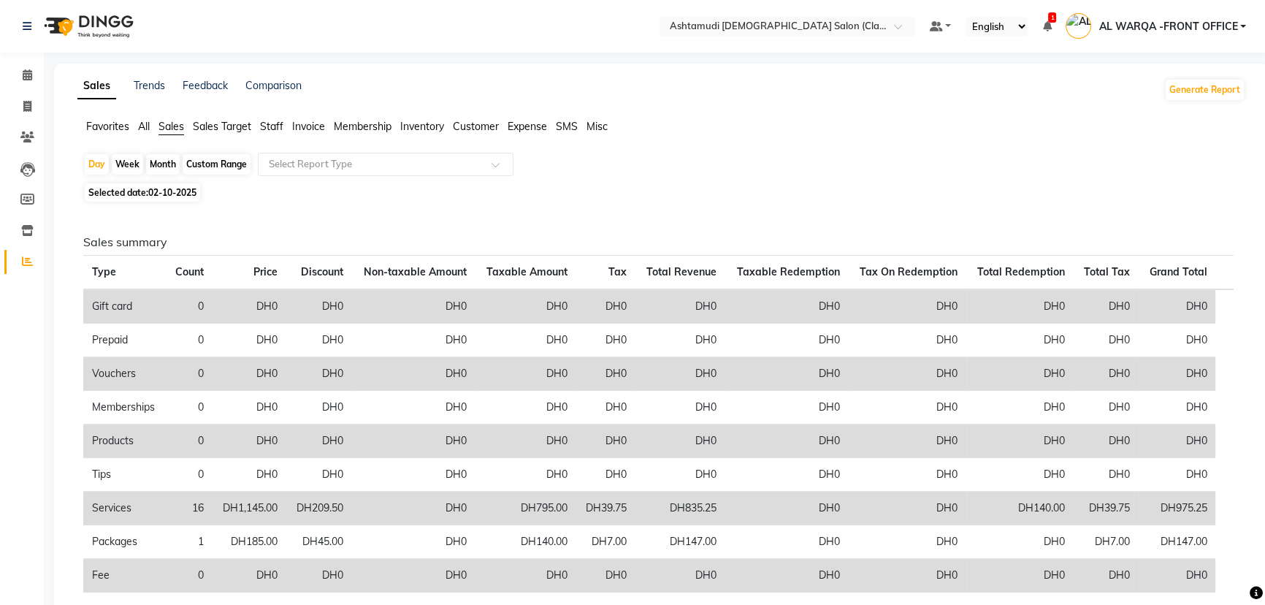
click at [206, 126] on span "Sales Target" at bounding box center [222, 126] width 58 height 13
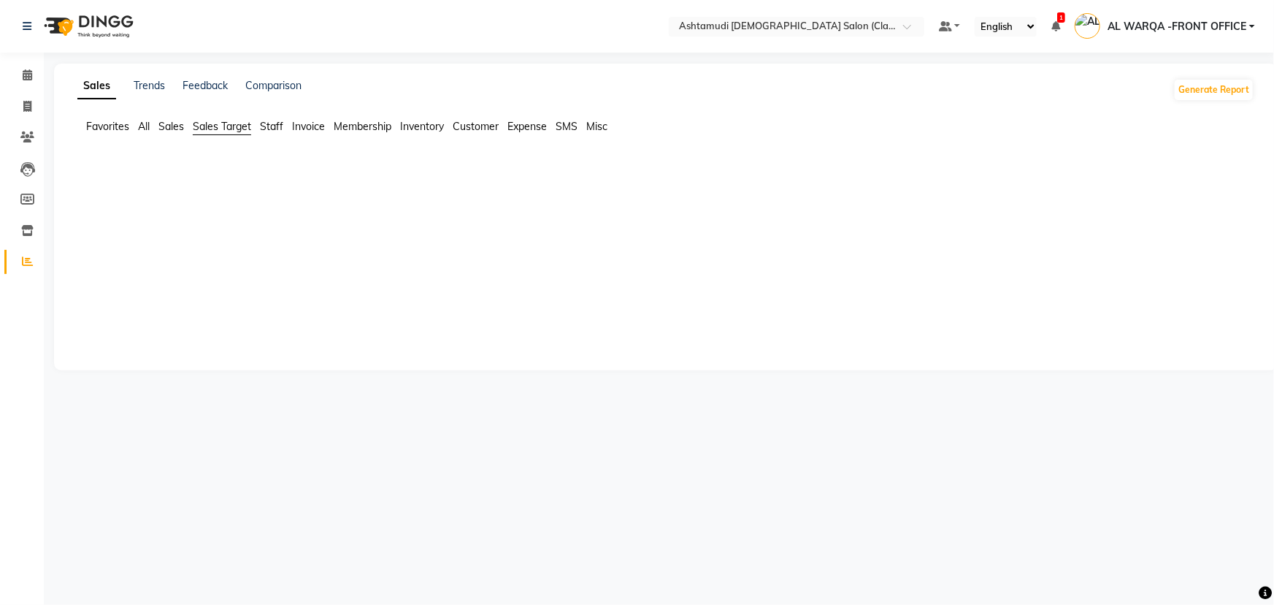
click at [174, 126] on span "Sales" at bounding box center [171, 126] width 26 height 13
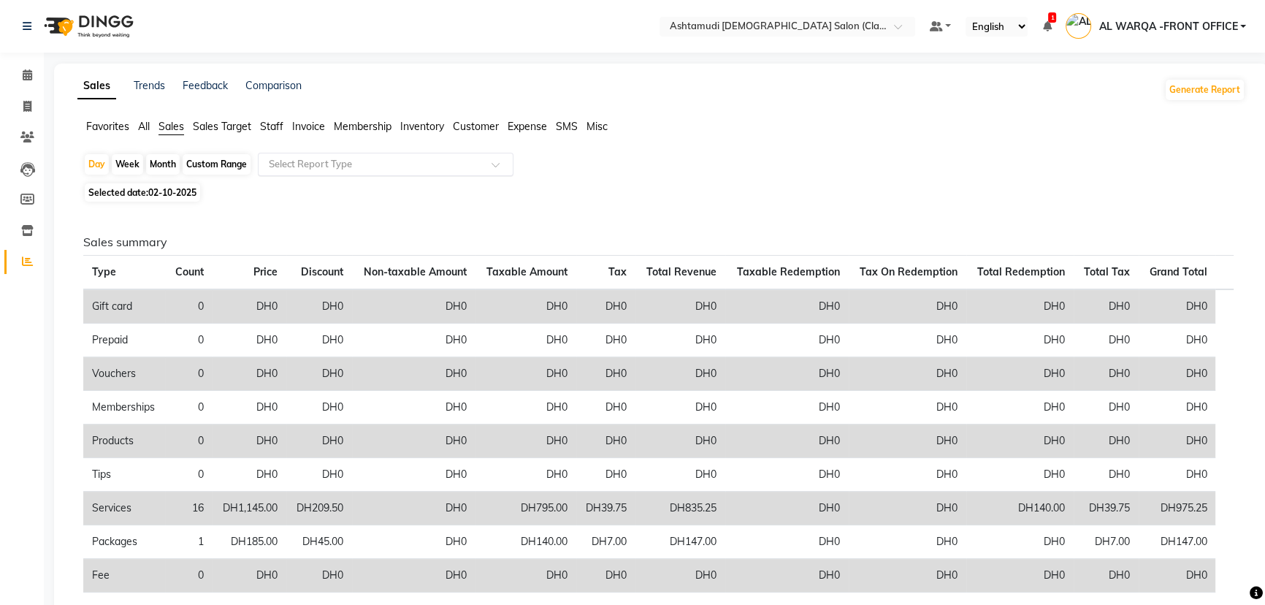
click at [293, 169] on input "text" at bounding box center [371, 164] width 210 height 15
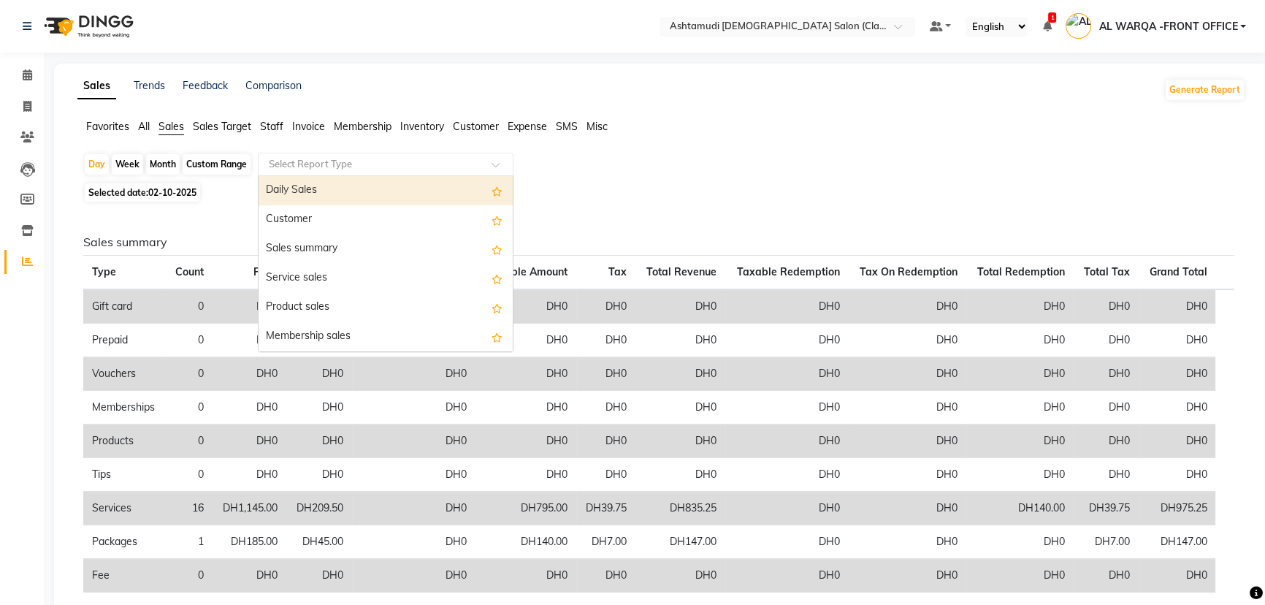
click at [334, 191] on div "Daily Sales" at bounding box center [385, 190] width 254 height 29
select select "full_report"
select select "csv"
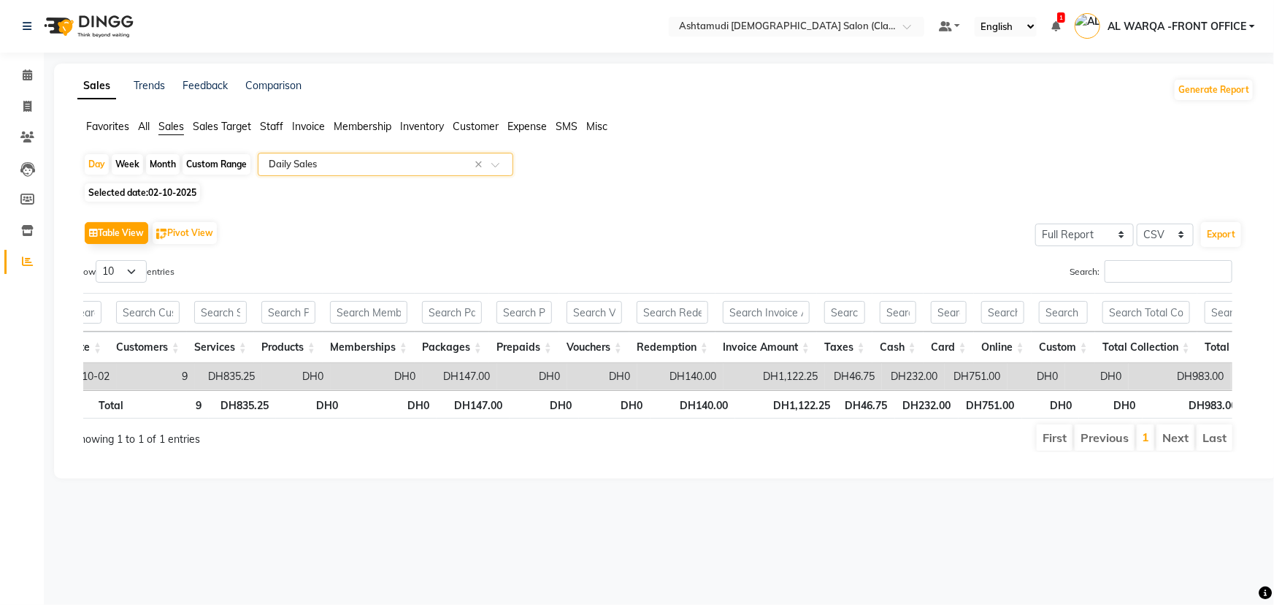
scroll to position [0, 26]
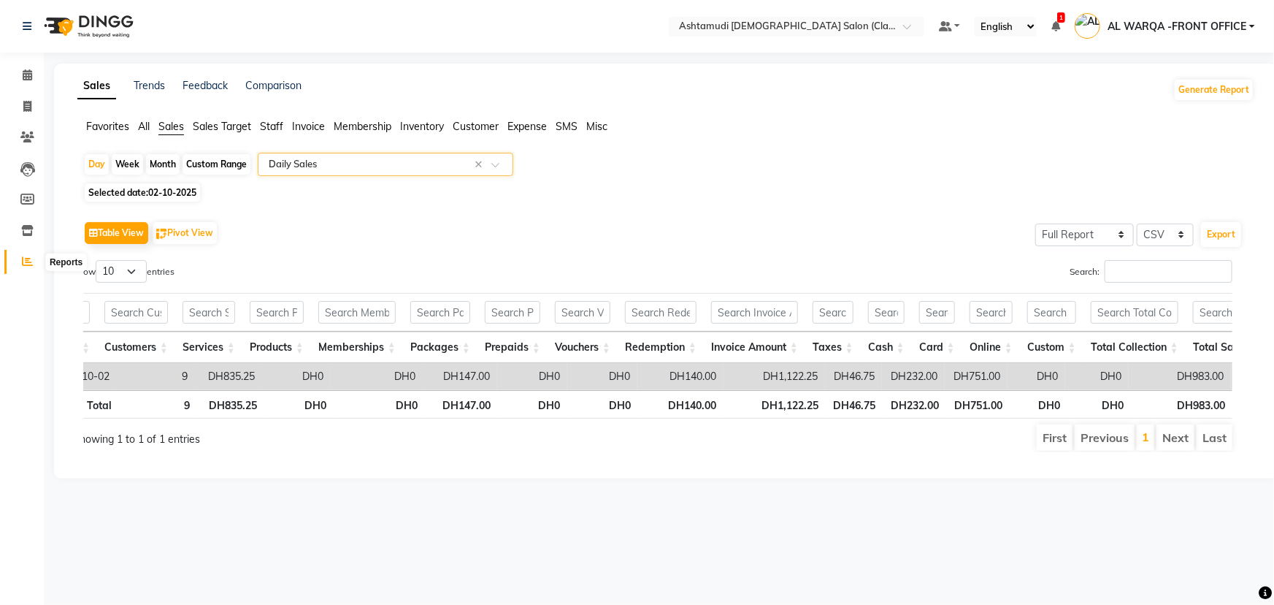
click at [30, 267] on icon at bounding box center [27, 261] width 11 height 11
drag, startPoint x: 176, startPoint y: 185, endPoint x: 185, endPoint y: 188, distance: 9.2
click at [185, 188] on span "Selected date: 02-10-2025" at bounding box center [142, 192] width 115 height 18
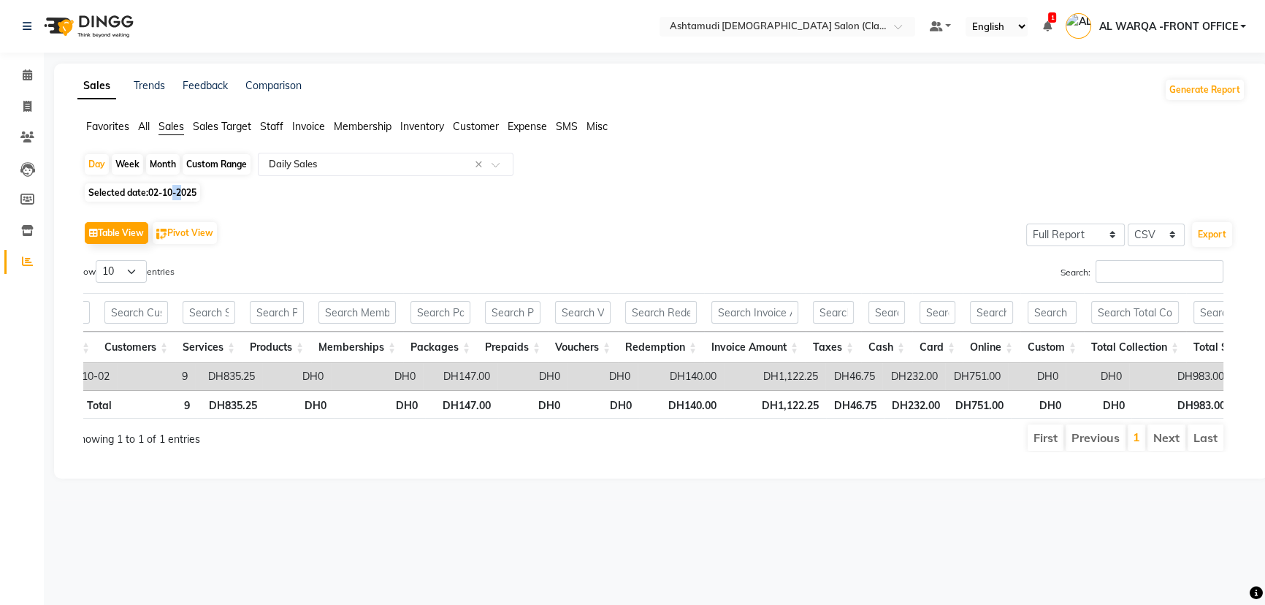
select select "10"
select select "2025"
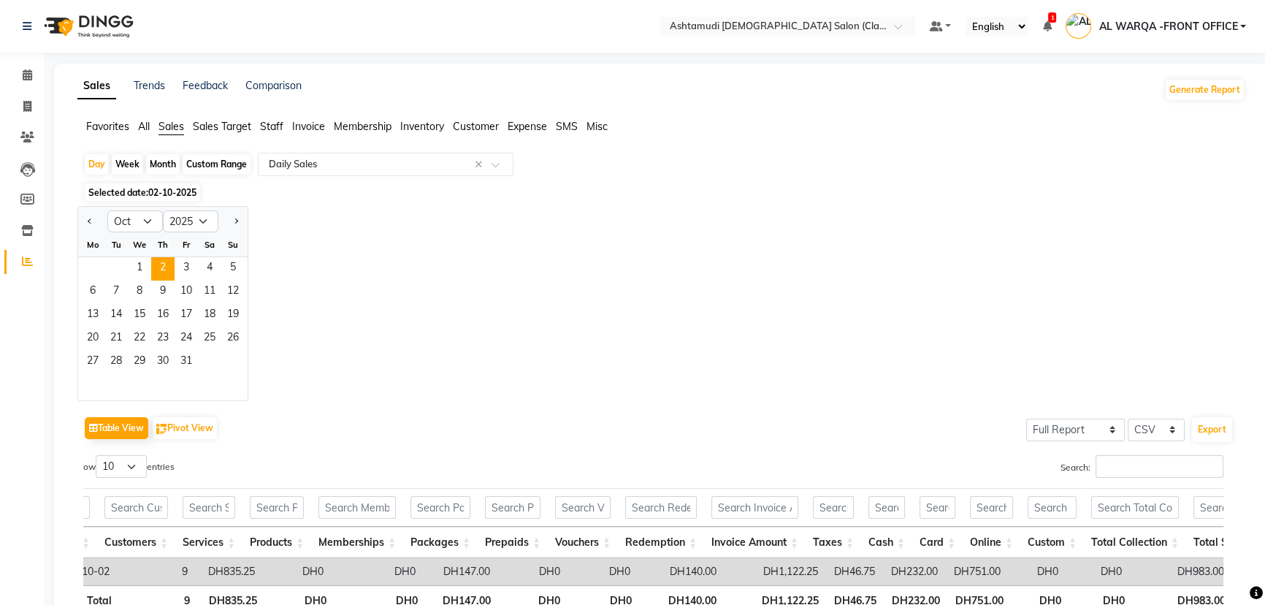
drag, startPoint x: 211, startPoint y: 164, endPoint x: 199, endPoint y: 177, distance: 17.0
click at [213, 164] on div "Custom Range" at bounding box center [217, 164] width 68 height 20
select select "10"
select select "2025"
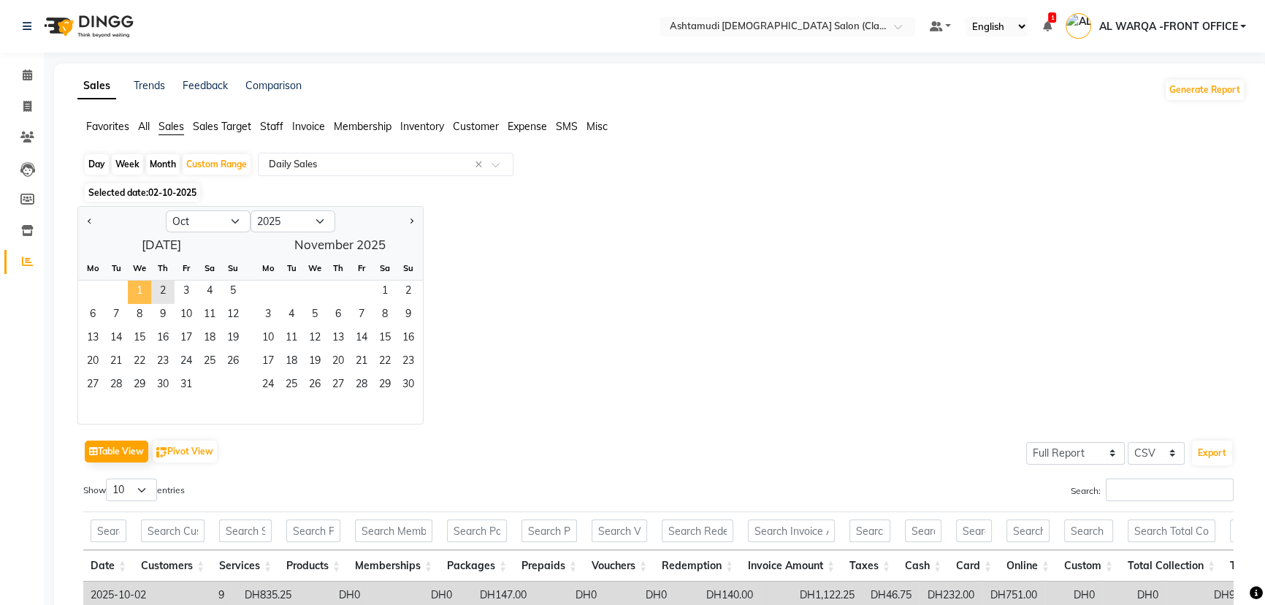
click at [147, 287] on span "1" at bounding box center [139, 291] width 23 height 23
click at [156, 287] on span "2" at bounding box center [162, 291] width 23 height 23
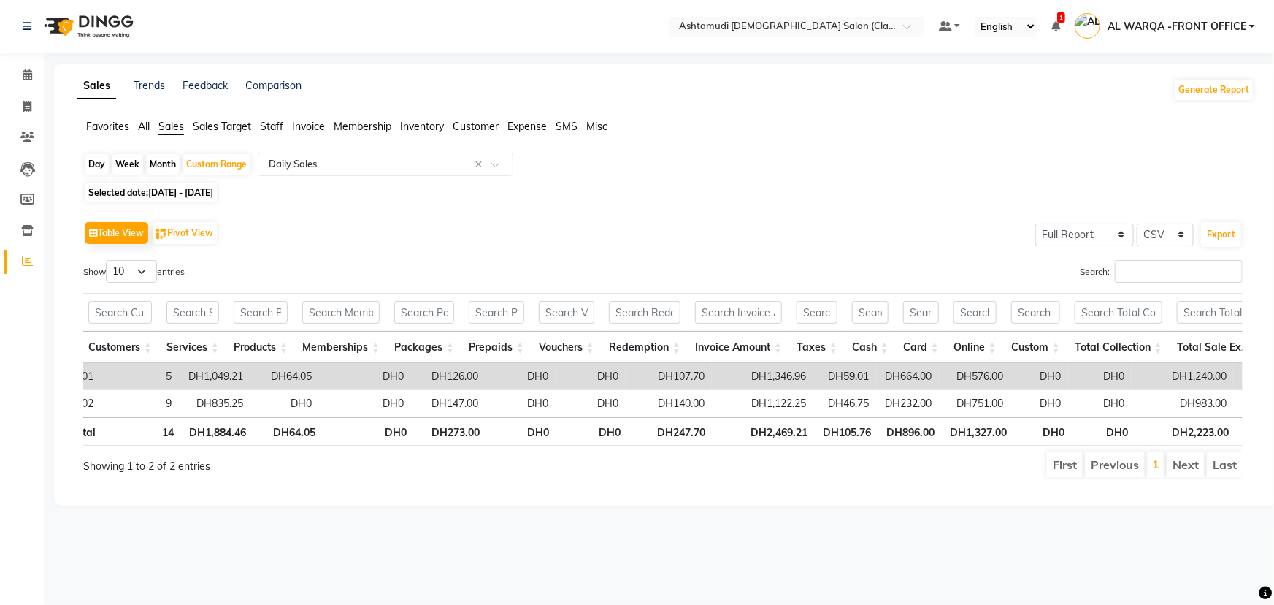
scroll to position [0, 80]
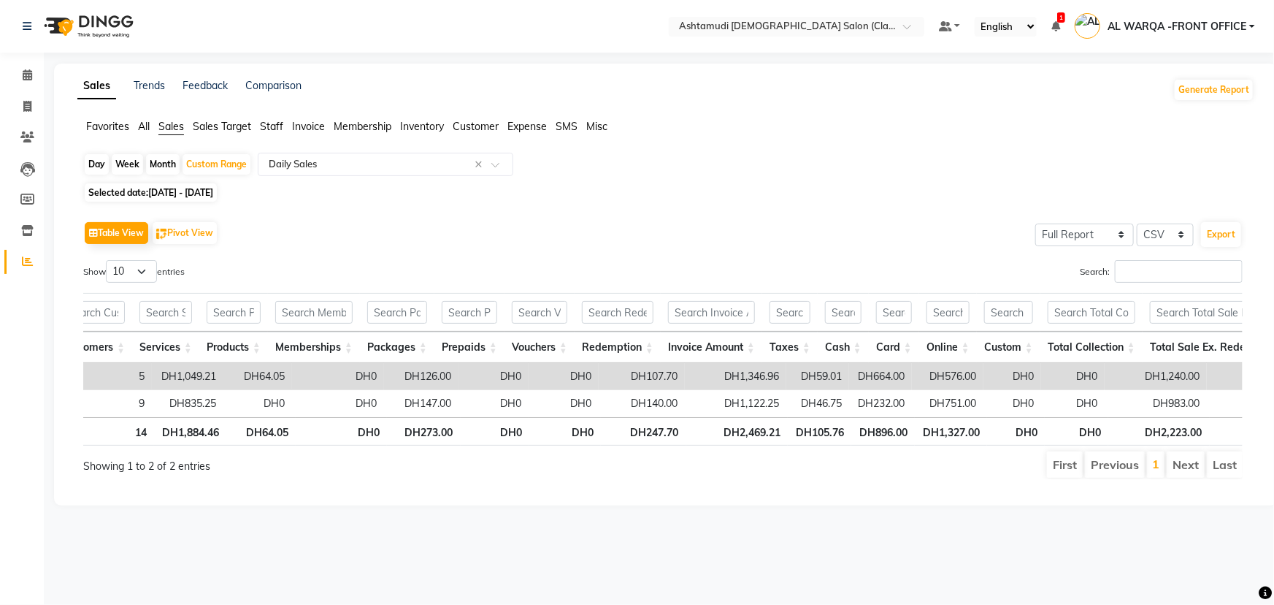
click at [170, 132] on span "Sales" at bounding box center [171, 126] width 26 height 13
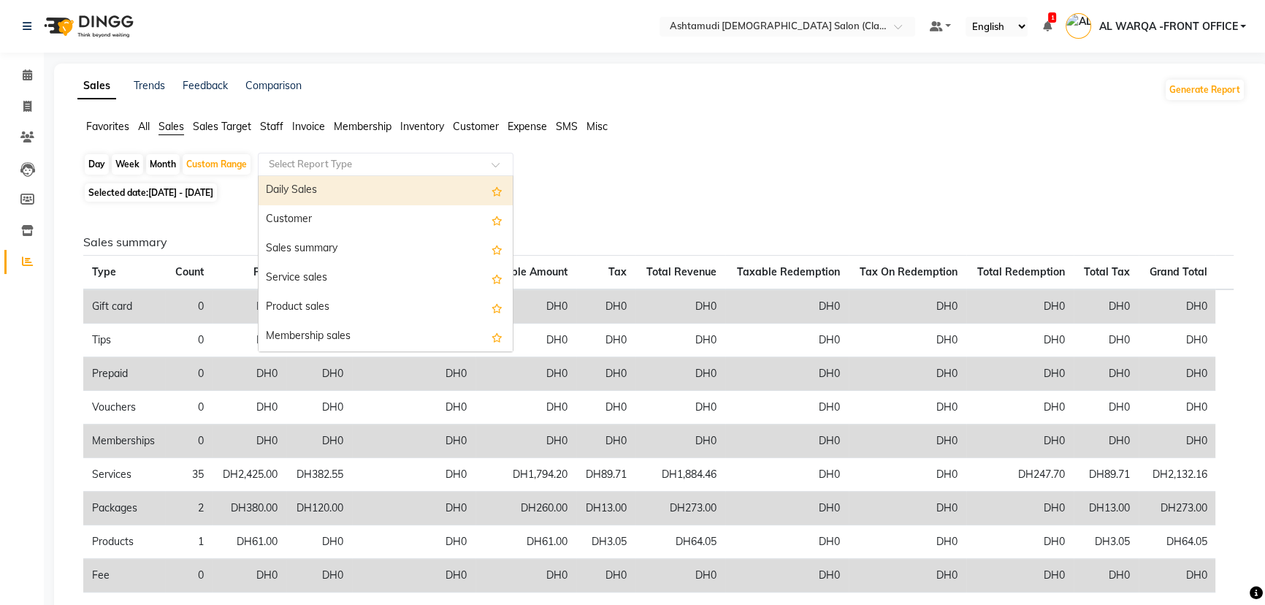
click at [303, 160] on input "text" at bounding box center [371, 164] width 210 height 15
click at [317, 182] on div "Daily Sales" at bounding box center [385, 190] width 254 height 29
select select "full_report"
select select "csv"
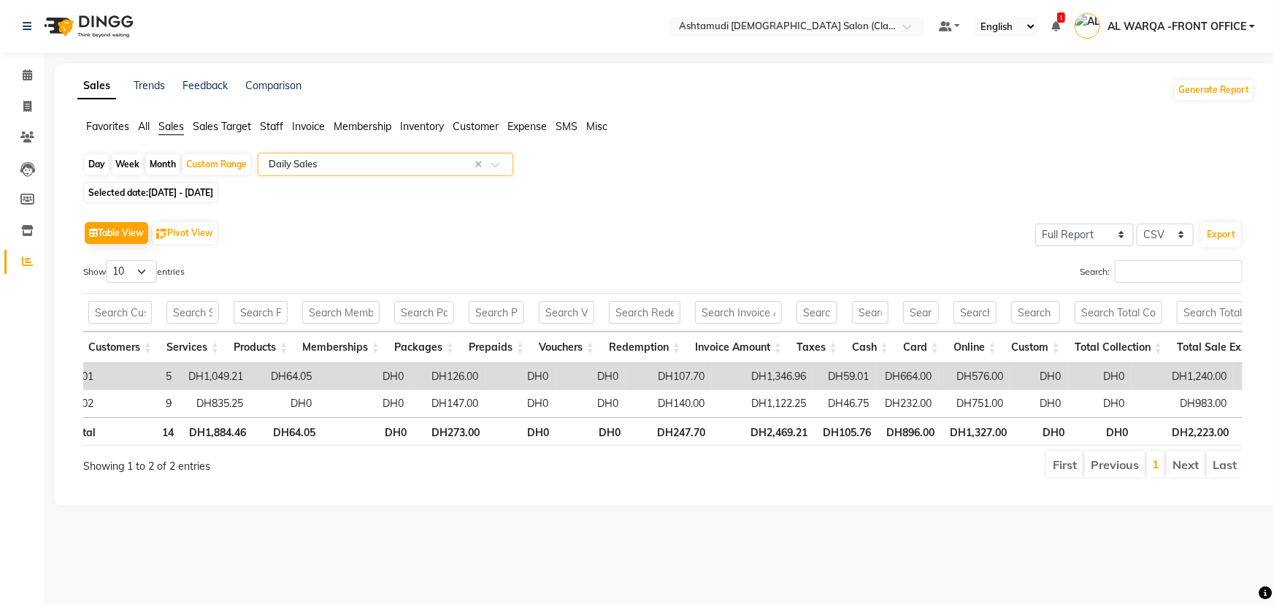
scroll to position [0, 0]
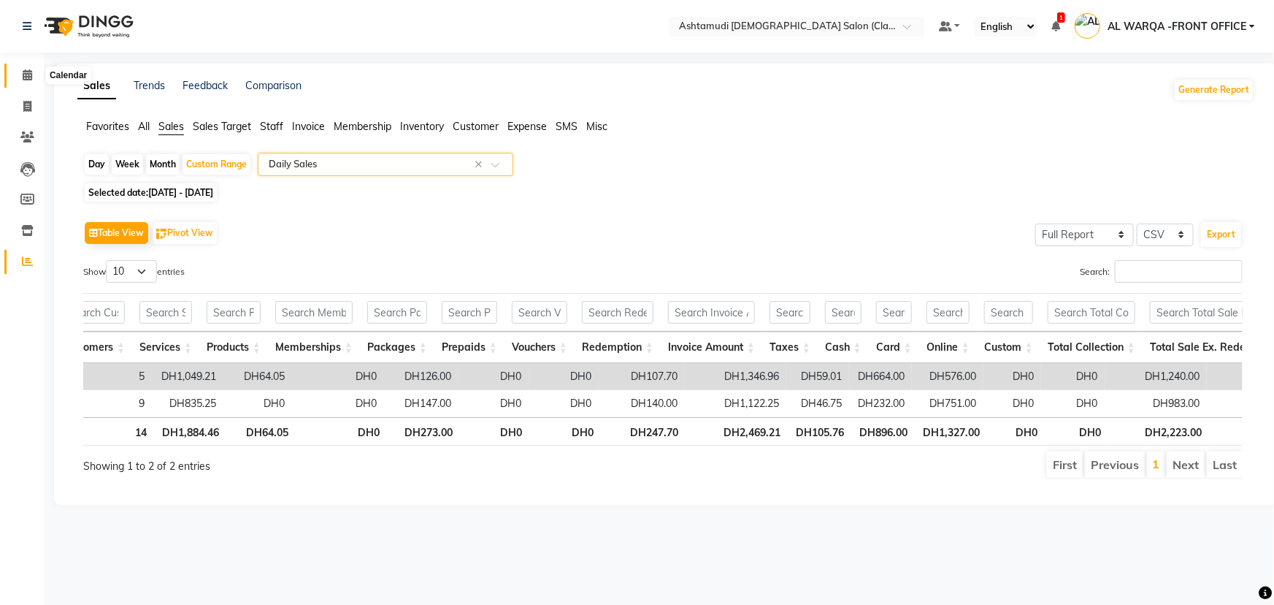
click at [23, 73] on icon at bounding box center [27, 74] width 9 height 11
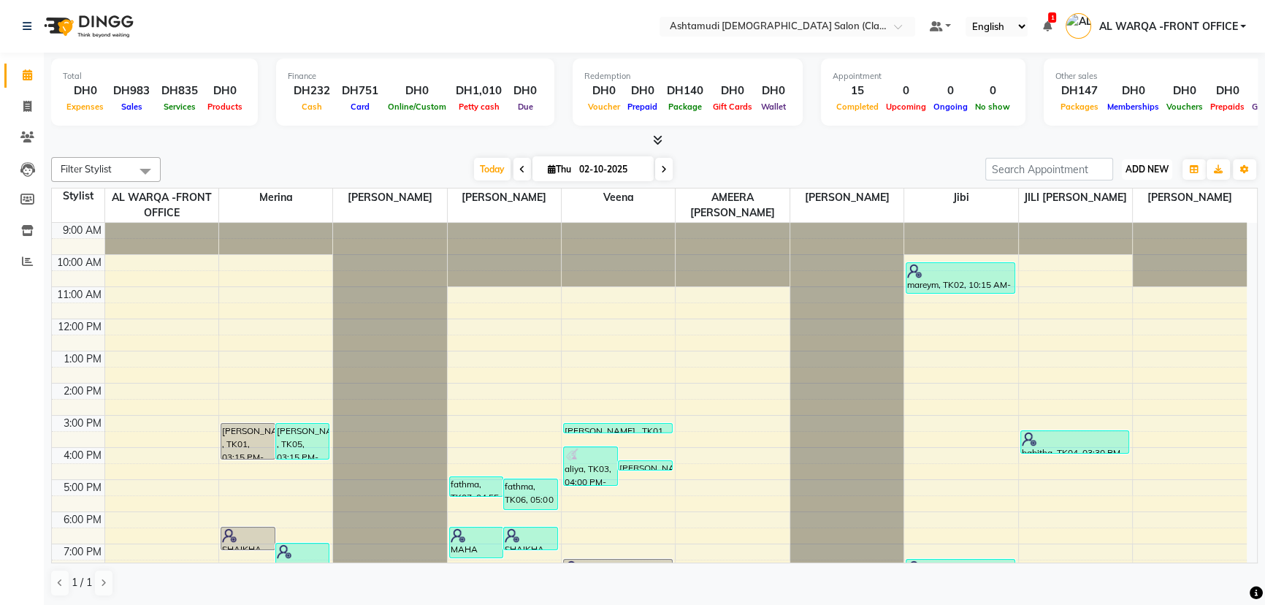
click at [1135, 175] on button "ADD NEW Toggle Dropdown" at bounding box center [1147, 169] width 50 height 20
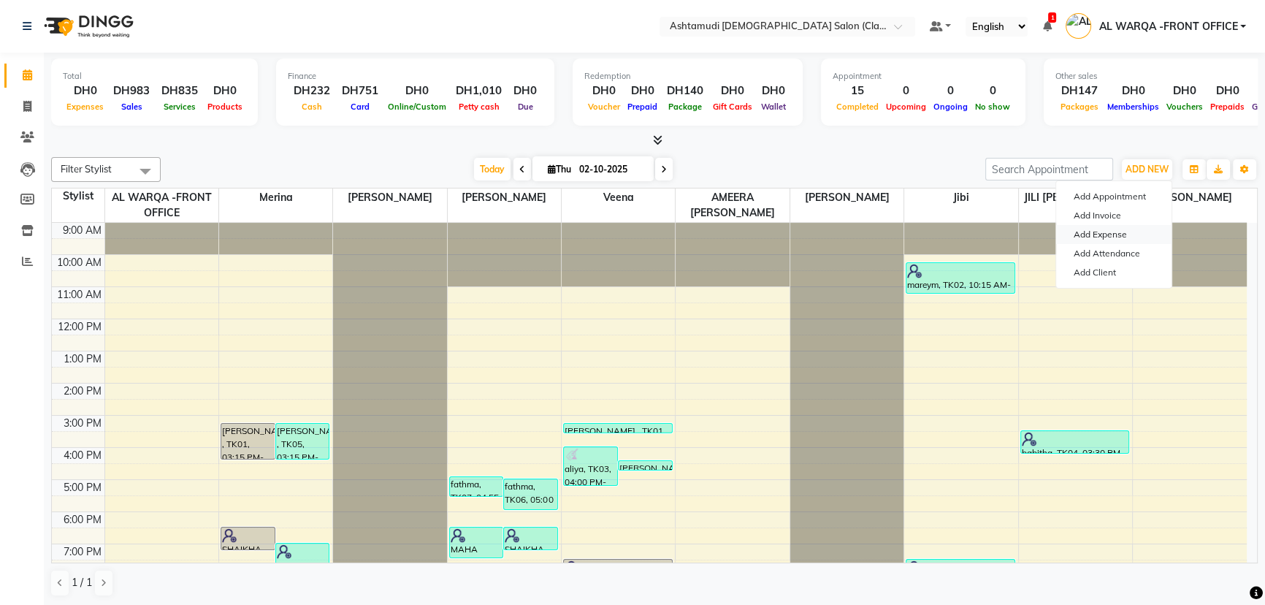
click at [1130, 231] on link "Add Expense" at bounding box center [1113, 234] width 115 height 19
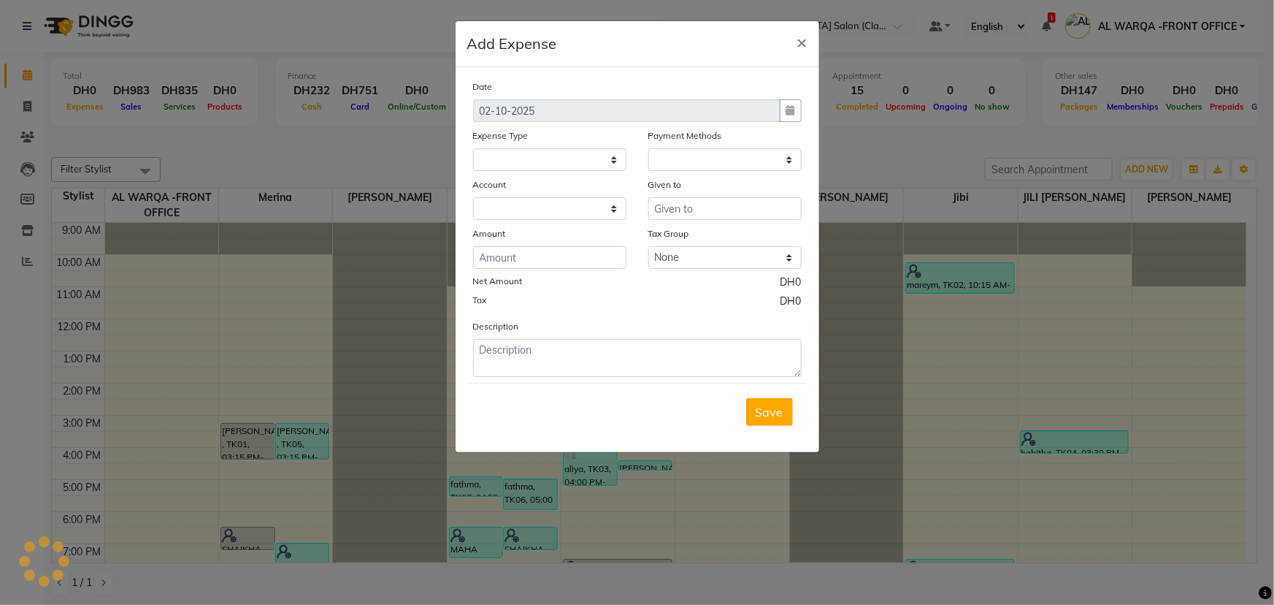
select select "1"
select select "7329"
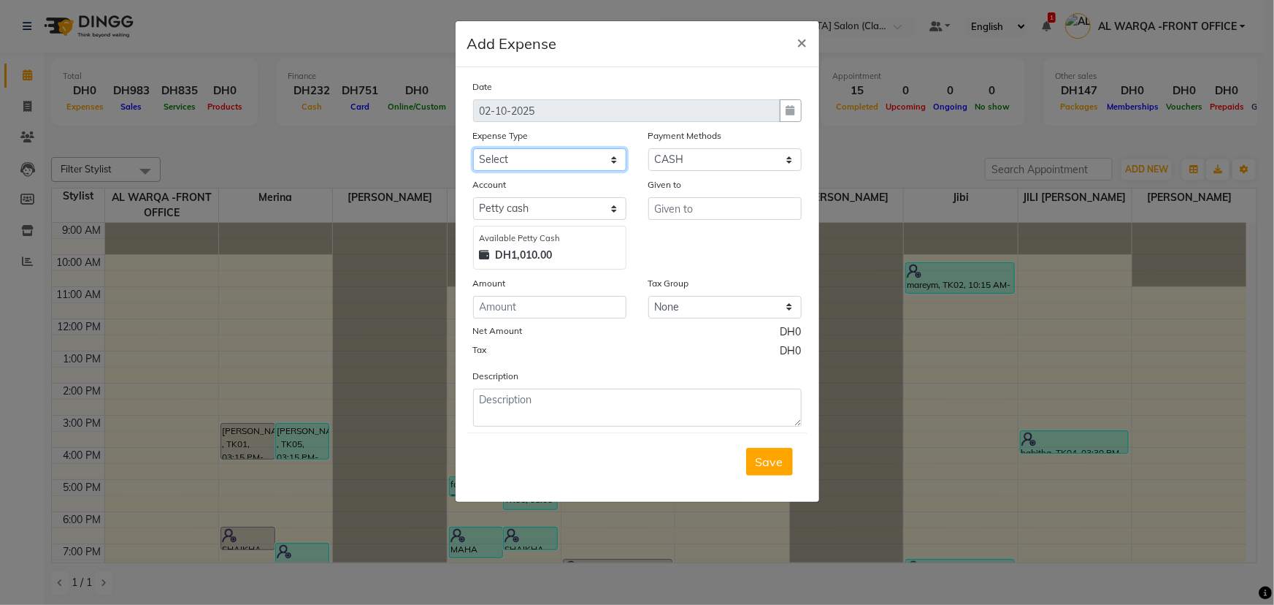
click at [496, 153] on select "Select ACCOMODATION EXPENSES ADVERTISEMENT SALES PROMOTIONAL EXPENSES Bonus BRI…" at bounding box center [549, 159] width 153 height 23
select select "6236"
click at [473, 149] on select "Select ACCOMODATION EXPENSES ADVERTISEMENT SALES PROMOTIONAL EXPENSES Bonus BRI…" at bounding box center [549, 159] width 153 height 23
click at [687, 212] on input "text" at bounding box center [724, 208] width 153 height 23
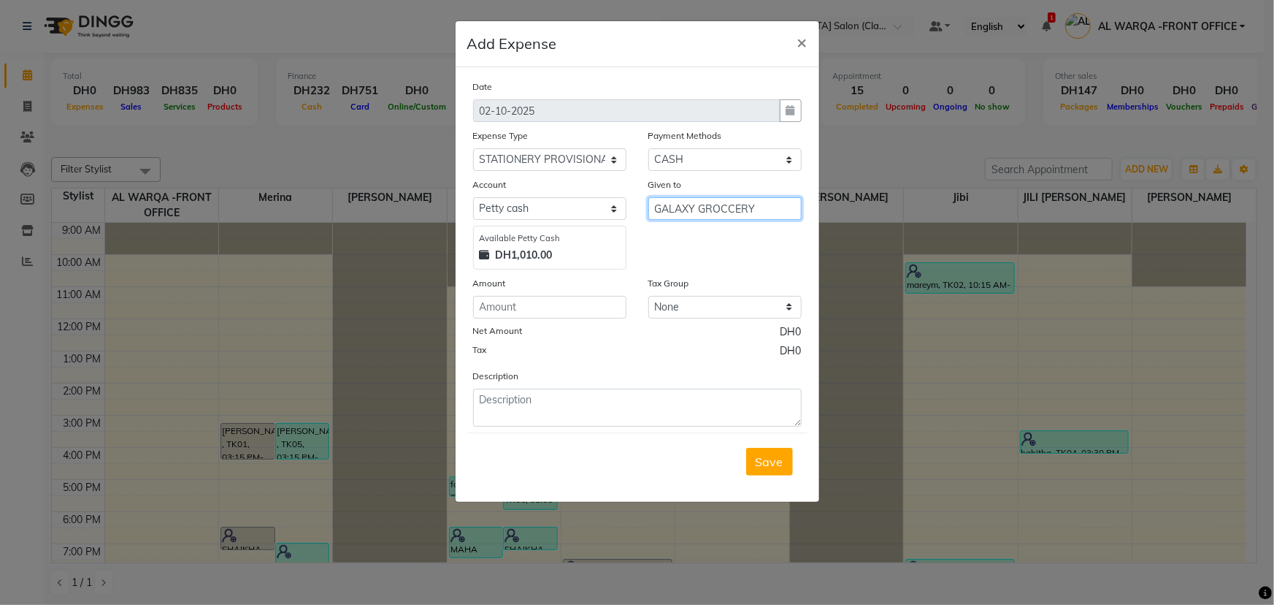
type input "GALAXY GROCCERY"
click at [608, 310] on input "number" at bounding box center [549, 307] width 153 height 23
type input "4"
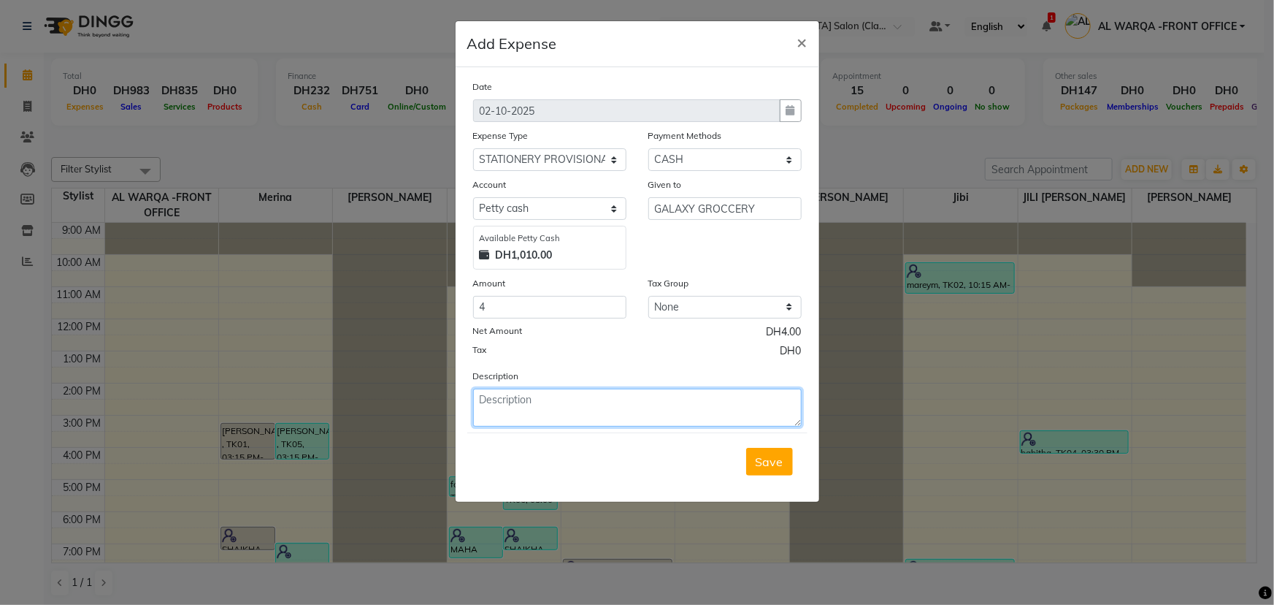
click at [627, 408] on textarea at bounding box center [637, 407] width 329 height 38
type textarea "LEMON,AGARBATHI,LITER"
click at [789, 467] on button "Save" at bounding box center [769, 462] width 47 height 28
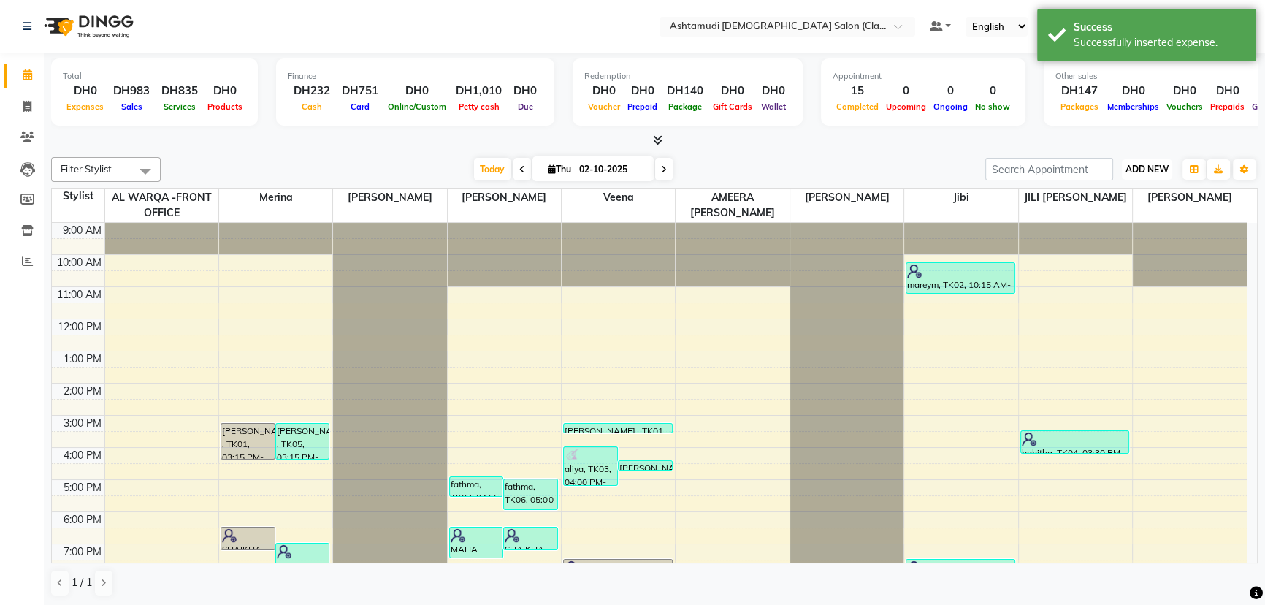
click at [1152, 164] on span "ADD NEW" at bounding box center [1146, 169] width 43 height 11
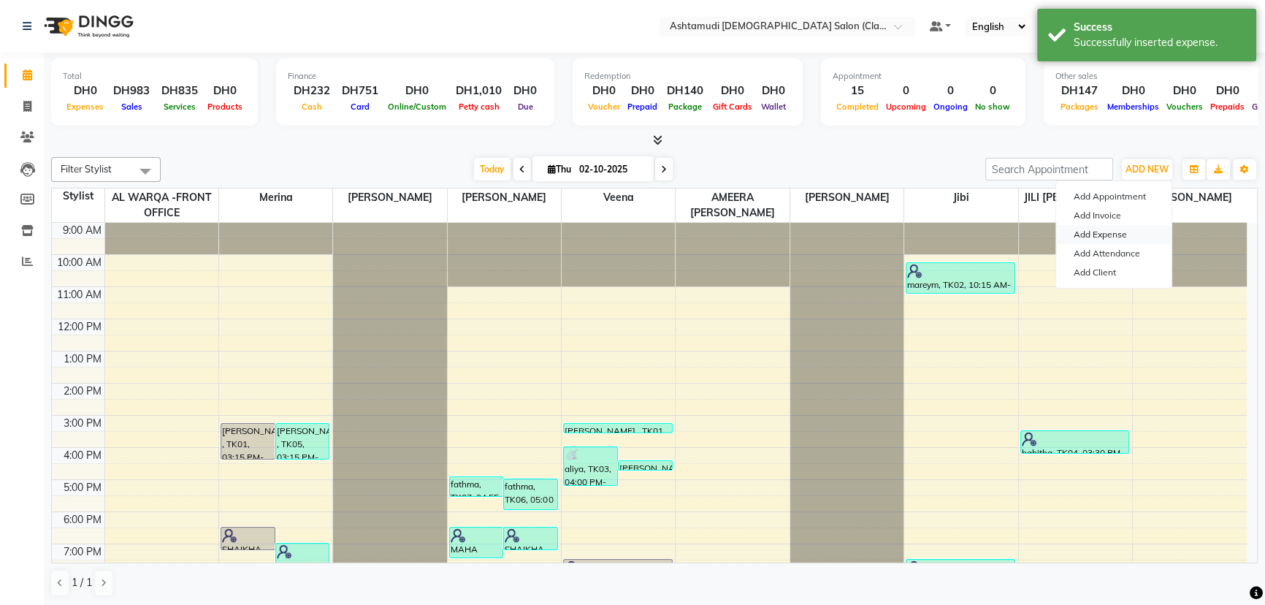
click at [1106, 234] on link "Add Expense" at bounding box center [1113, 234] width 115 height 19
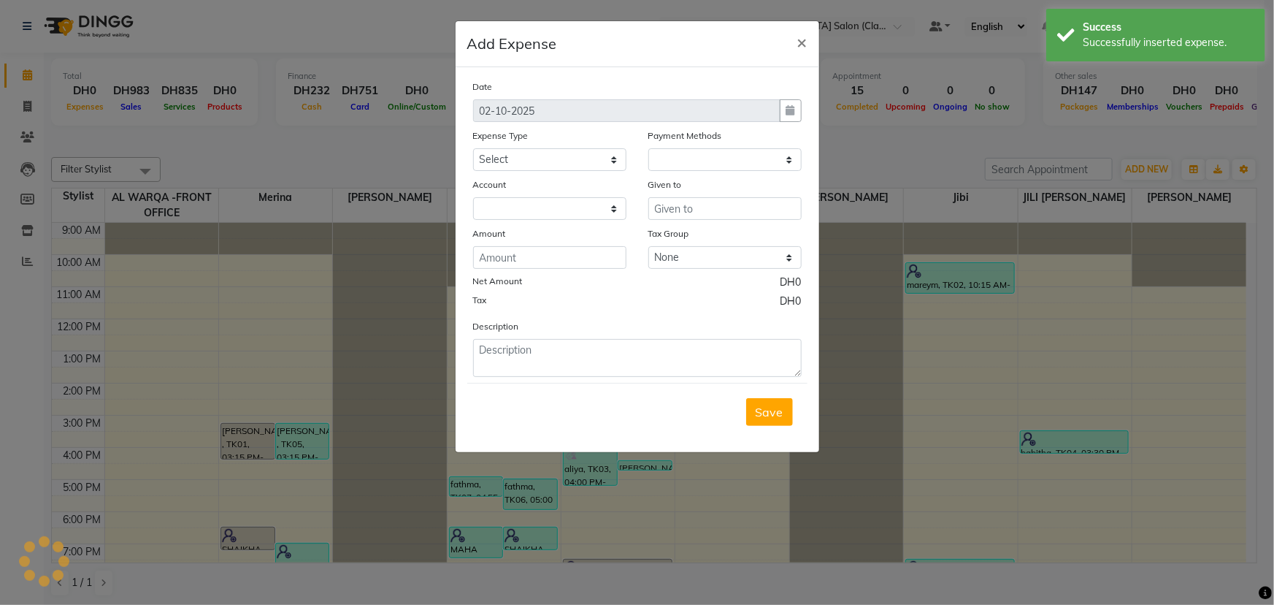
select select "1"
select select "7329"
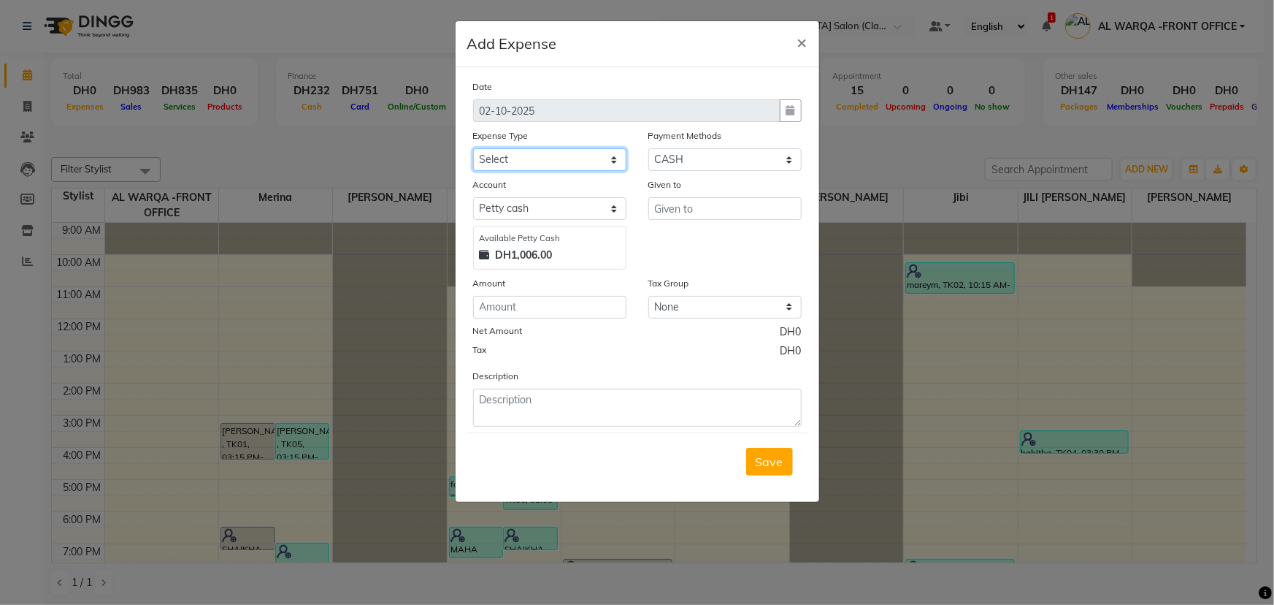
click at [521, 158] on select "Select ACCOMODATION EXPENSES ADVERTISEMENT SALES PROMOTIONAL EXPENSES Bonus BRI…" at bounding box center [549, 159] width 153 height 23
select select "6236"
click at [473, 149] on select "Select ACCOMODATION EXPENSES ADVERTISEMENT SALES PROMOTIONAL EXPENSES Bonus BRI…" at bounding box center [549, 159] width 153 height 23
click at [688, 216] on input "text" at bounding box center [724, 208] width 153 height 23
type input "S"
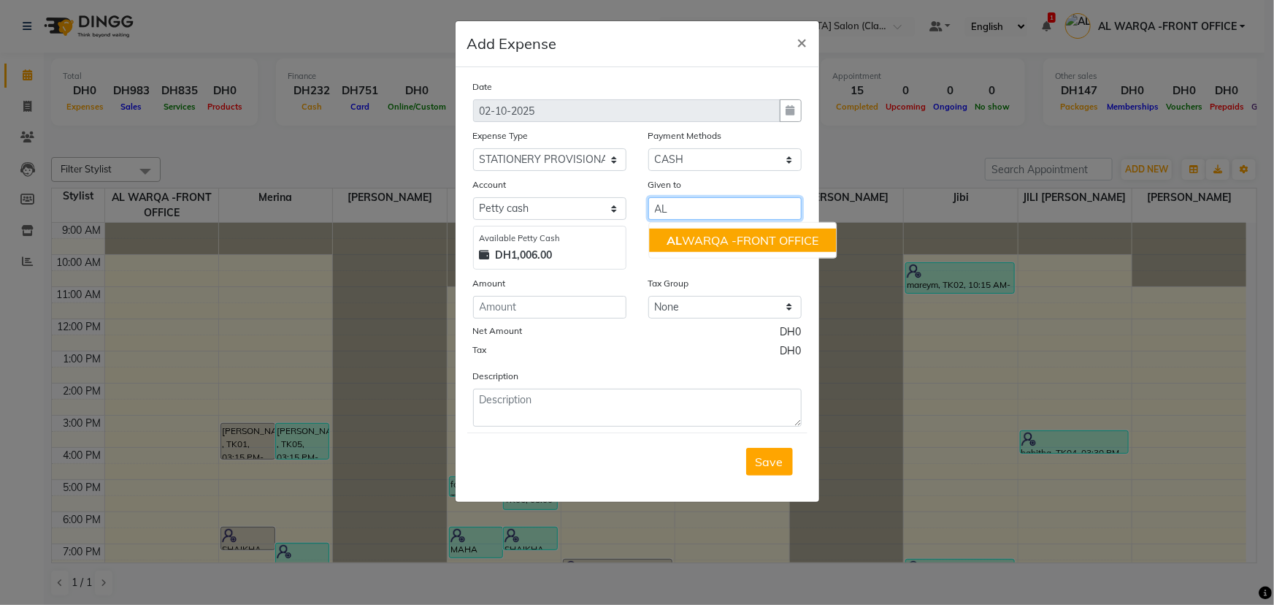
type input "A"
type input "SHEESHA SHOP"
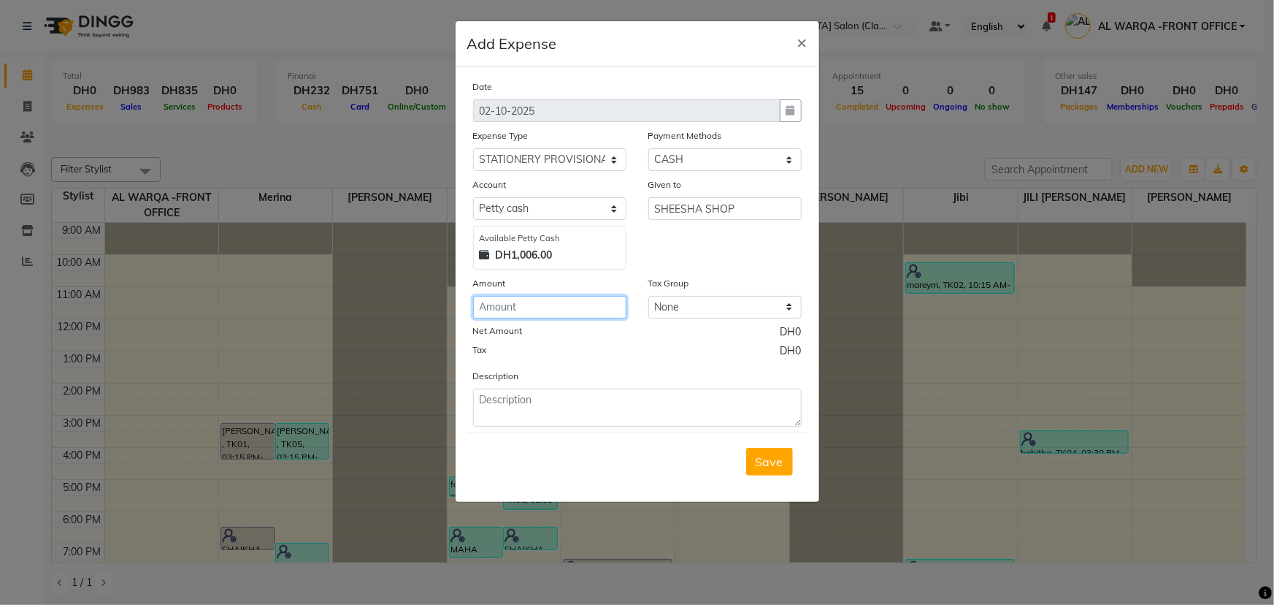
click at [491, 310] on input "number" at bounding box center [549, 307] width 153 height 23
type input "10"
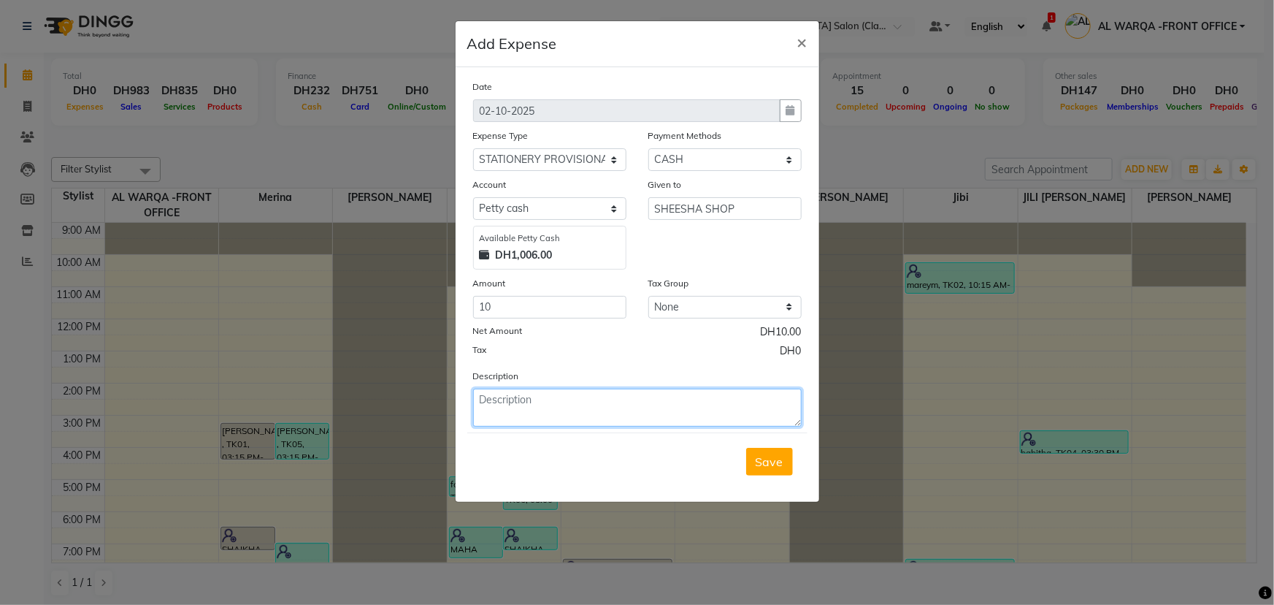
click at [498, 413] on textarea at bounding box center [637, 407] width 329 height 38
type textarea "BUHOOR PURCHASE"
click at [772, 459] on span "Save" at bounding box center [770, 461] width 28 height 15
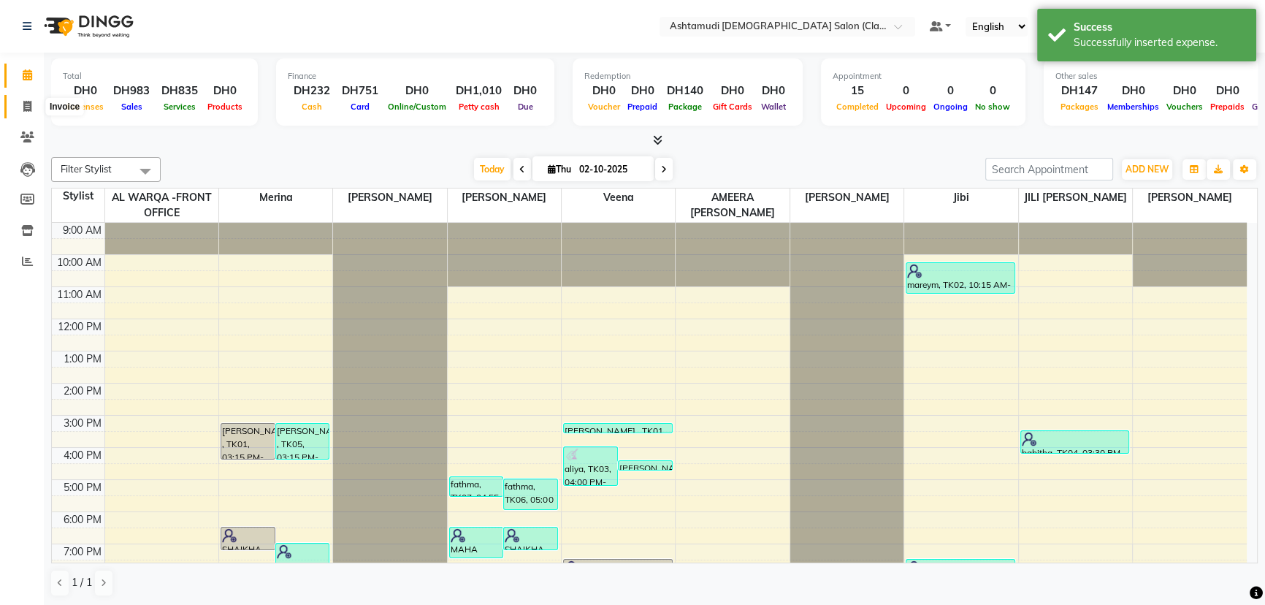
click at [21, 103] on span at bounding box center [28, 107] width 26 height 17
select select "service"
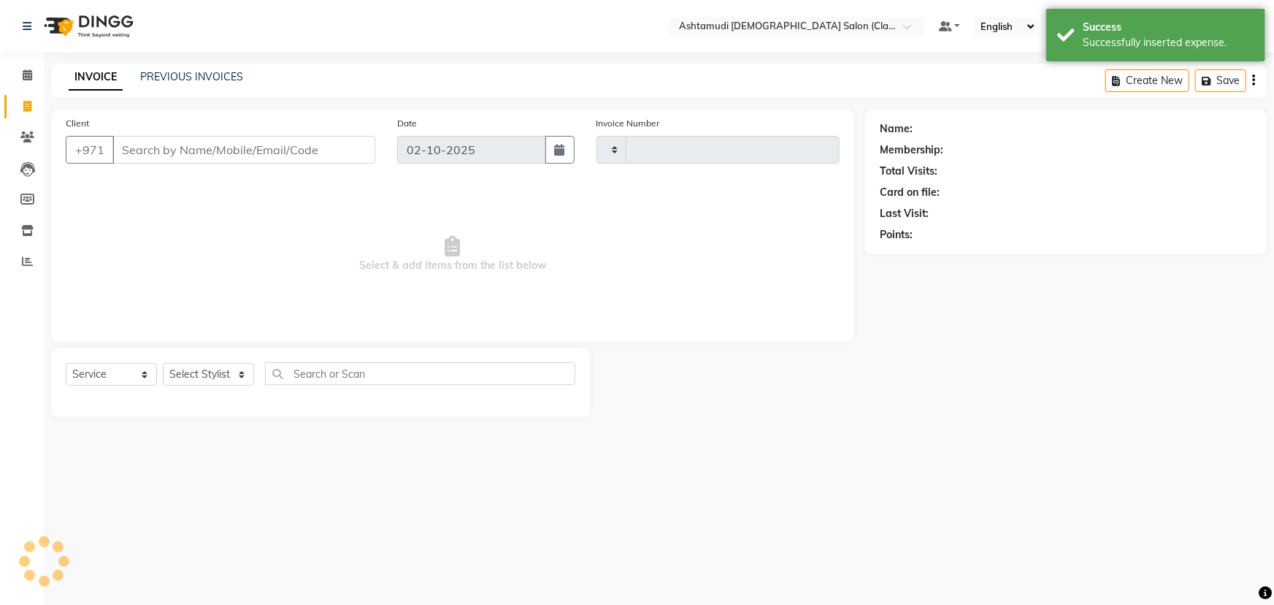
type input "1745"
select select "8201"
click at [19, 80] on span at bounding box center [28, 75] width 26 height 17
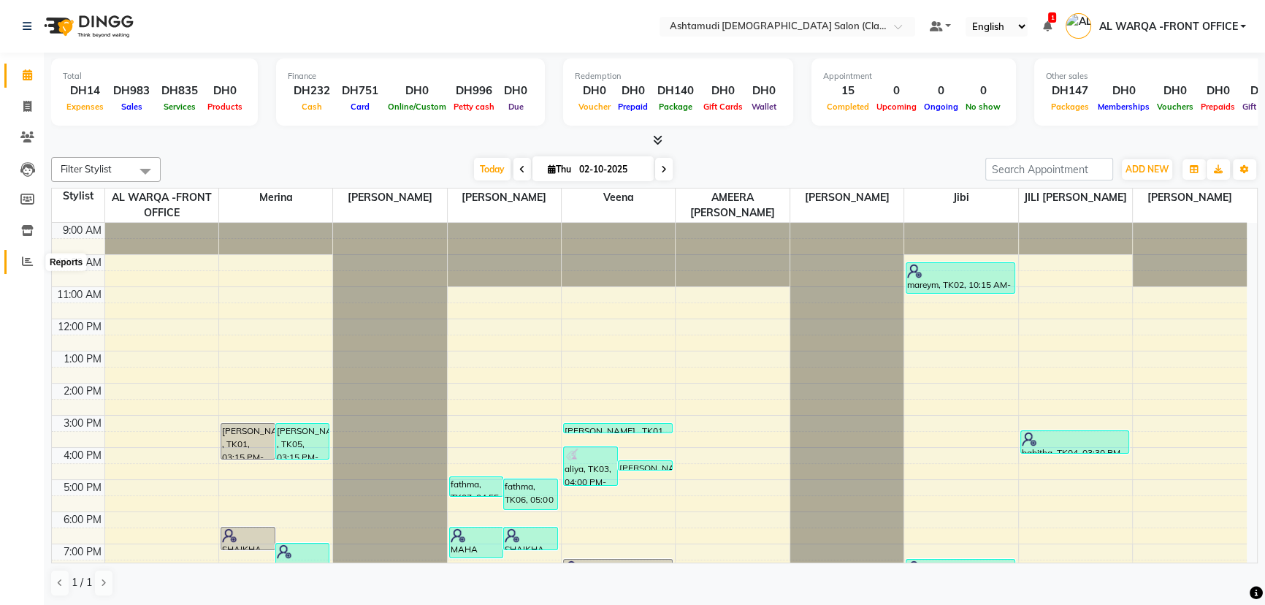
click at [29, 264] on icon at bounding box center [27, 261] width 11 height 11
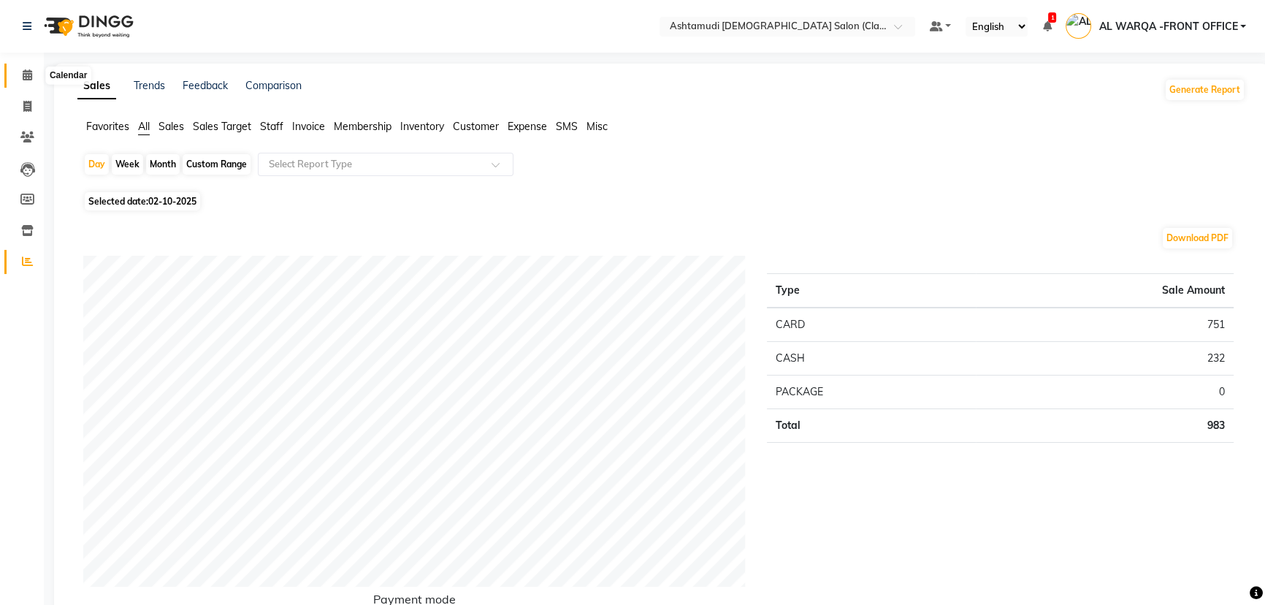
click at [28, 70] on icon at bounding box center [27, 74] width 9 height 11
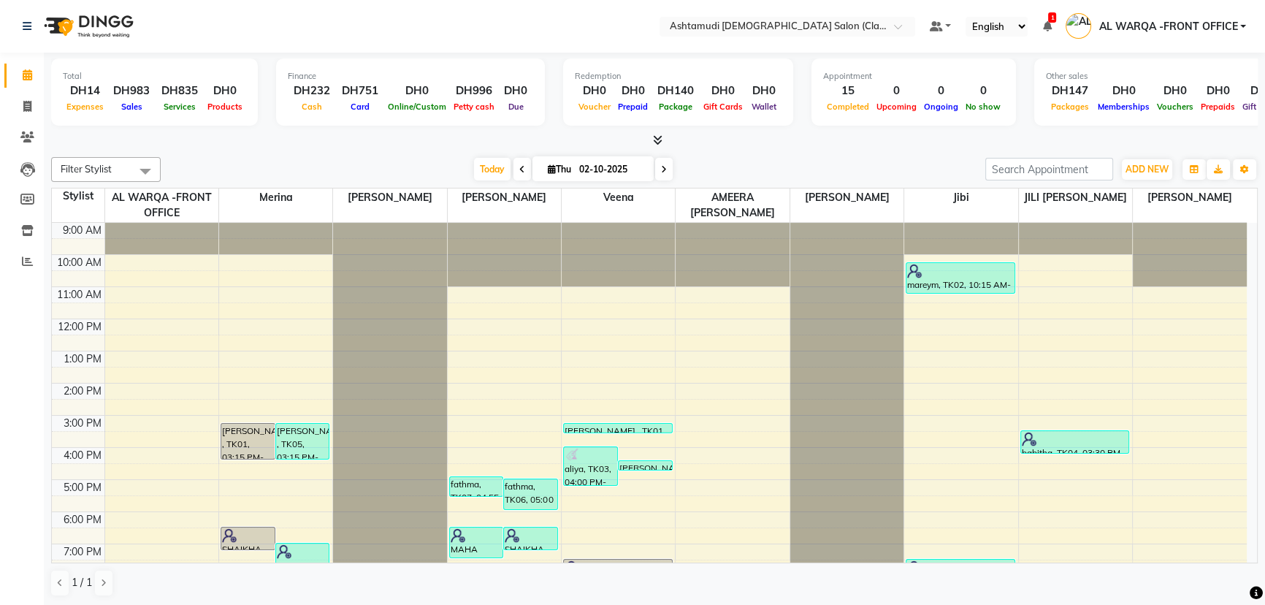
click at [20, 29] on div at bounding box center [80, 26] width 137 height 41
click at [24, 29] on icon at bounding box center [27, 26] width 9 height 10
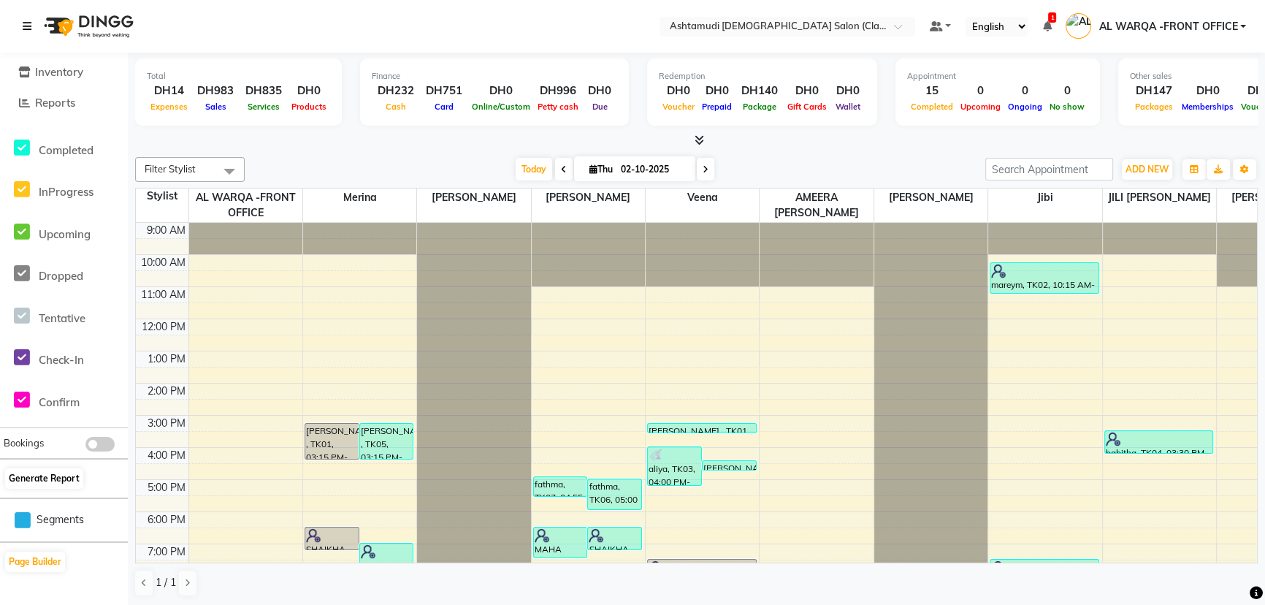
scroll to position [161, 0]
click at [55, 478] on button "Generate Report" at bounding box center [44, 475] width 78 height 20
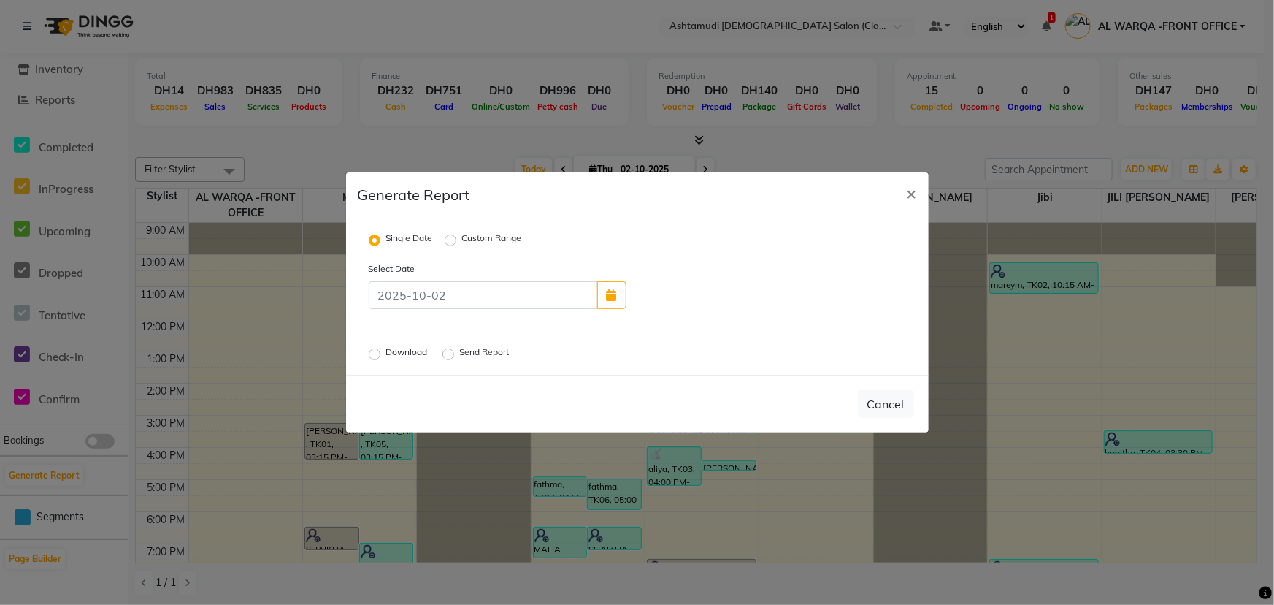
click at [386, 357] on label "Download" at bounding box center [408, 354] width 45 height 18
click at [374, 357] on input "Download" at bounding box center [377, 354] width 10 height 10
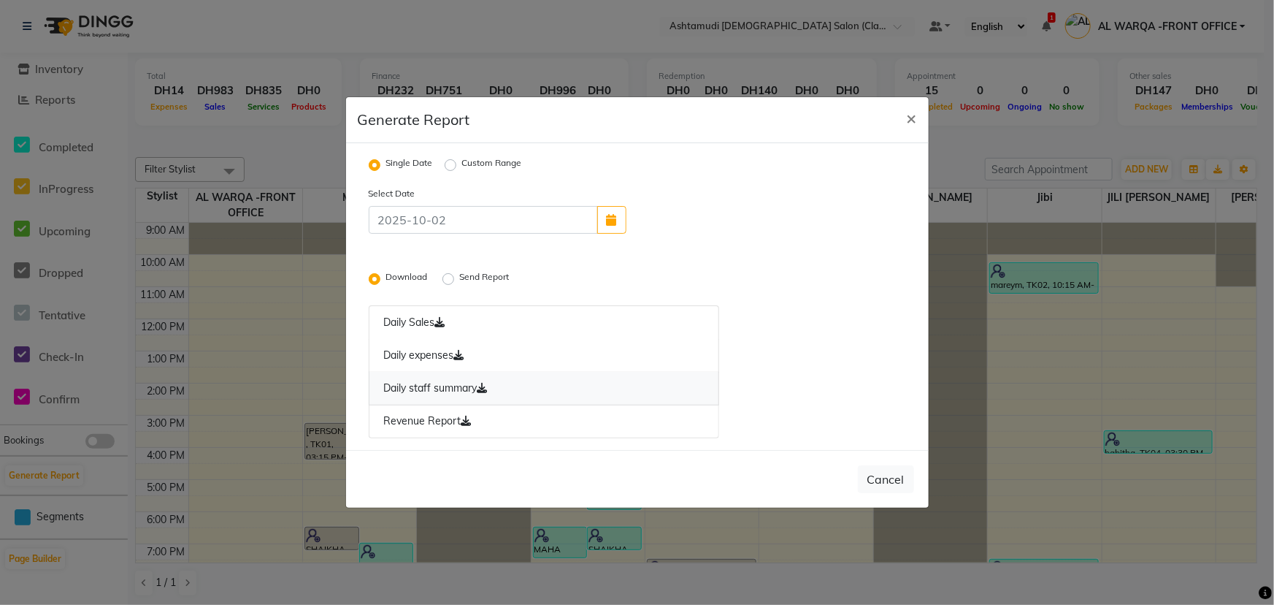
click at [482, 391] on icon at bounding box center [483, 388] width 10 height 10
click at [499, 425] on link "Revenue Report" at bounding box center [544, 422] width 351 height 34
click at [914, 112] on span "×" at bounding box center [912, 118] width 10 height 22
radio input "false"
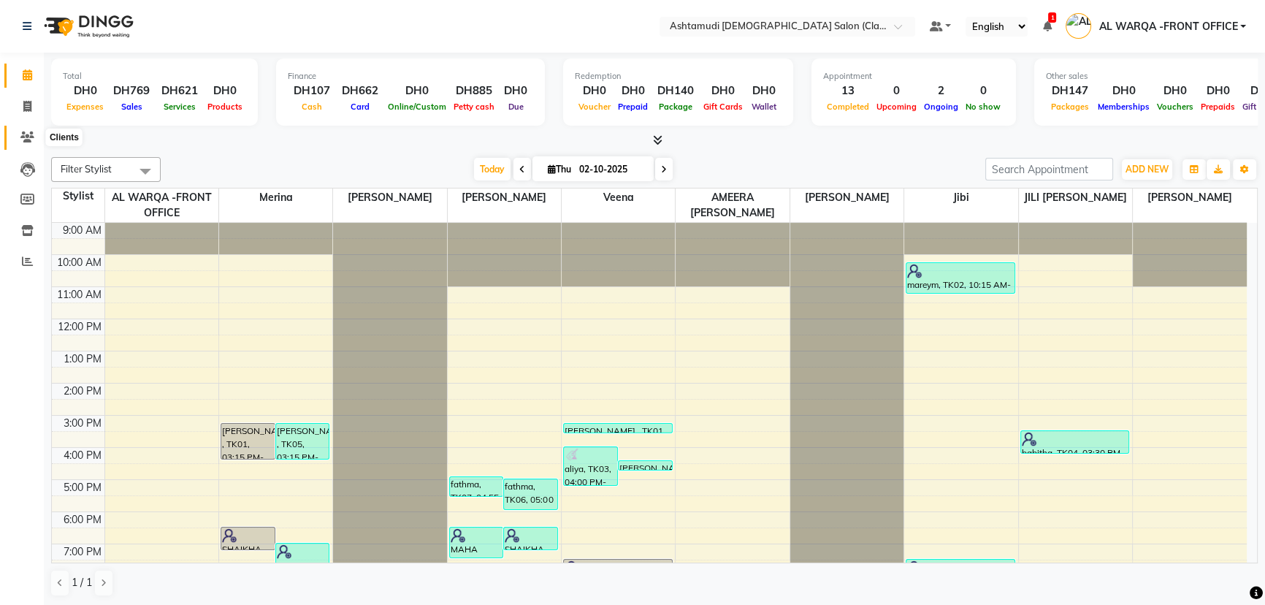
click at [31, 139] on icon at bounding box center [27, 136] width 14 height 11
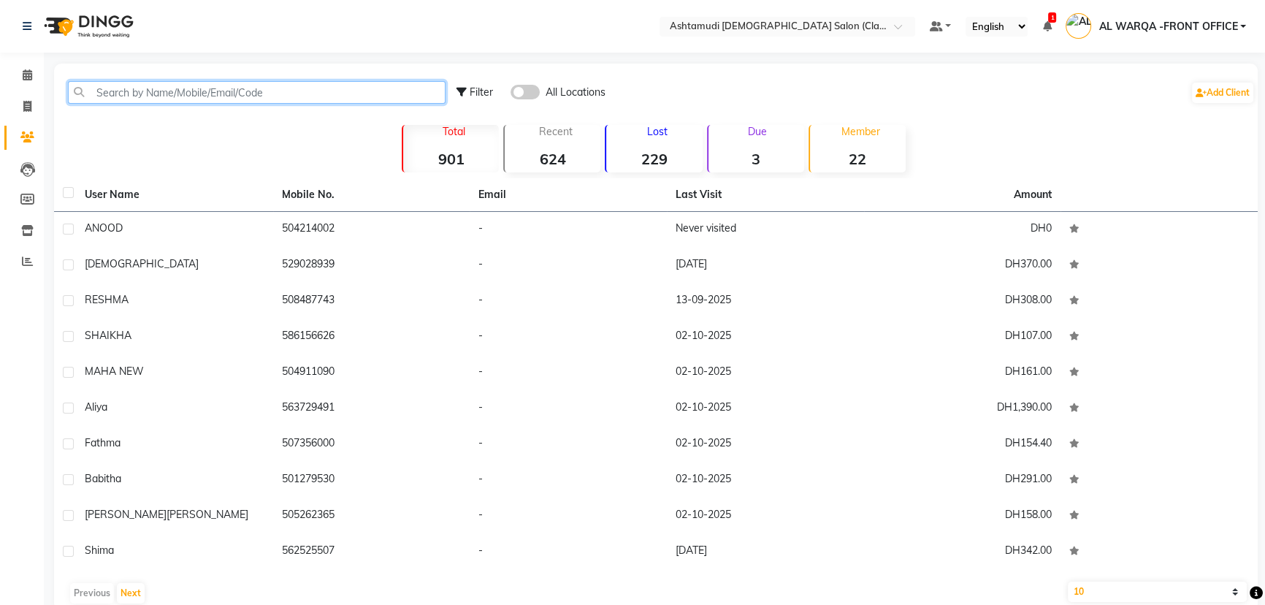
click at [140, 93] on input "text" at bounding box center [257, 92] width 378 height 23
paste input "529028939"
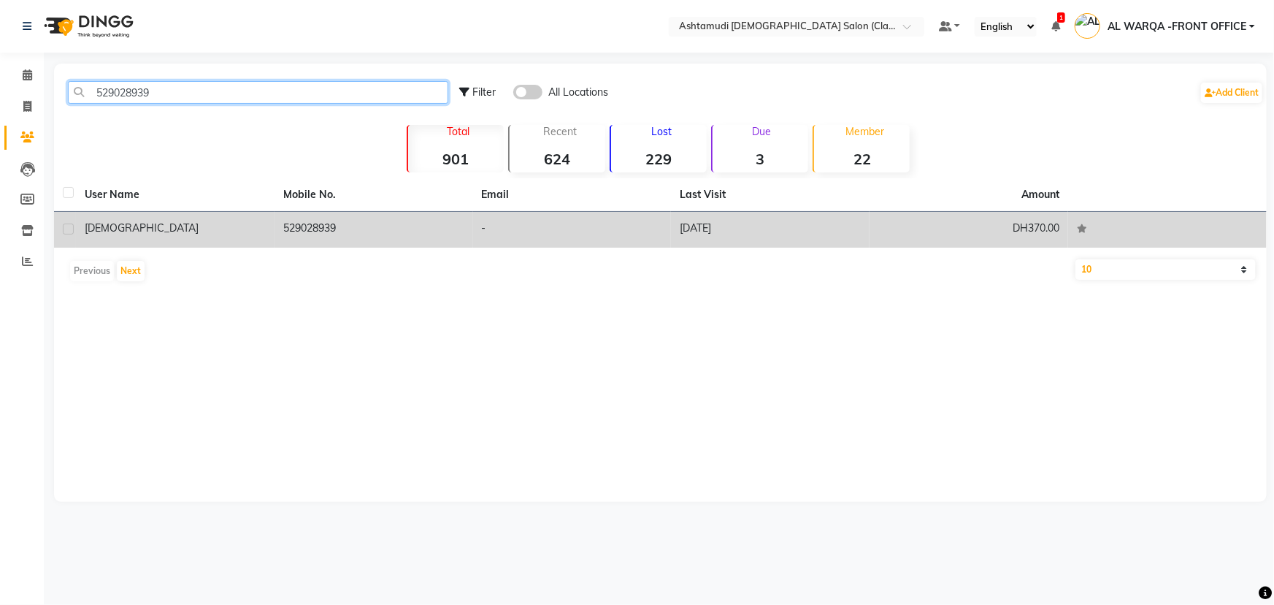
type input "529028939"
click at [421, 231] on td "529028939" at bounding box center [374, 230] width 199 height 36
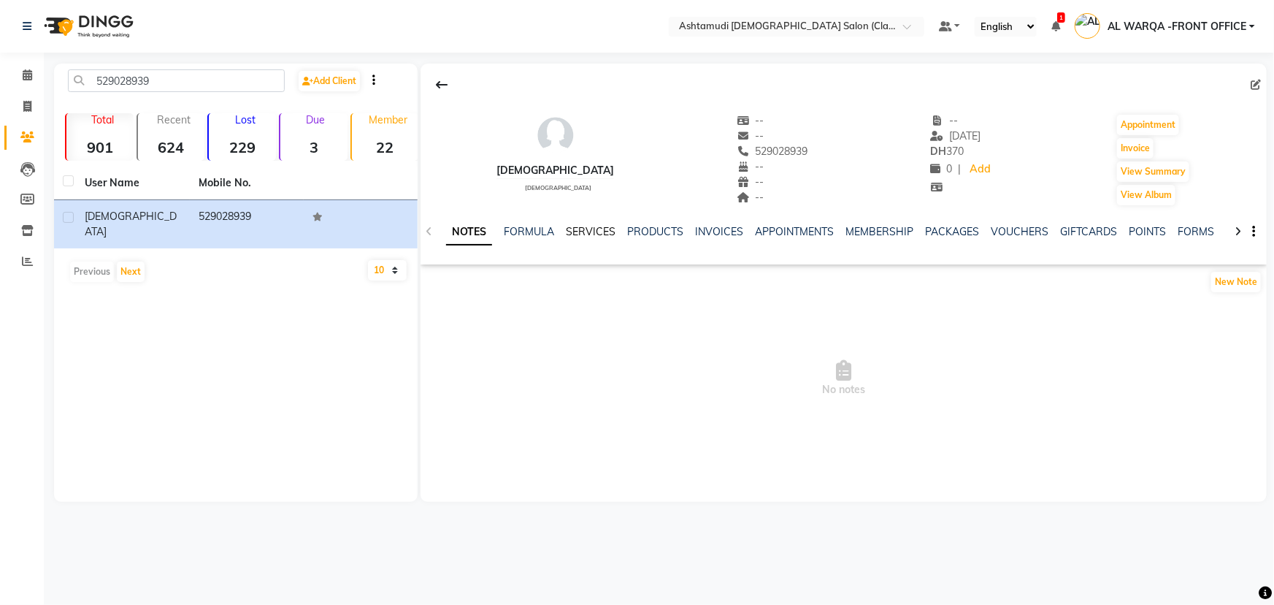
click at [588, 229] on link "SERVICES" at bounding box center [591, 231] width 50 height 13
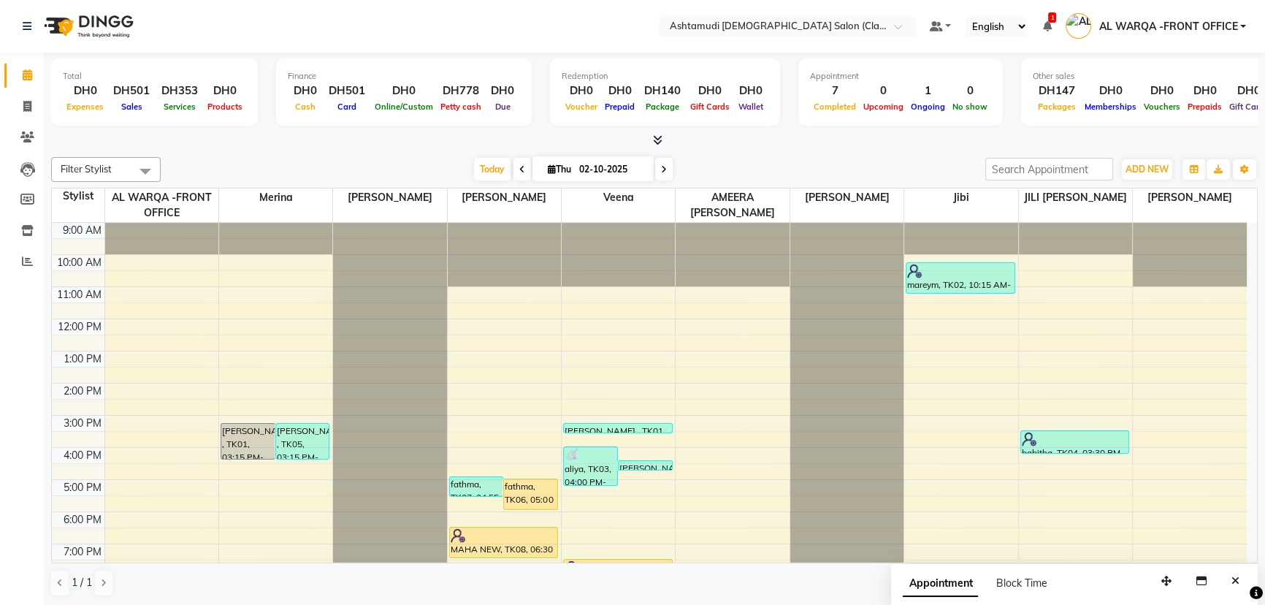
scroll to position [107, 0]
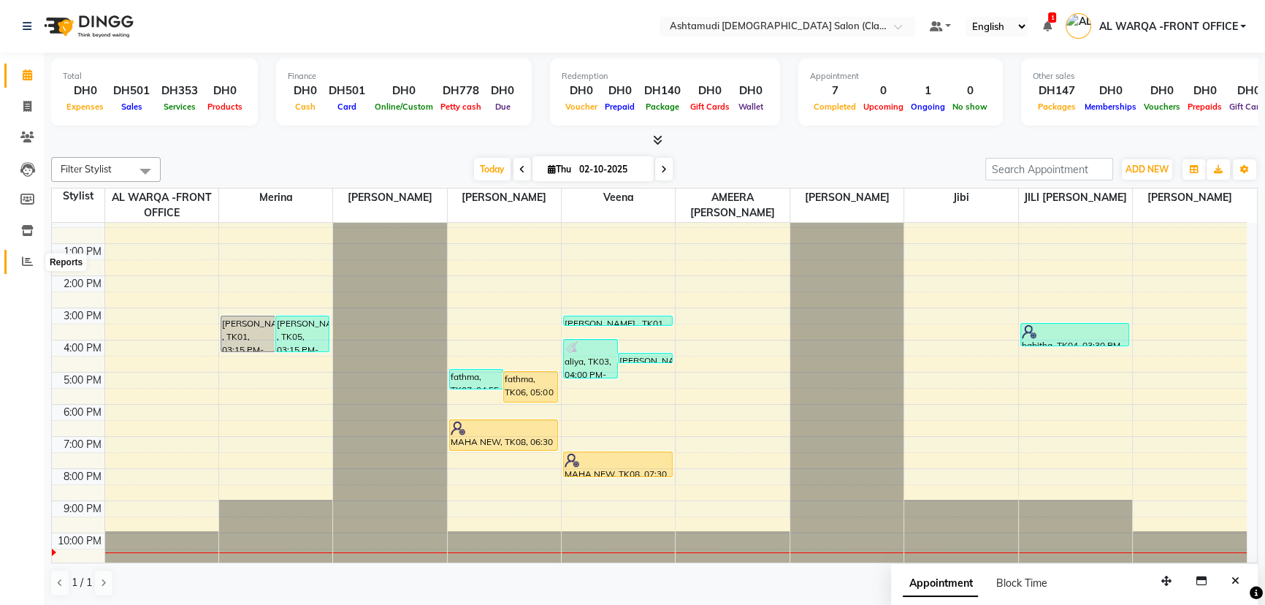
click at [26, 256] on icon at bounding box center [27, 261] width 11 height 11
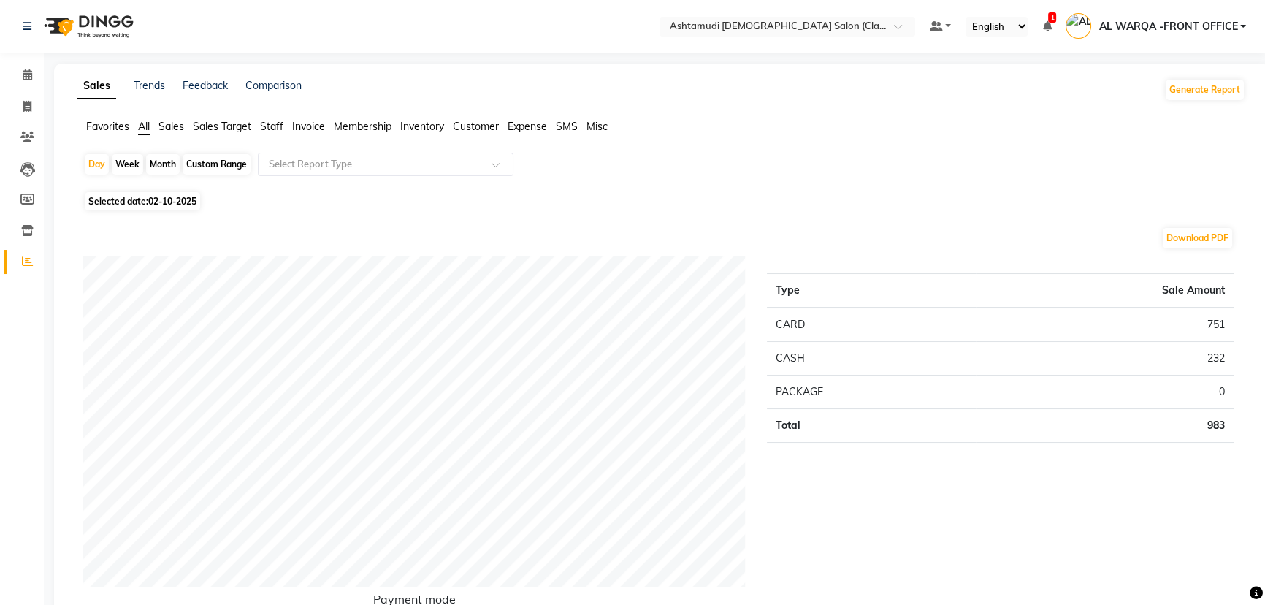
click at [168, 122] on span "Sales" at bounding box center [171, 126] width 26 height 13
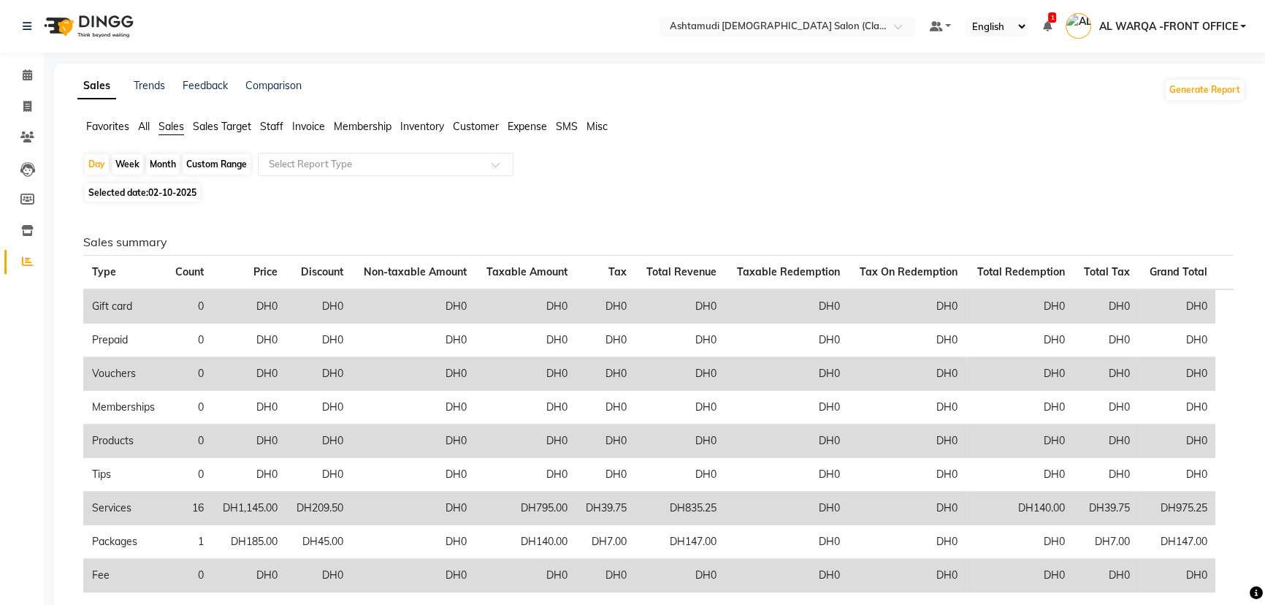
click at [478, 128] on span "Customer" at bounding box center [476, 126] width 46 height 13
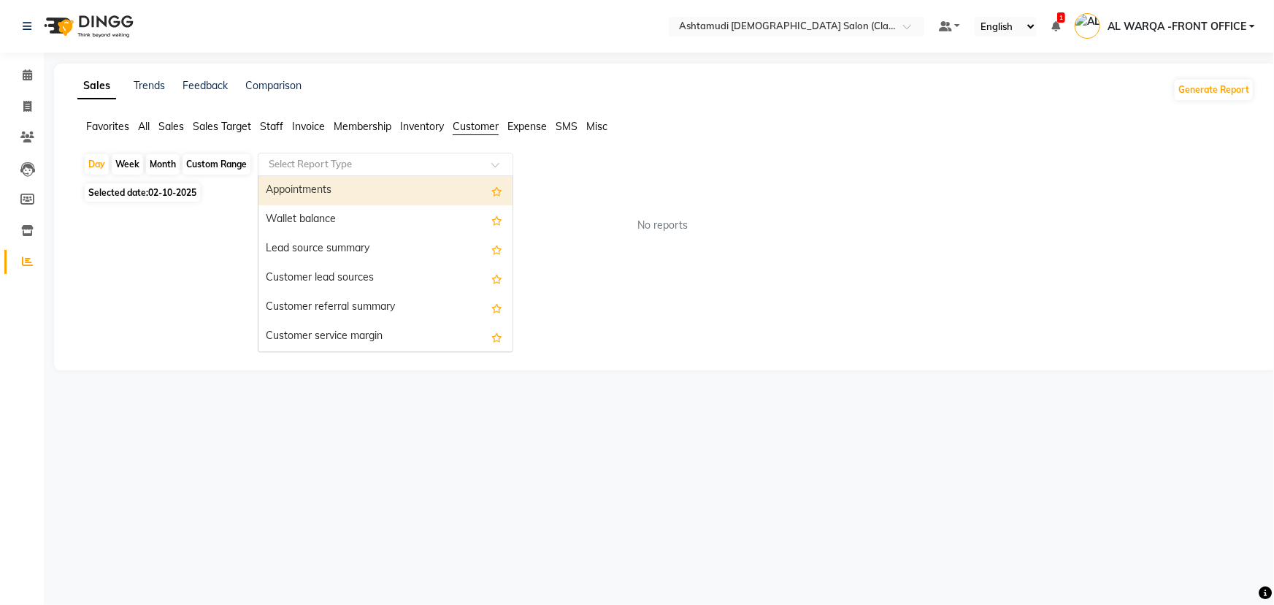
click at [473, 163] on input "text" at bounding box center [371, 164] width 210 height 15
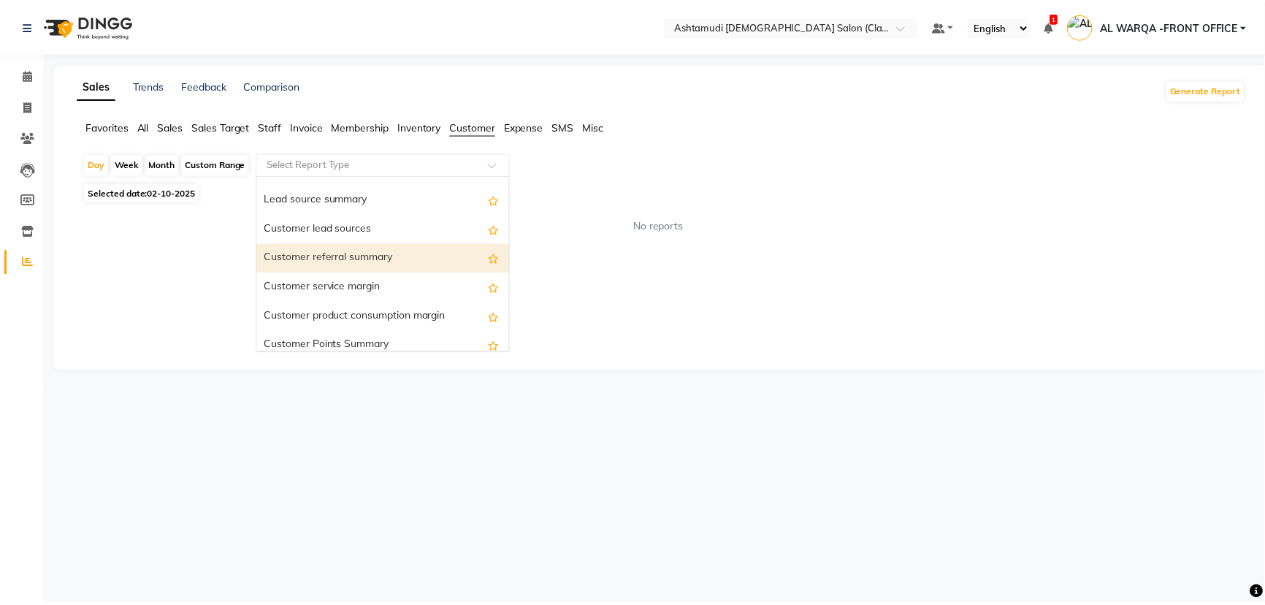
scroll to position [117, 0]
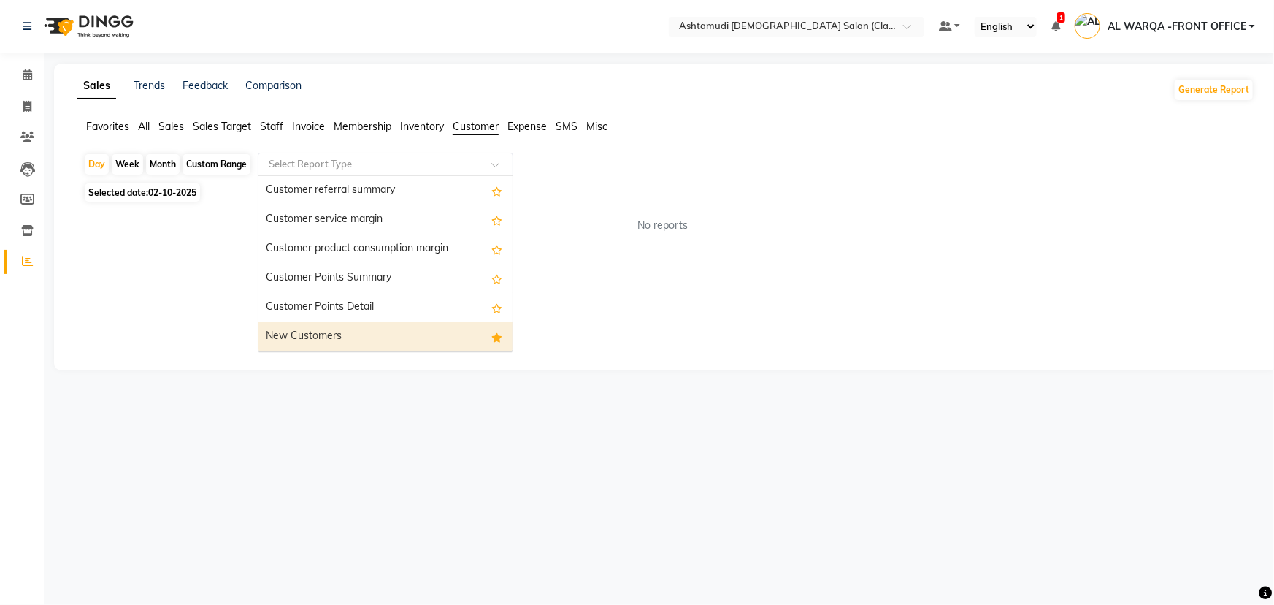
click at [361, 335] on div "New Customers" at bounding box center [385, 336] width 254 height 29
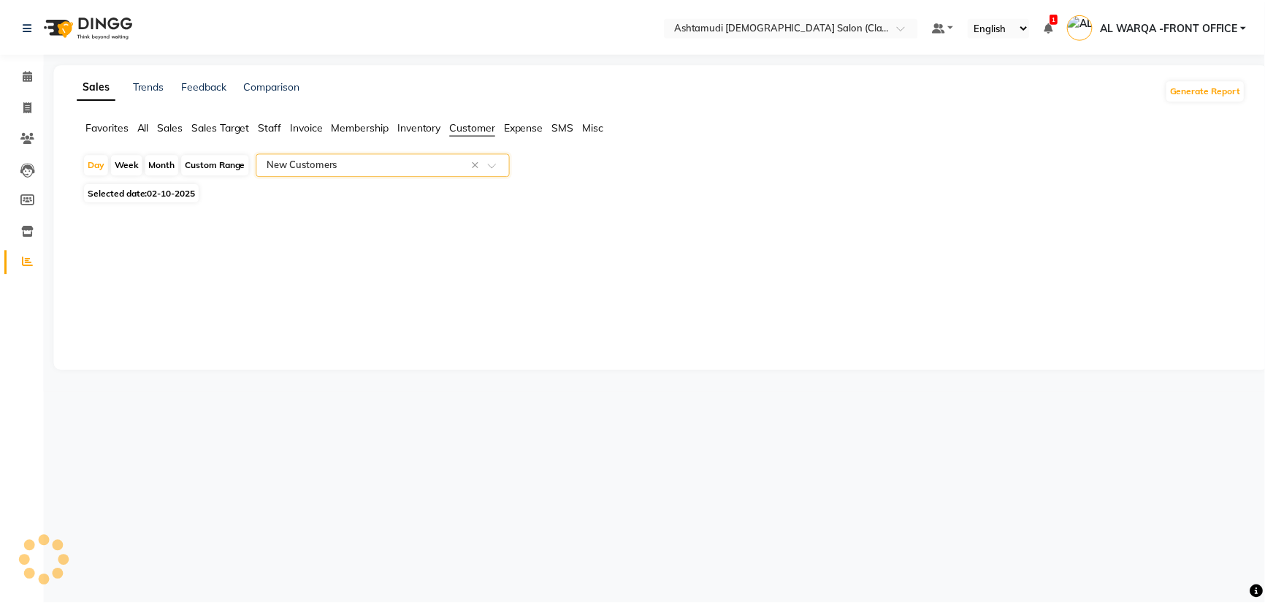
select select "full_report"
select select "csv"
